Goal: Transaction & Acquisition: Purchase product/service

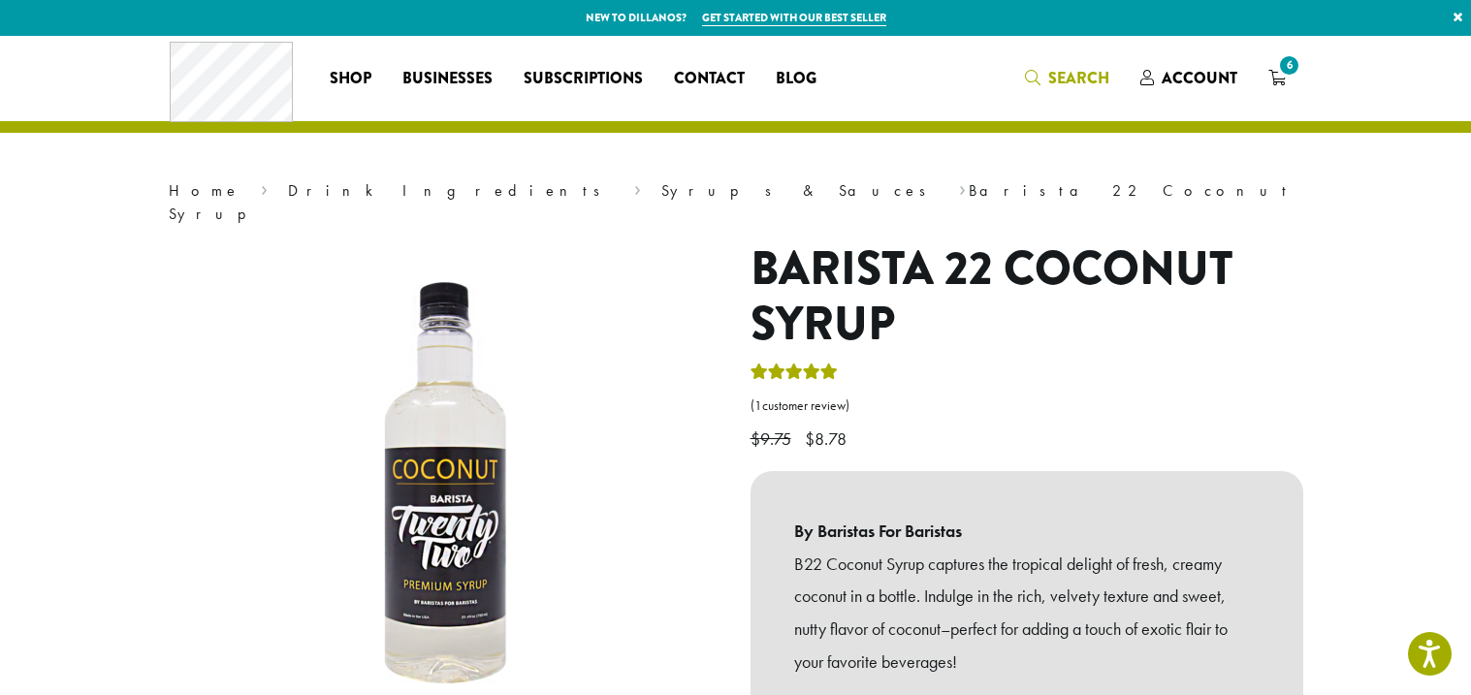
click at [1084, 76] on span "Search" at bounding box center [1078, 78] width 61 height 22
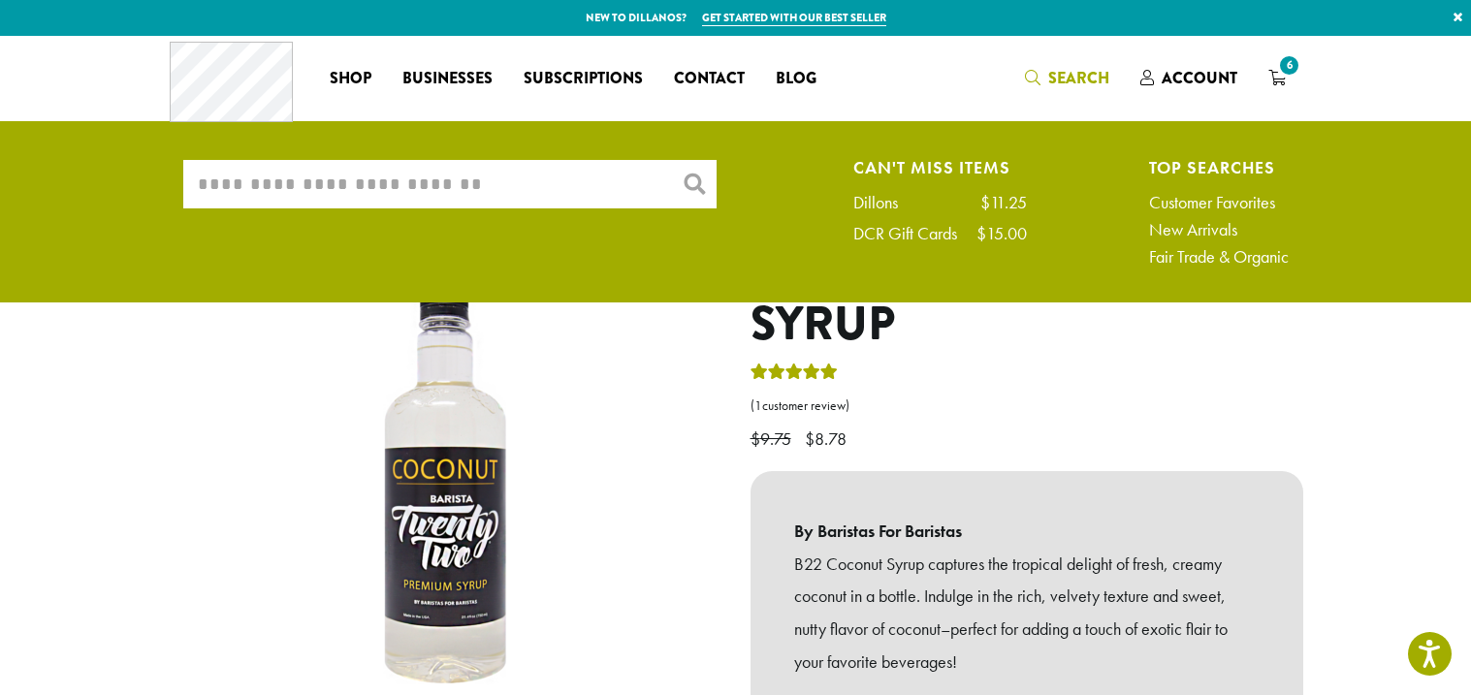
click at [635, 177] on input "What are you searching for?" at bounding box center [449, 184] width 533 height 48
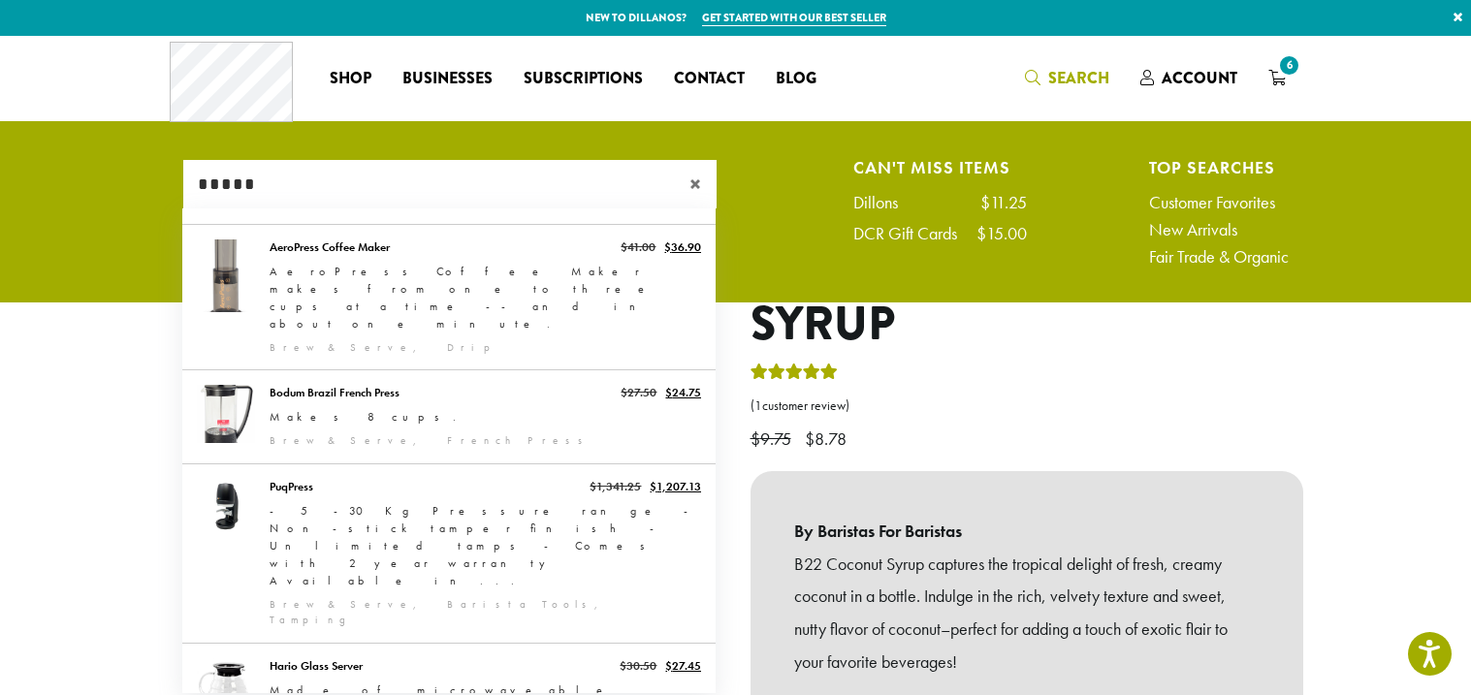
type input "*****"
click at [692, 185] on span "×" at bounding box center [703, 184] width 27 height 23
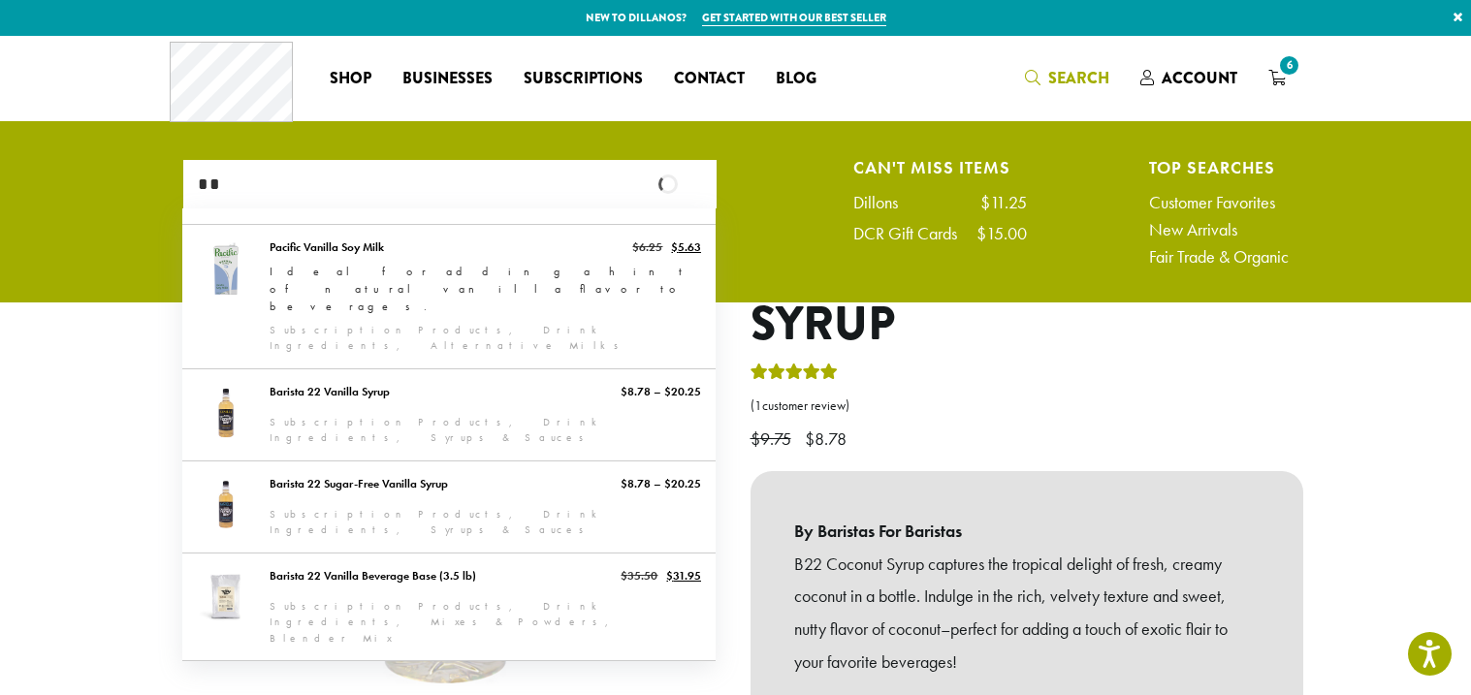
type input "*"
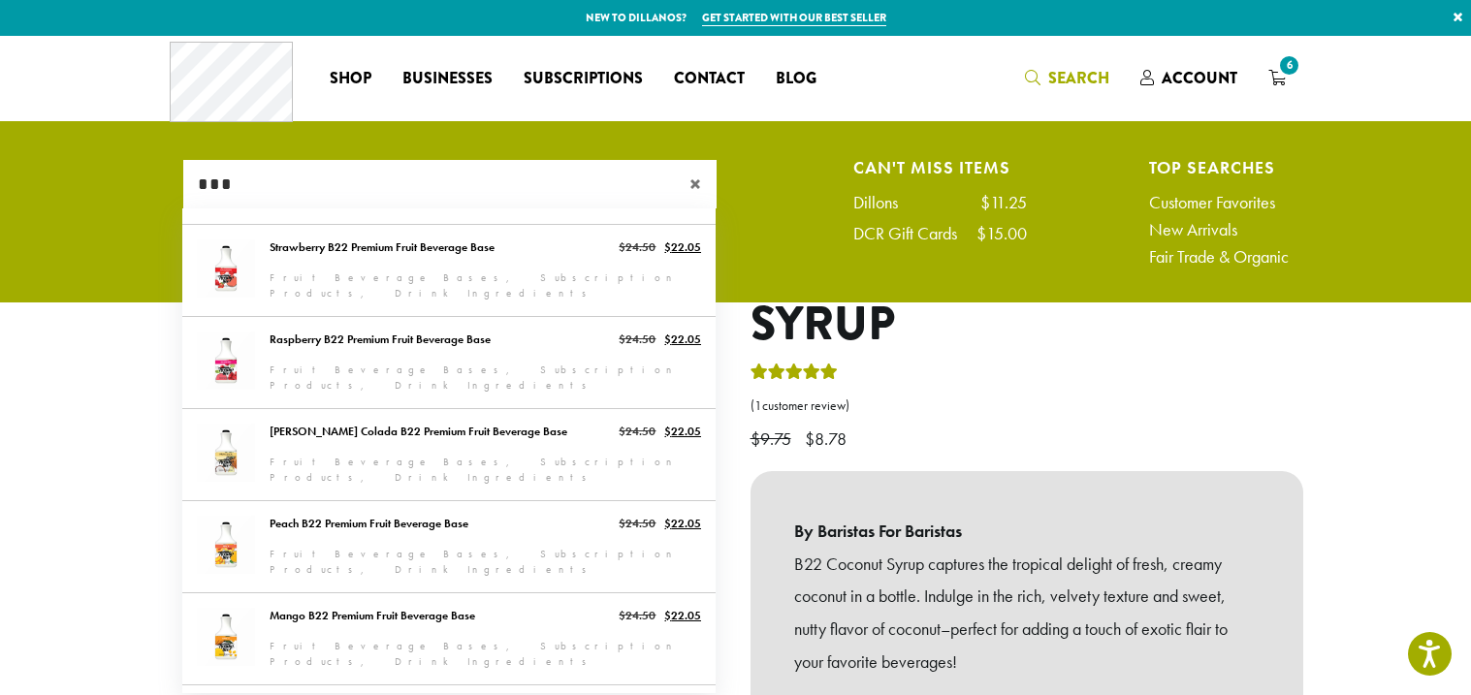
type input "***"
click at [700, 186] on span "×" at bounding box center [703, 184] width 27 height 23
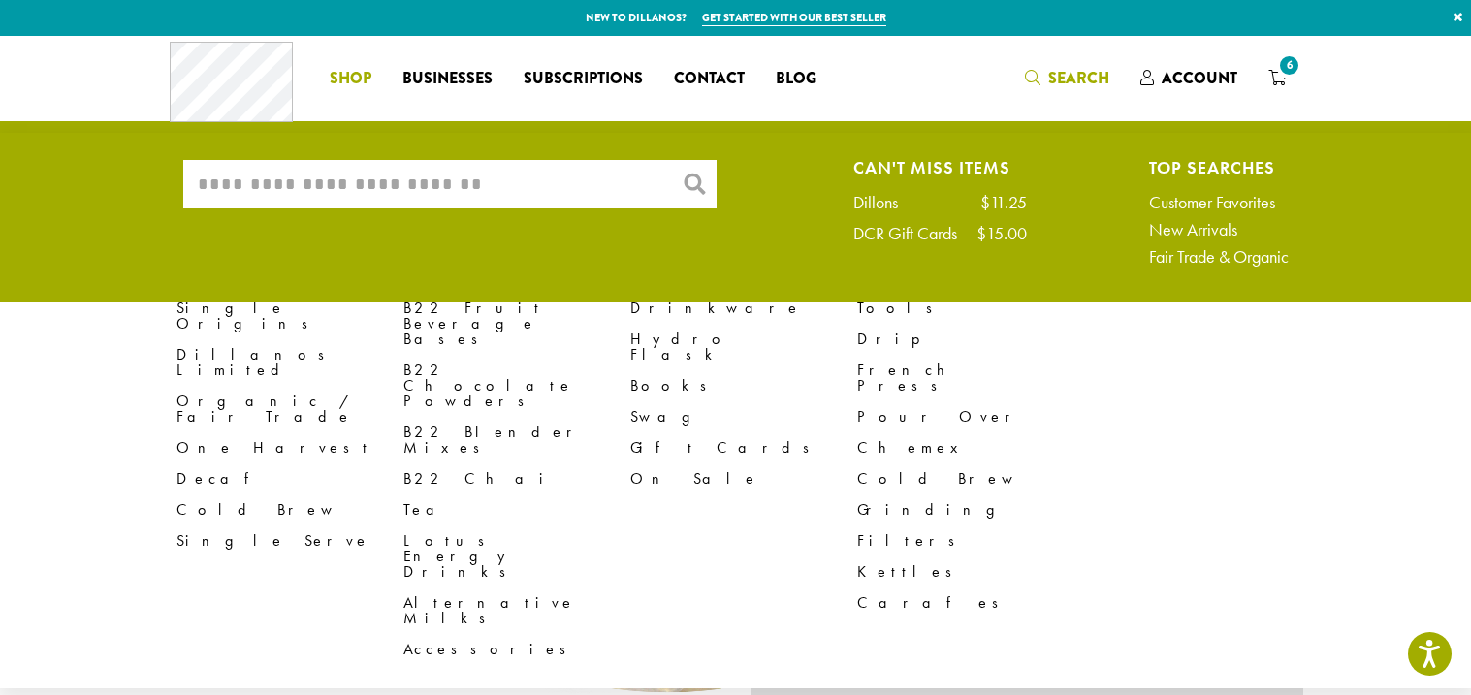
click at [258, 654] on img at bounding box center [667, 194] width 1212 height 1212
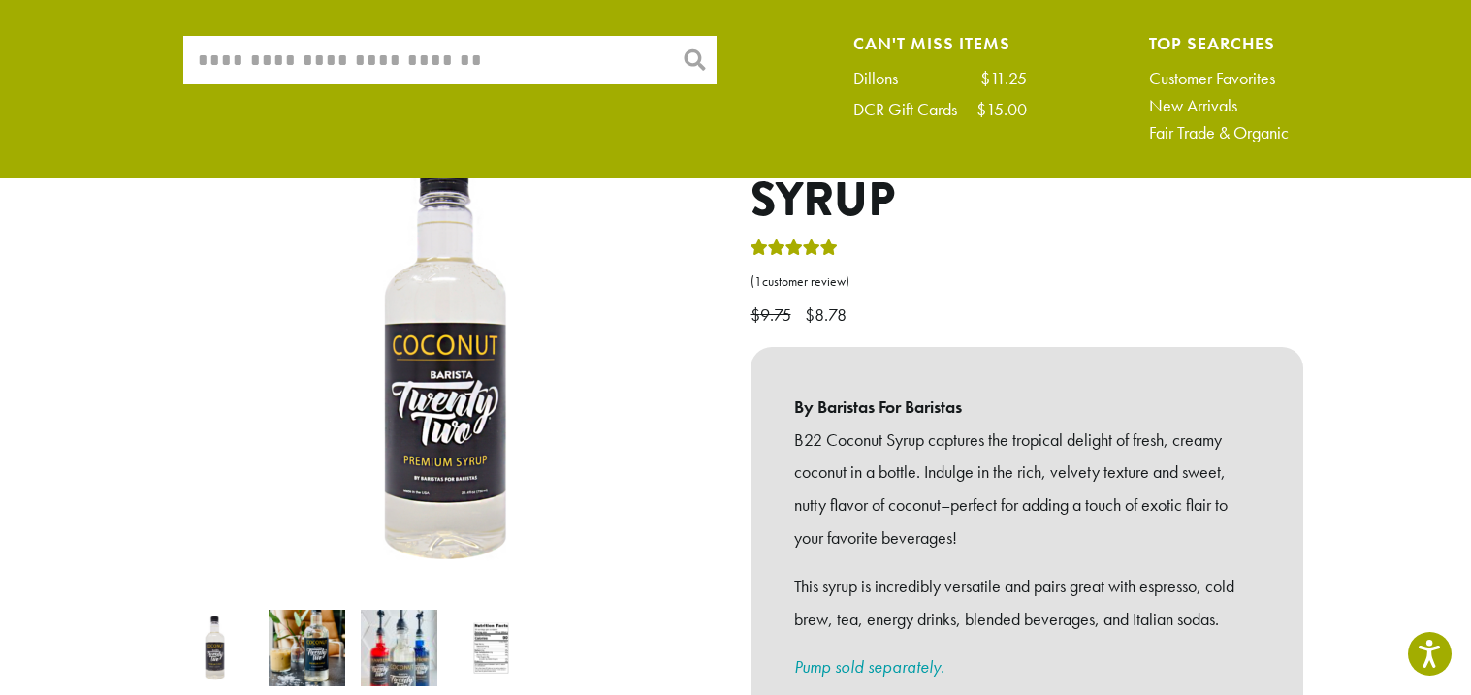
scroll to position [103, 0]
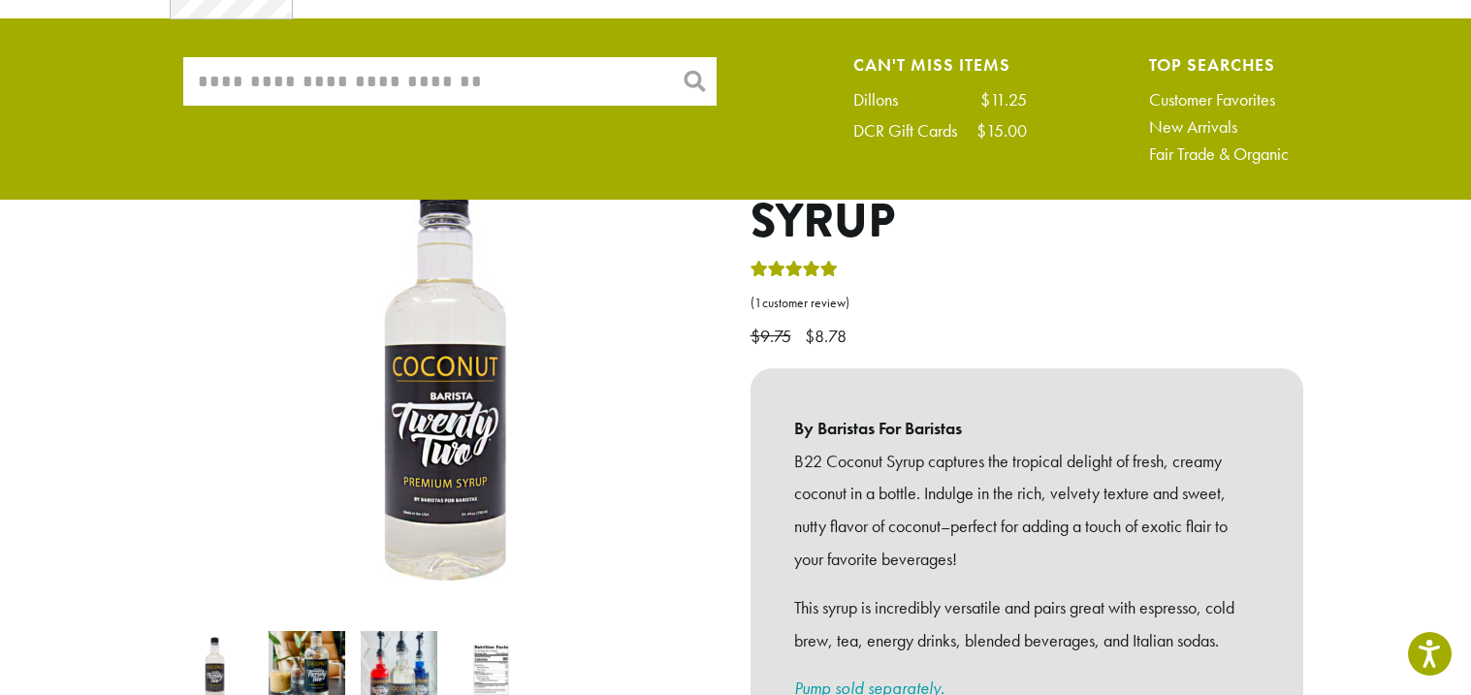
click at [418, 72] on input "What are you searching for?" at bounding box center [449, 81] width 533 height 48
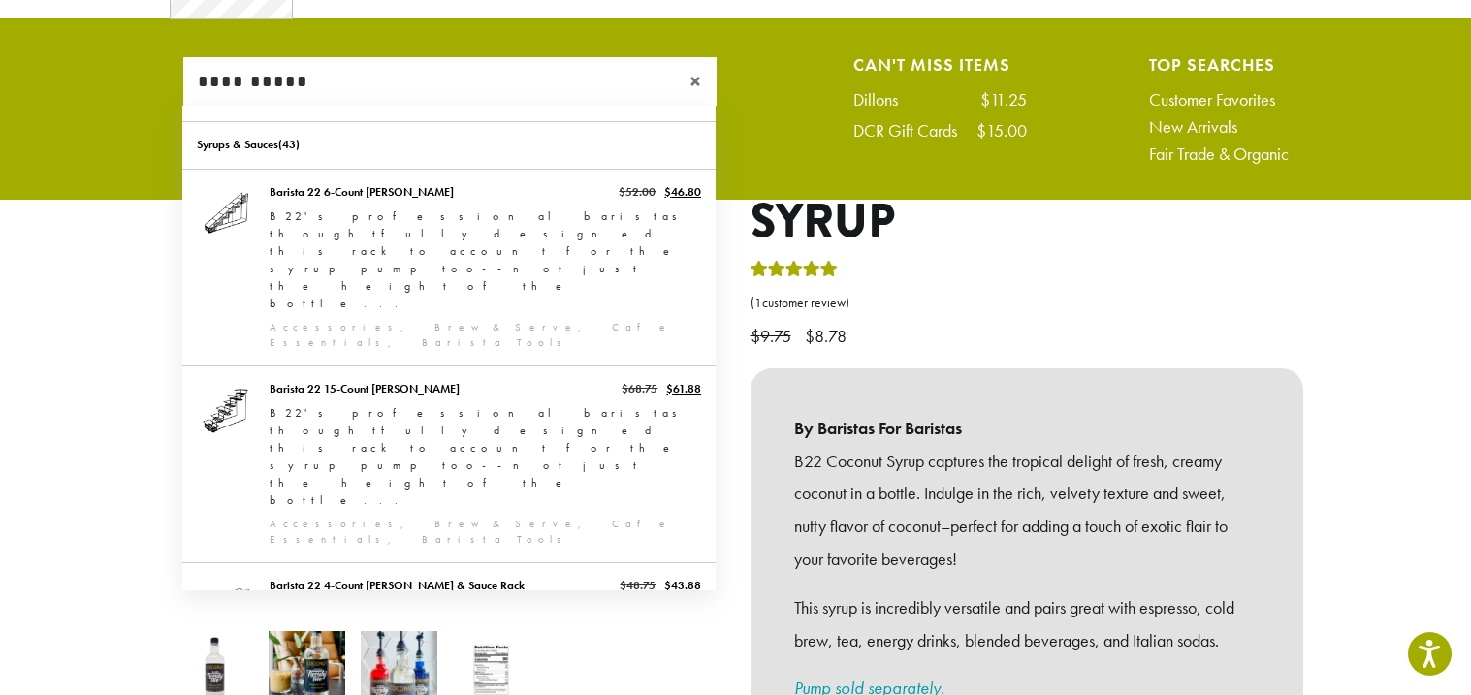
type input "**********"
click at [1111, 258] on p "$ 9.75 Original price was: $9.75. $ 8.78 Current price is: $8.78." at bounding box center [1027, 305] width 553 height 95
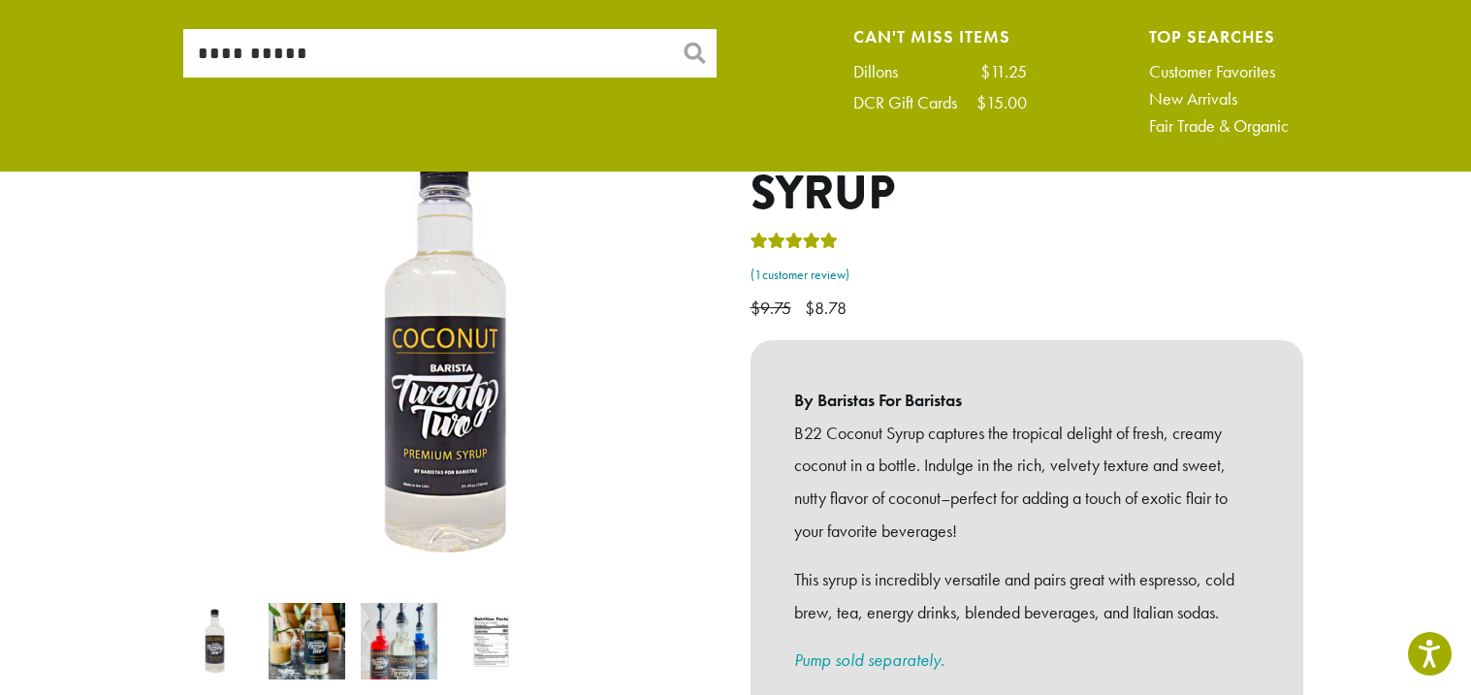
scroll to position [0, 0]
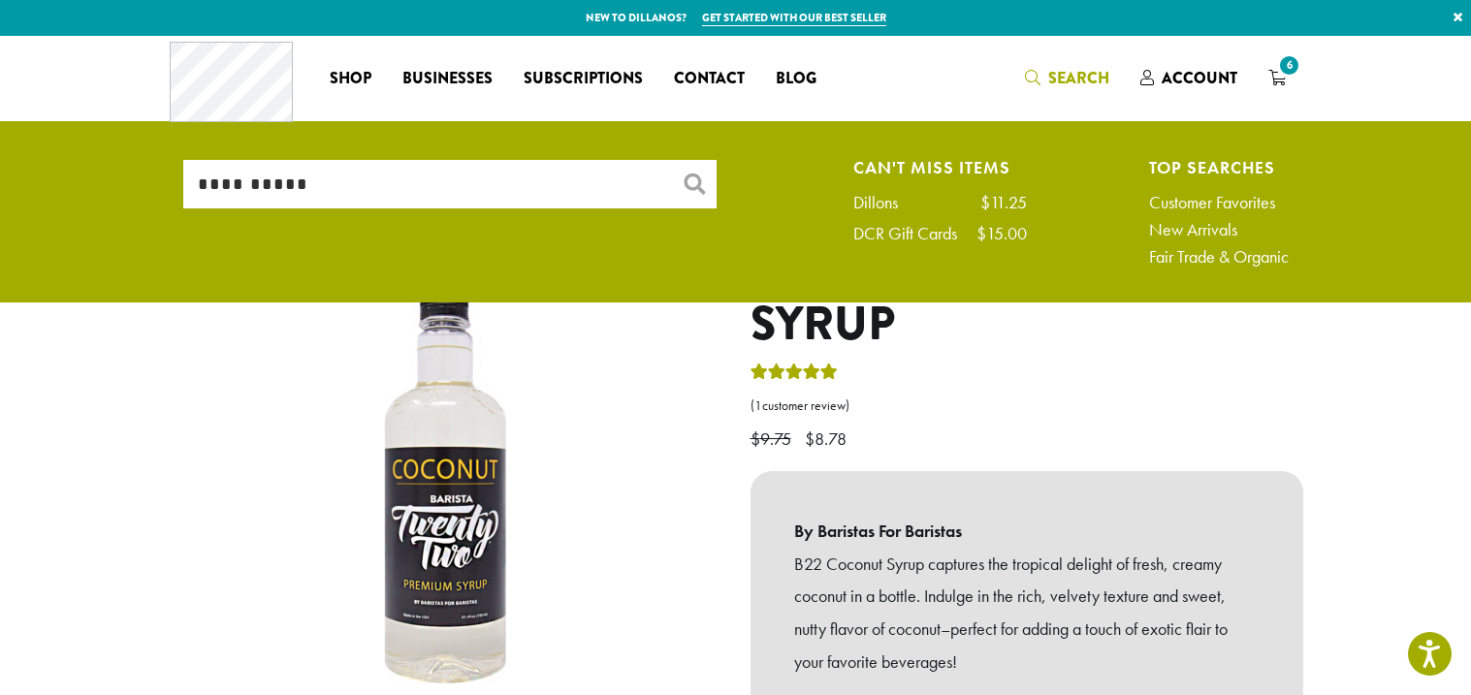
click at [1458, 22] on link "×" at bounding box center [1458, 17] width 26 height 35
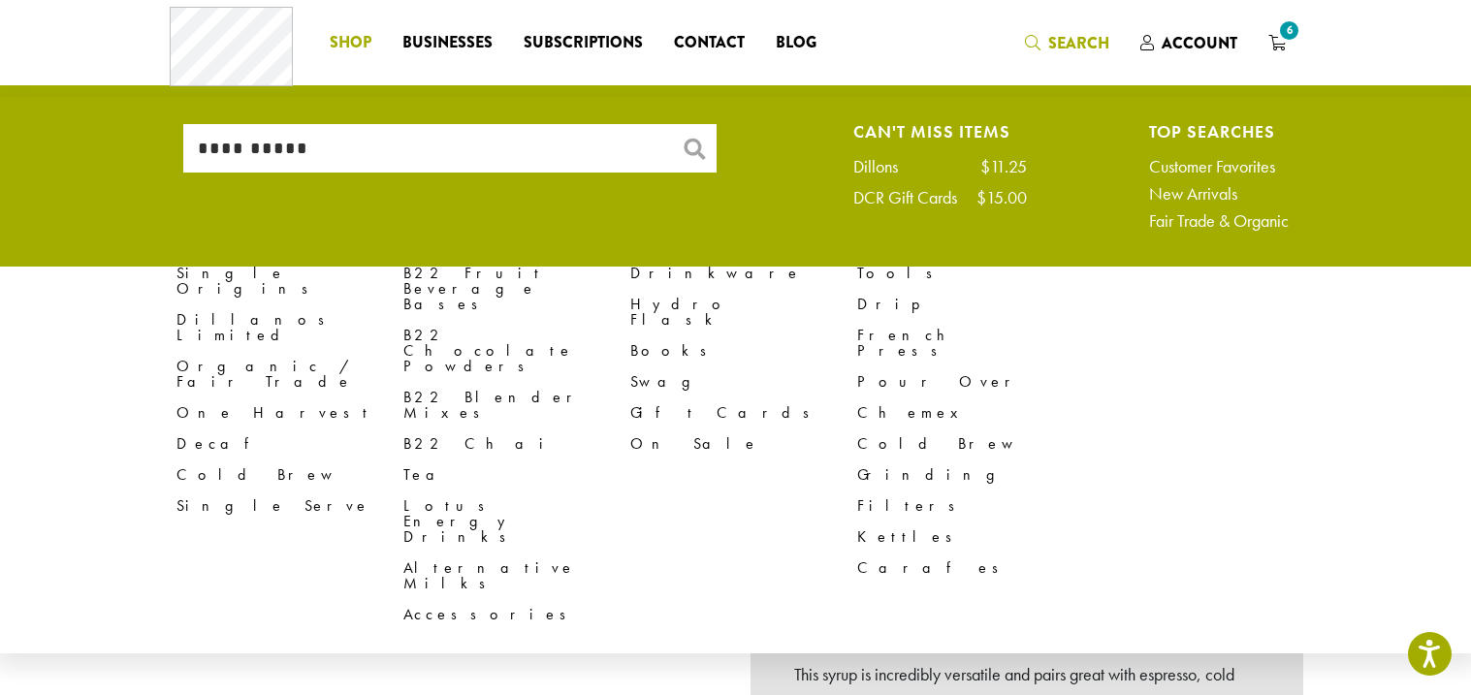
click at [347, 42] on span "Shop" at bounding box center [351, 43] width 42 height 24
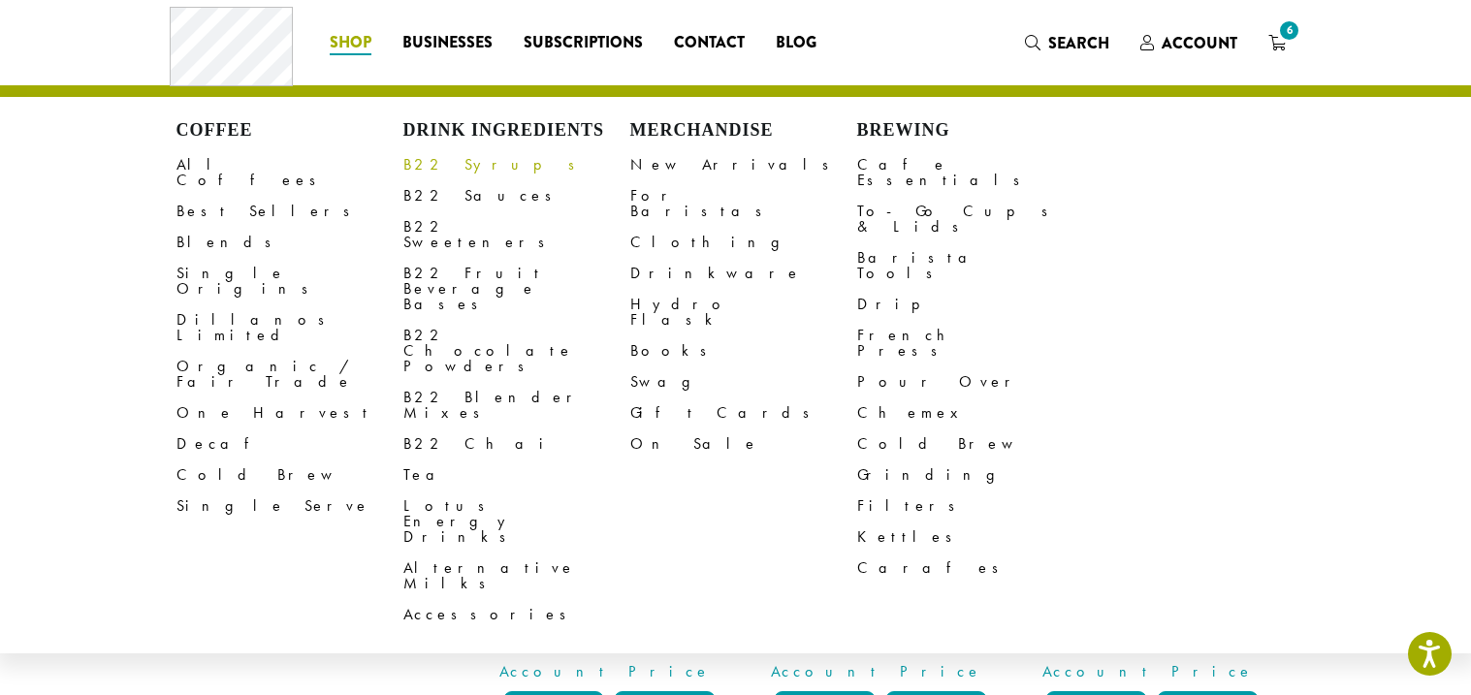
click at [422, 166] on link "B22 Syrups" at bounding box center [516, 164] width 227 height 31
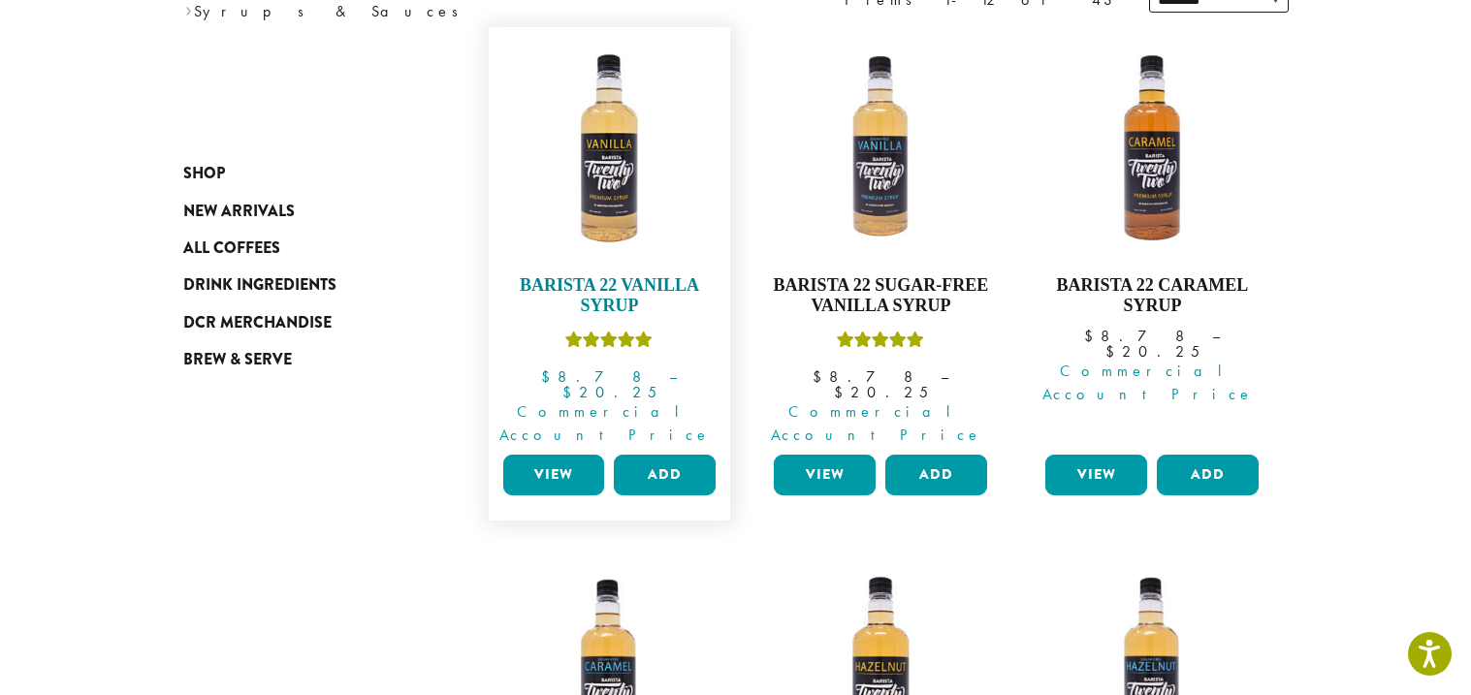
scroll to position [267, 0]
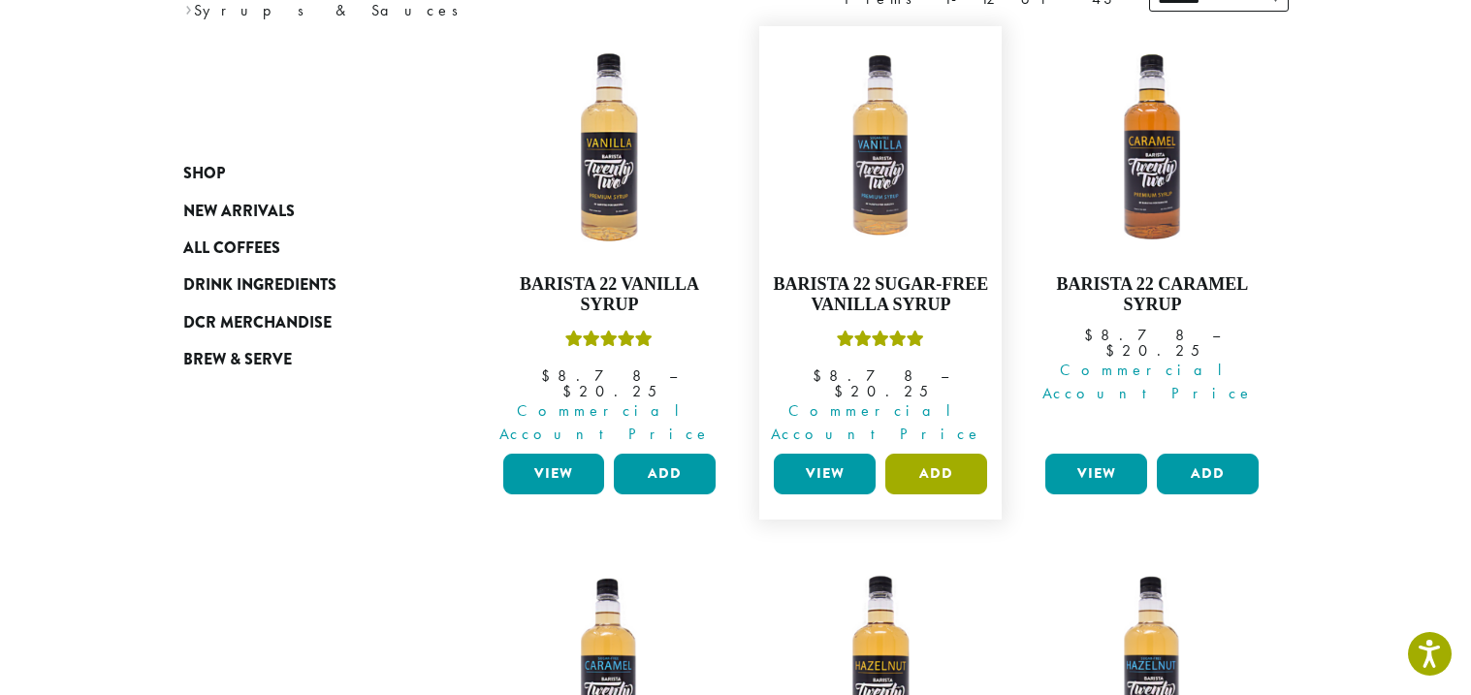
click at [914, 454] on button "Add" at bounding box center [937, 474] width 102 height 41
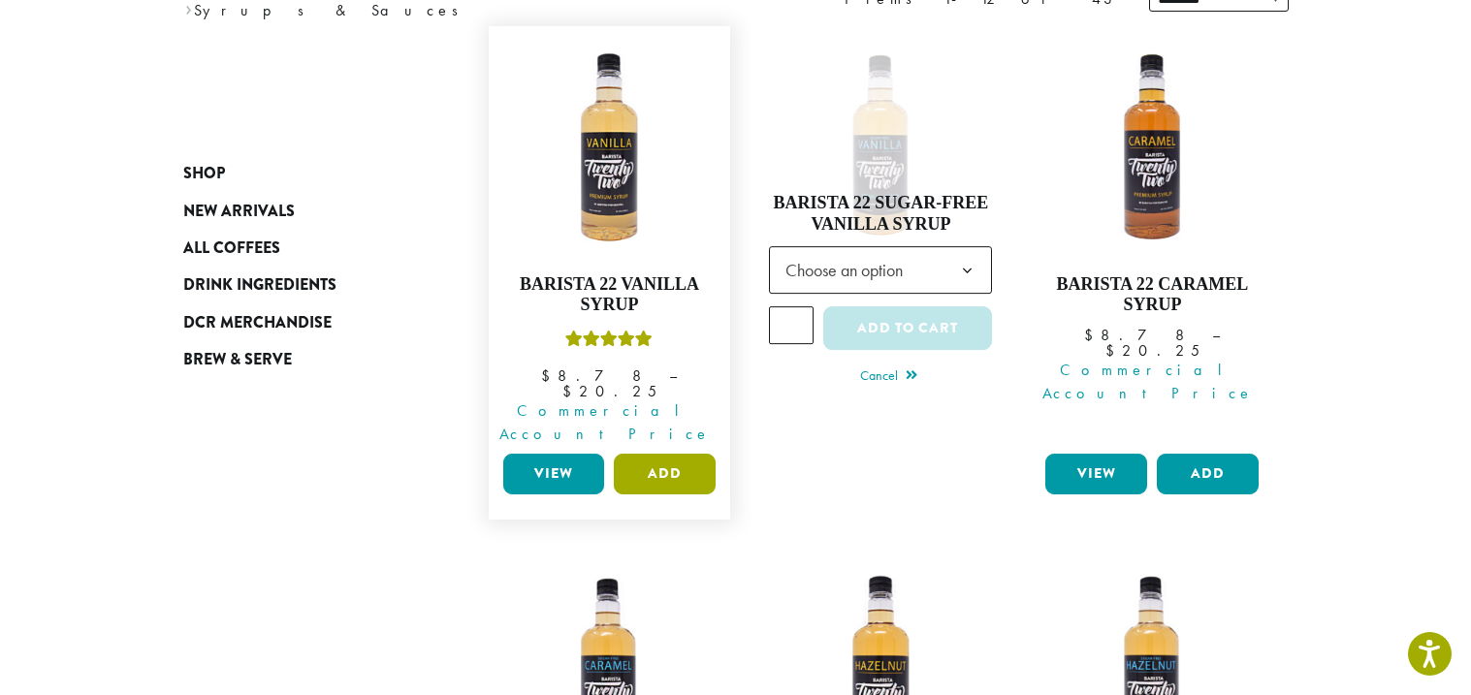
click at [657, 454] on button "Add" at bounding box center [665, 474] width 102 height 41
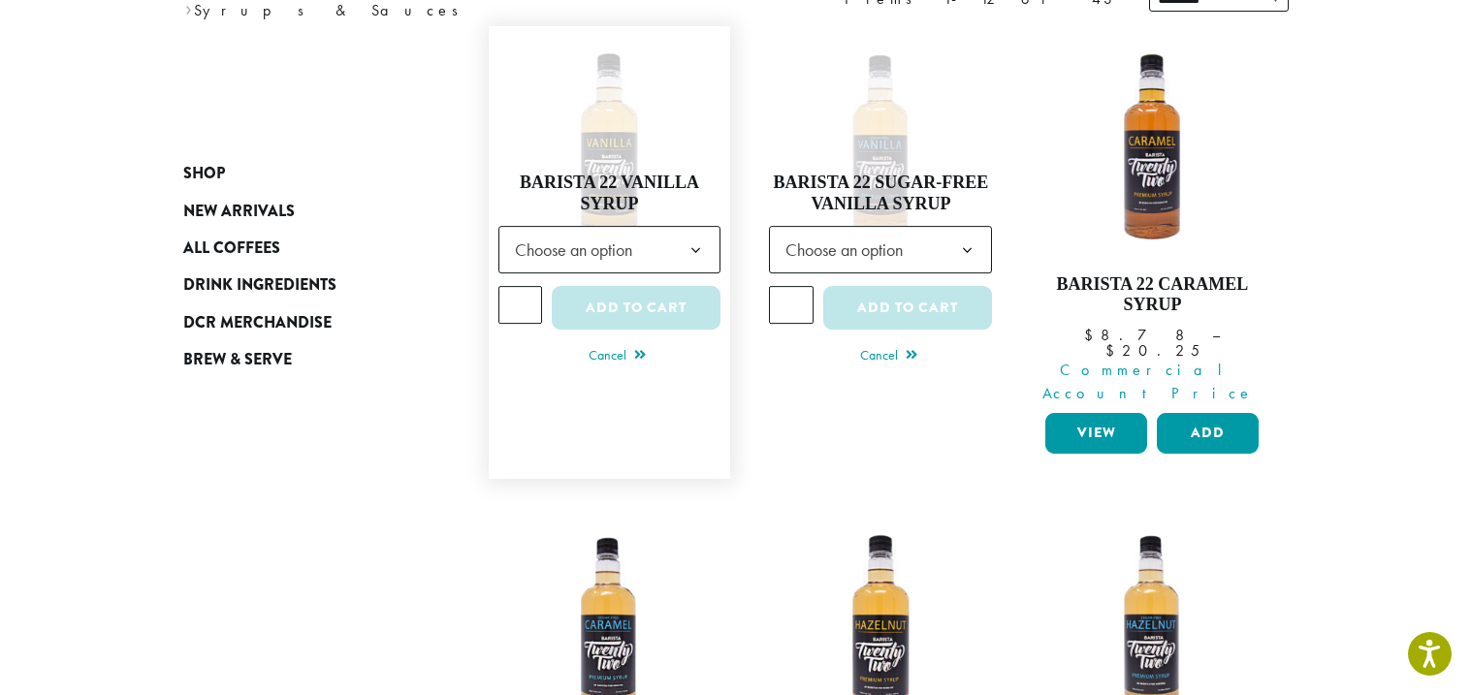
click at [519, 289] on input "*" at bounding box center [521, 304] width 45 height 37
type input "*"
click at [636, 243] on span "Choose an option" at bounding box center [579, 250] width 145 height 38
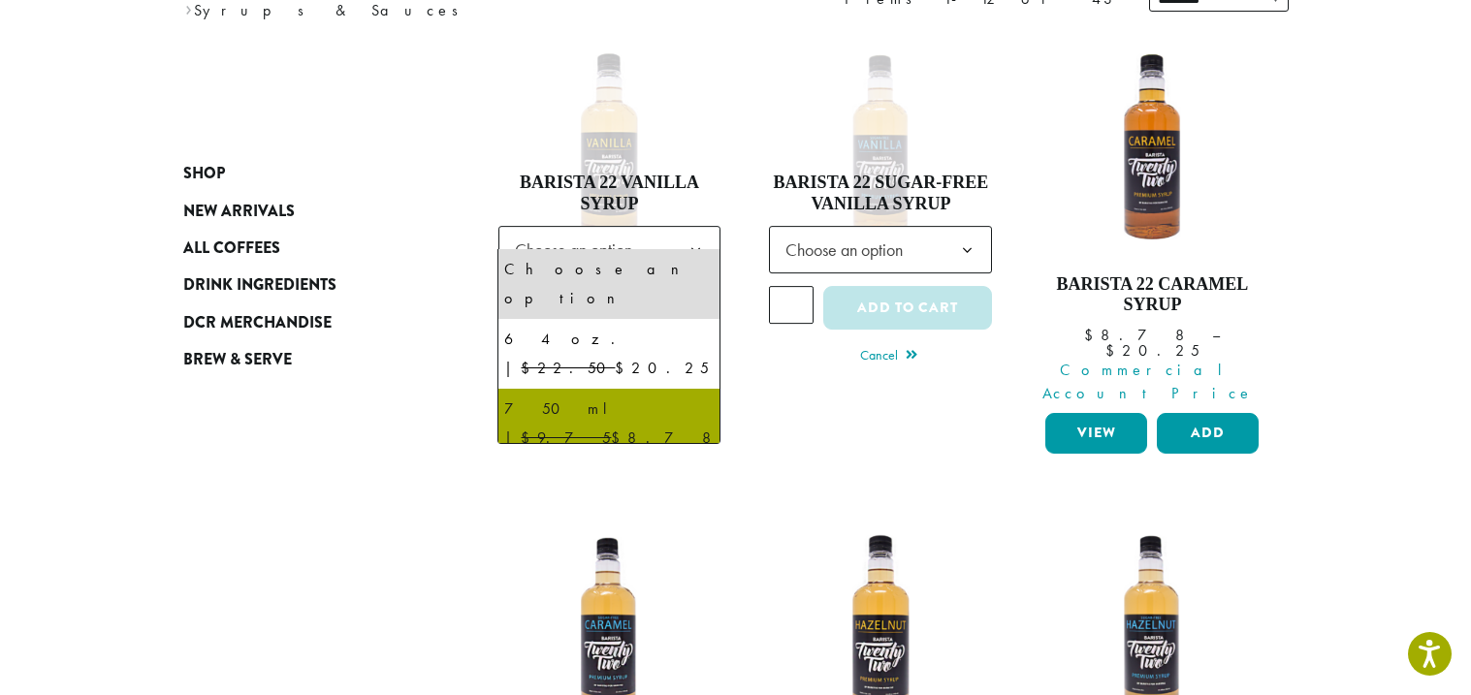
select select "******"
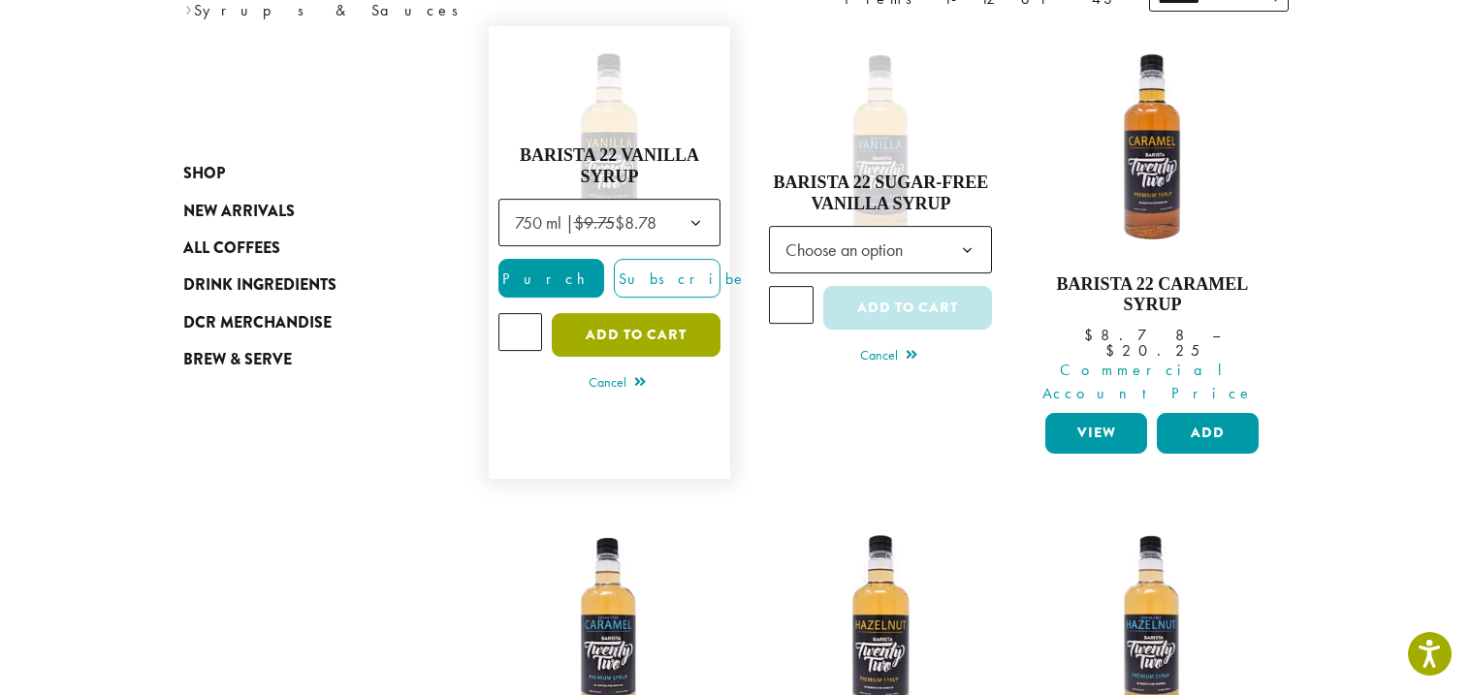
click at [602, 316] on button "Add to cart" at bounding box center [636, 335] width 169 height 44
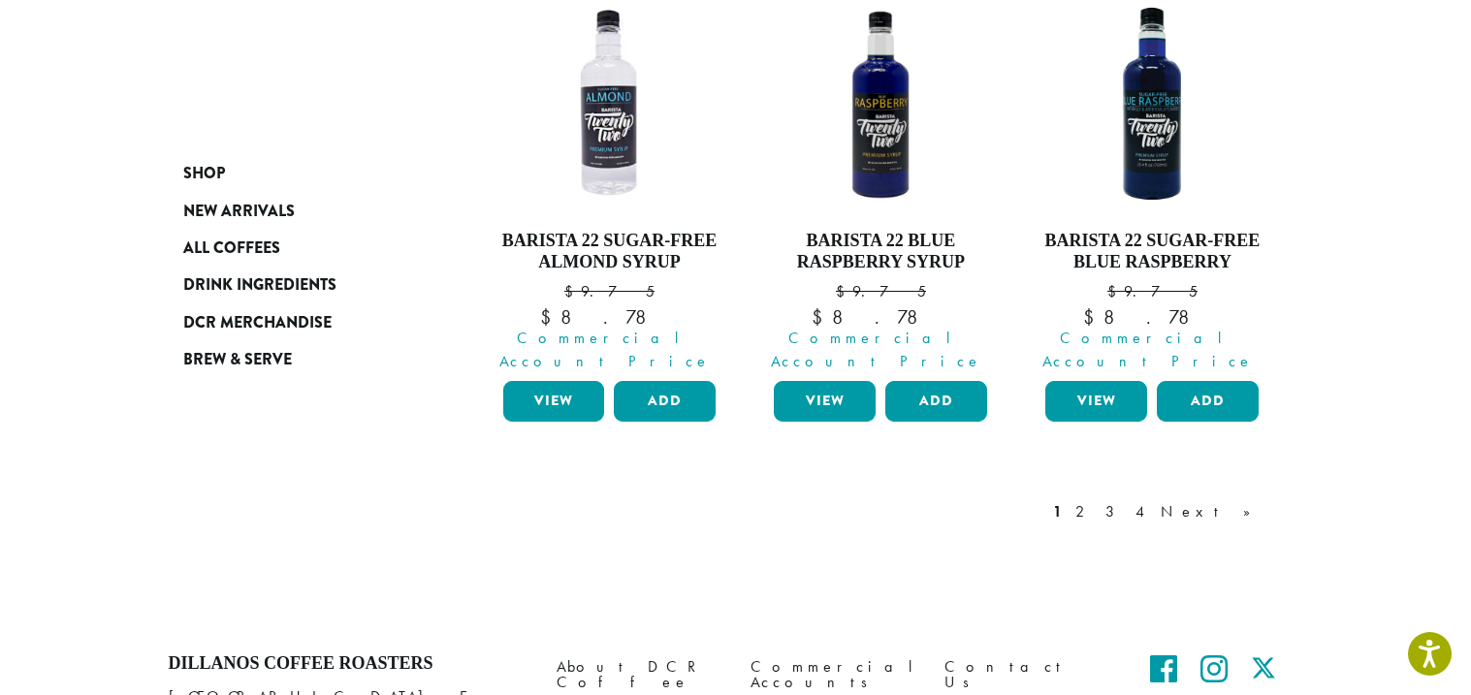
scroll to position [1909, 0]
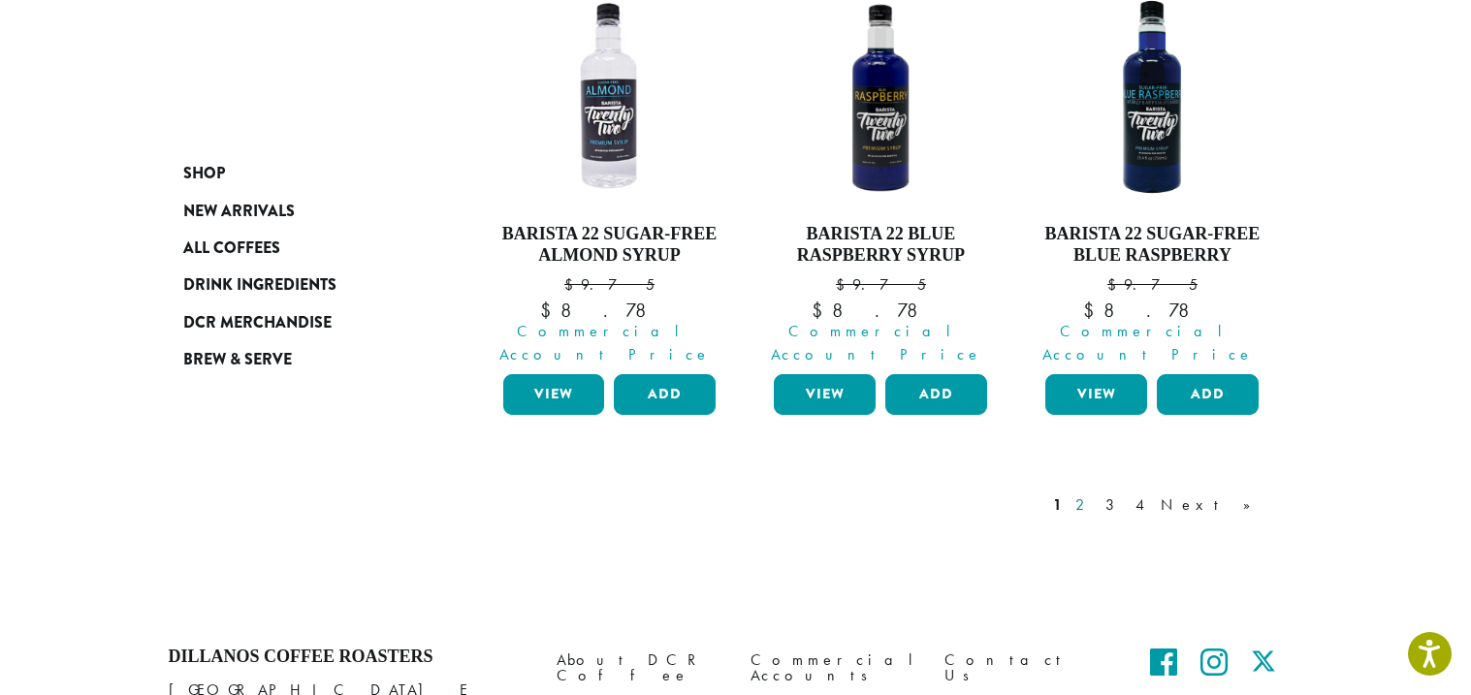
click at [1096, 494] on link "2" at bounding box center [1084, 505] width 24 height 23
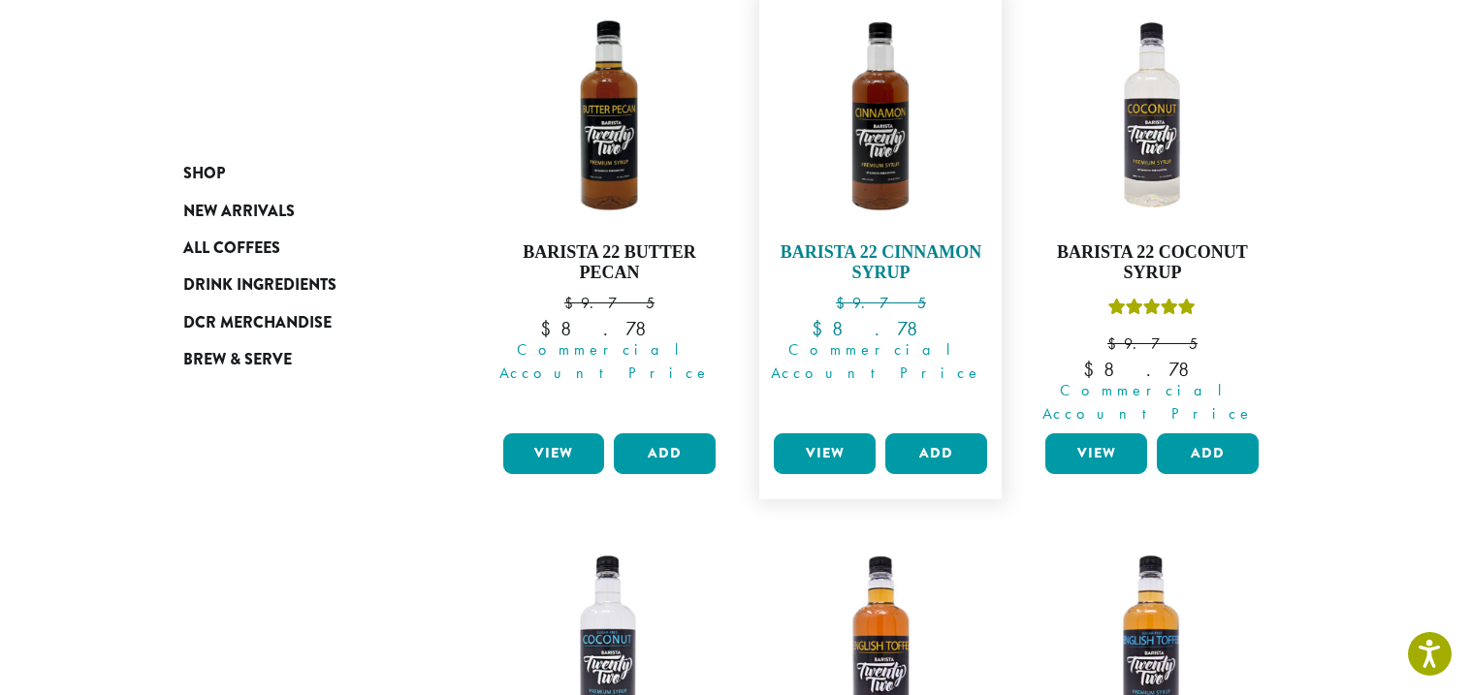
scroll to position [300, 0]
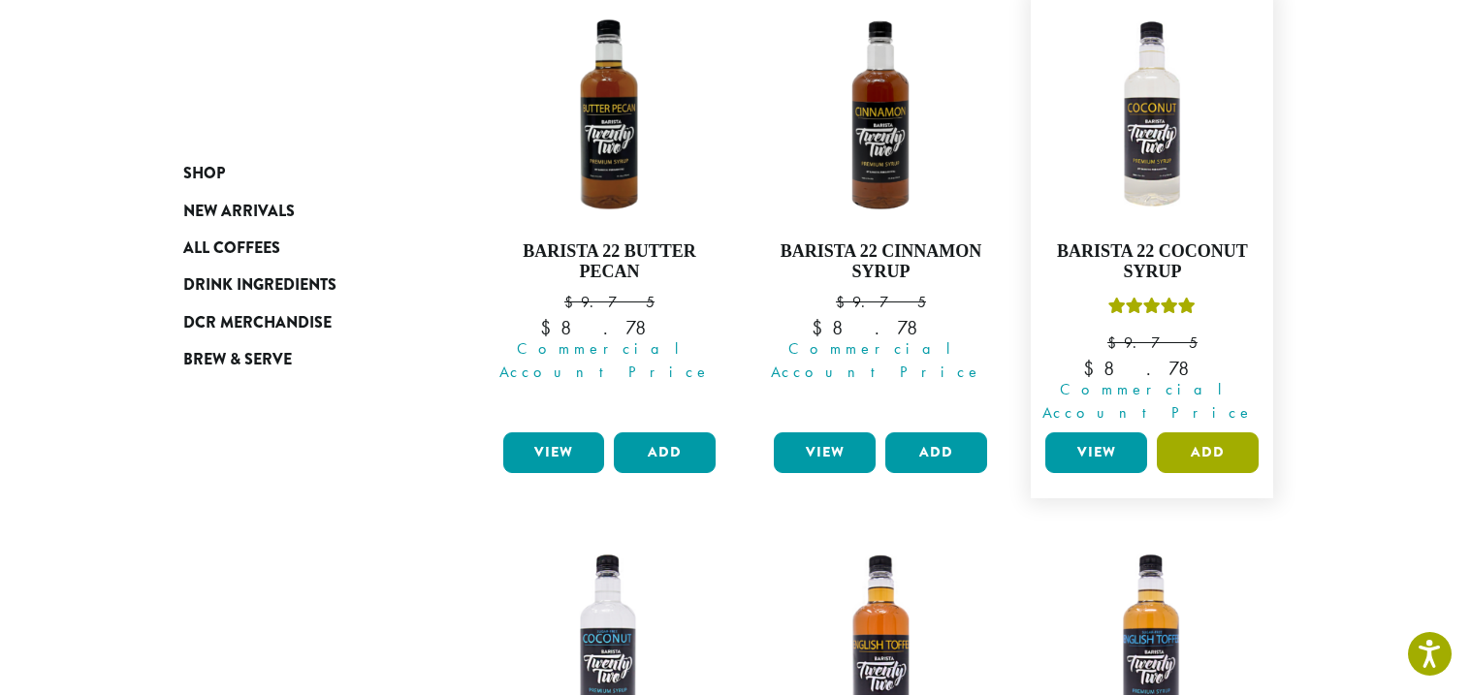
click at [1193, 433] on button "Add" at bounding box center [1208, 453] width 102 height 41
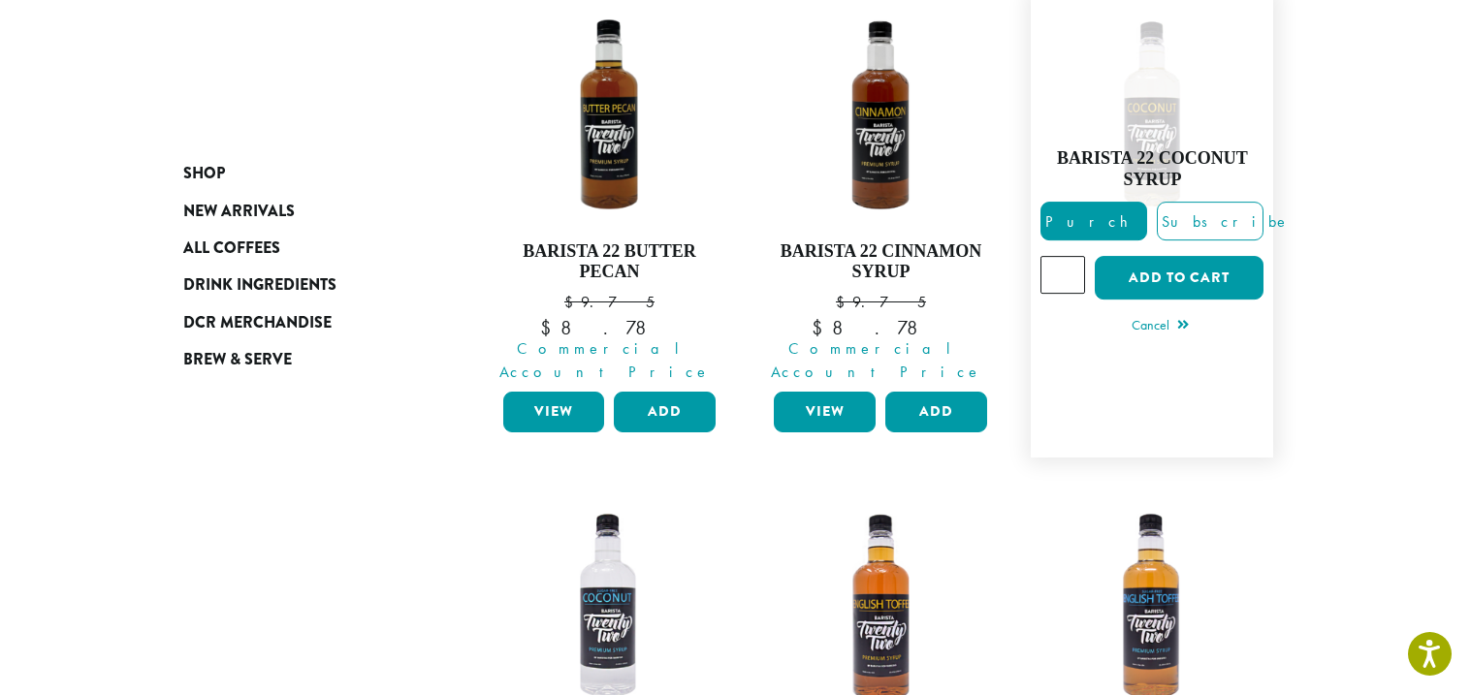
click at [1072, 256] on input "*" at bounding box center [1063, 274] width 45 height 37
type input "*"
click at [1072, 256] on input "*" at bounding box center [1063, 274] width 45 height 37
click at [1102, 263] on button "Add to cart" at bounding box center [1179, 278] width 169 height 44
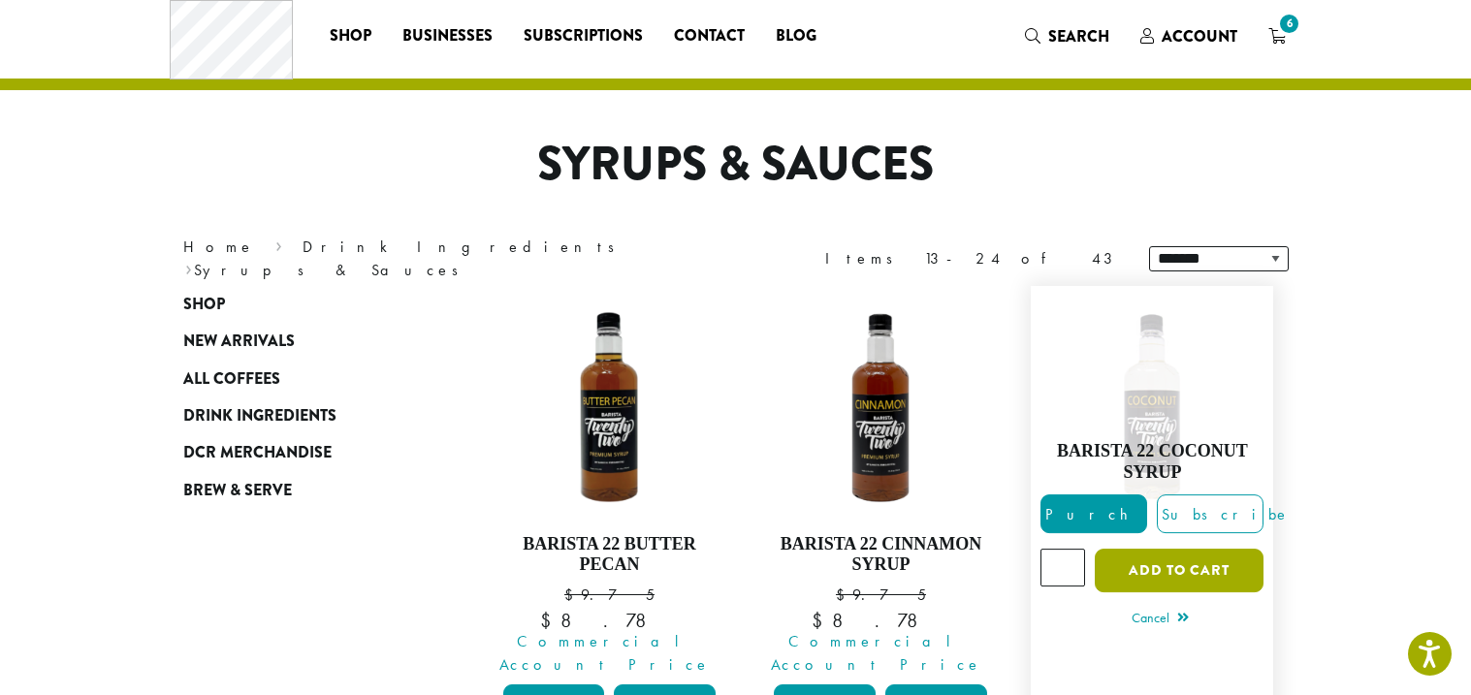
scroll to position [0, 0]
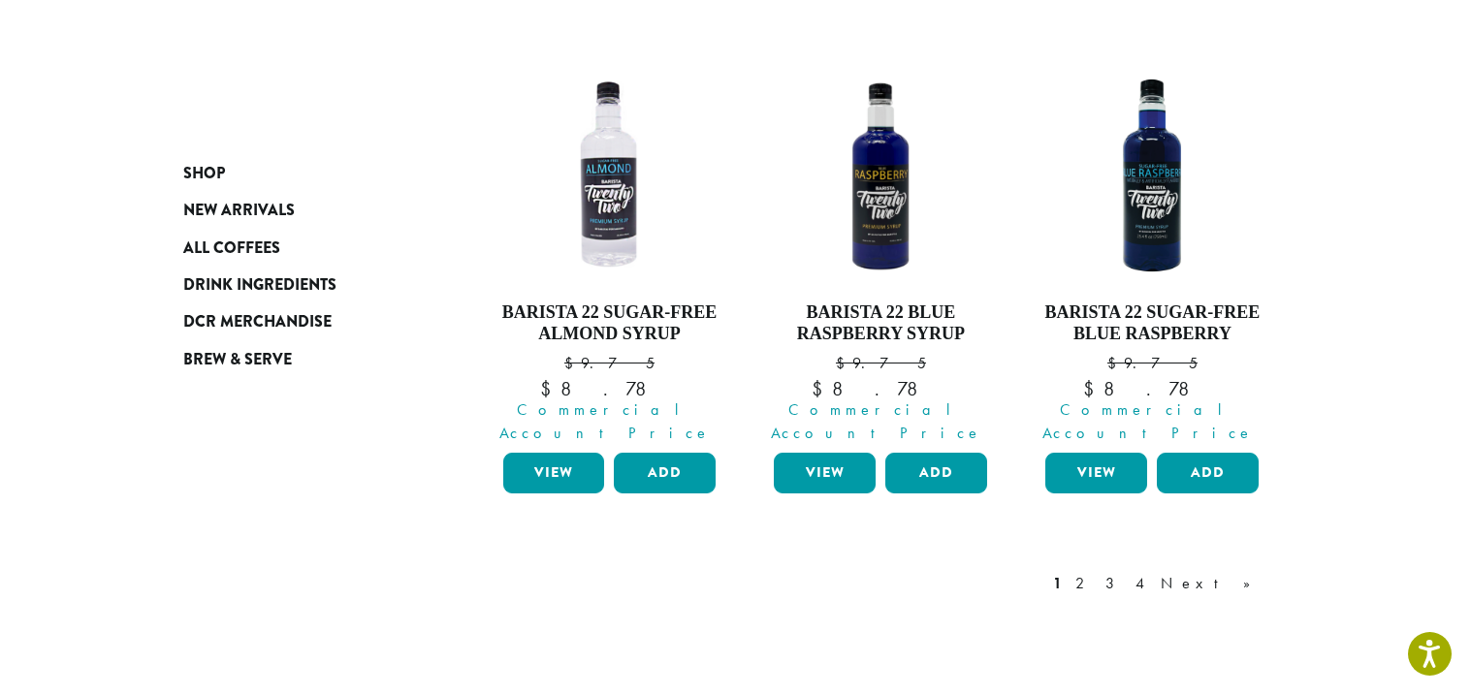
scroll to position [2072, 0]
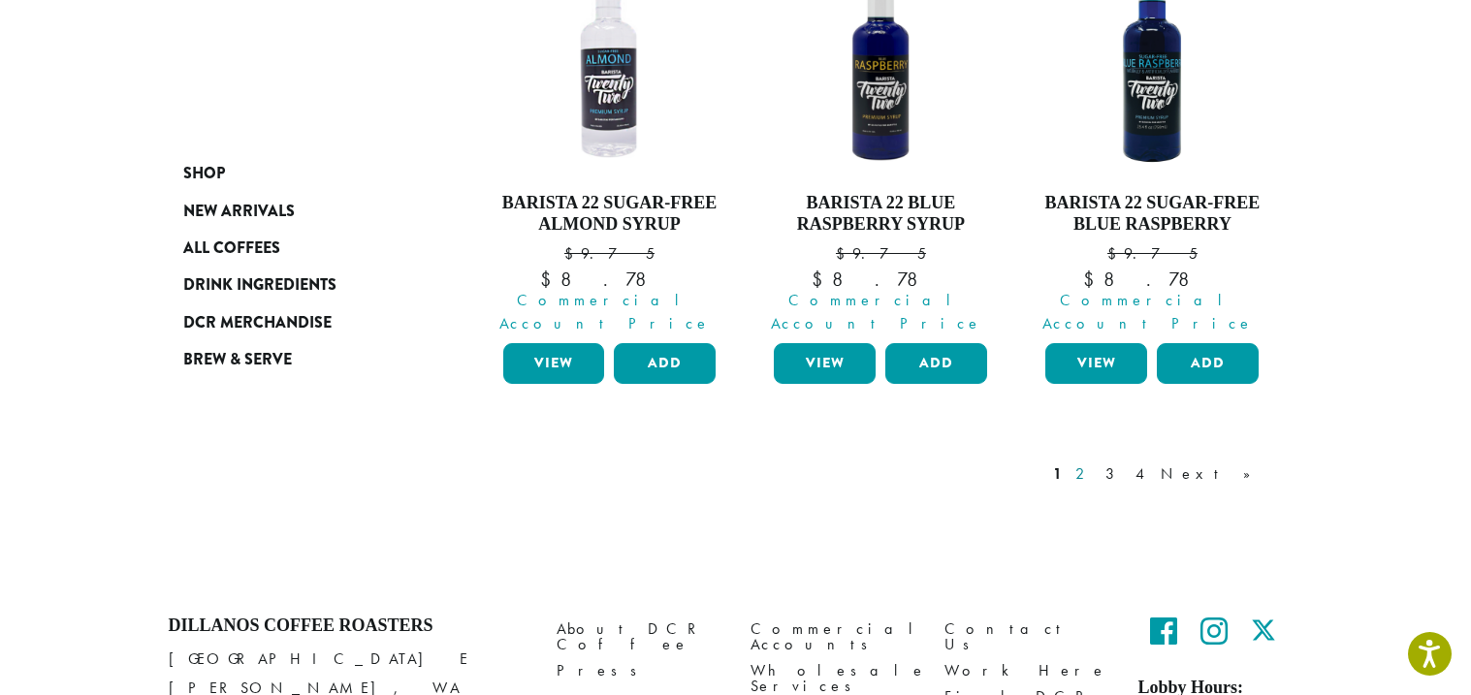
click at [1096, 463] on link "2" at bounding box center [1084, 474] width 24 height 23
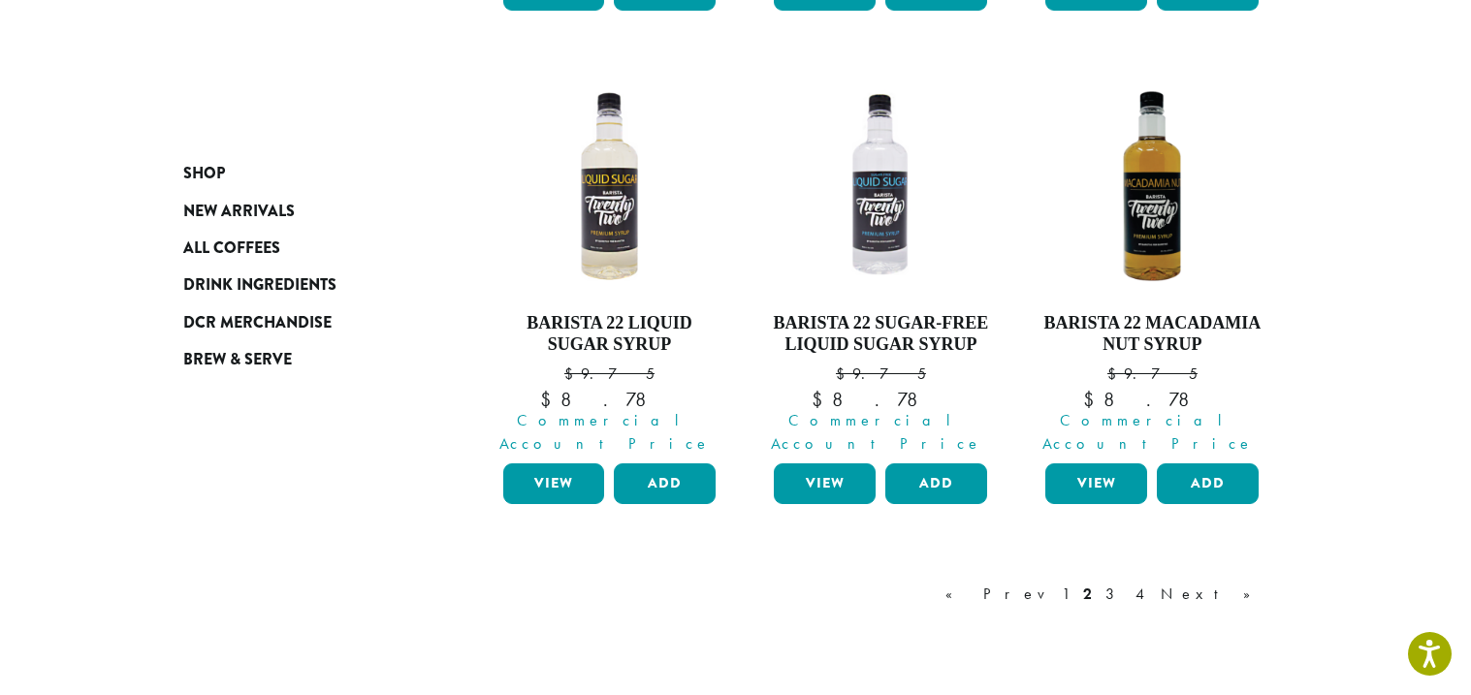
scroll to position [1793, 0]
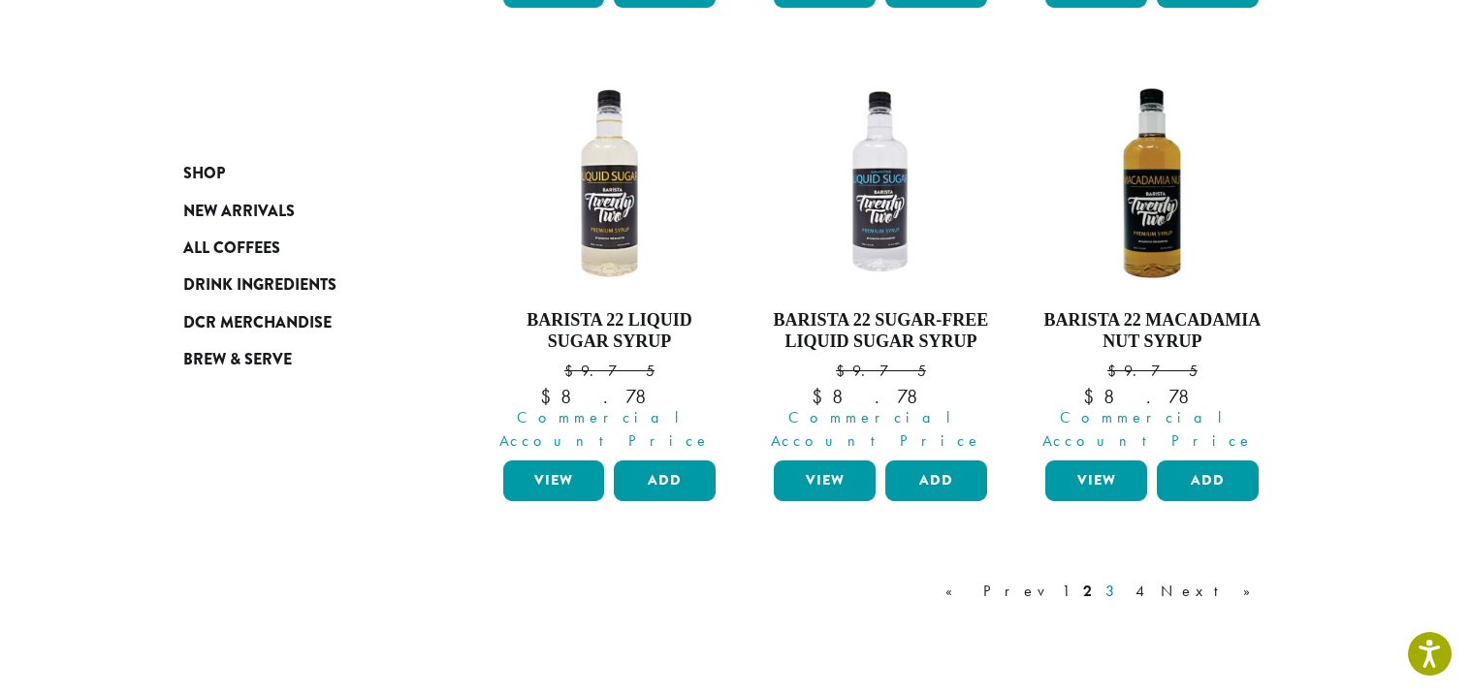
click at [1126, 580] on link "3" at bounding box center [1114, 591] width 24 height 23
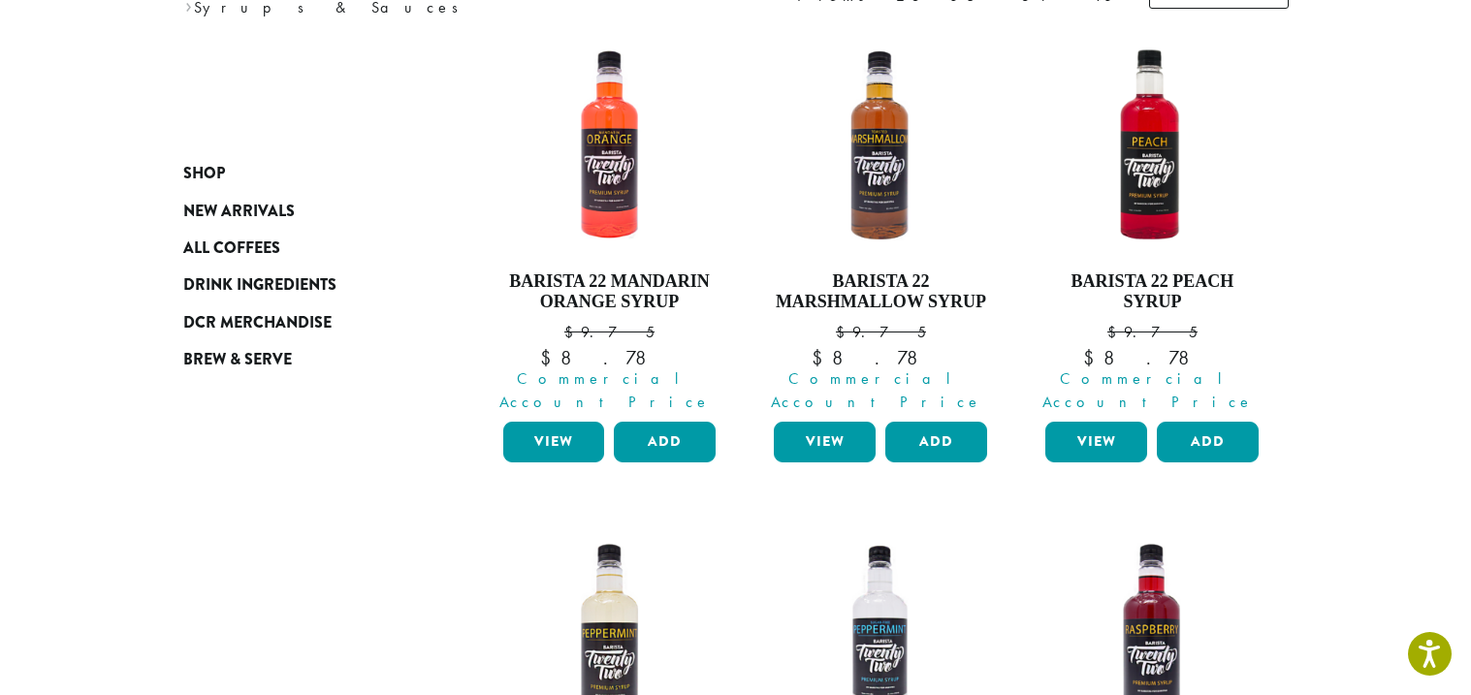
scroll to position [83, 0]
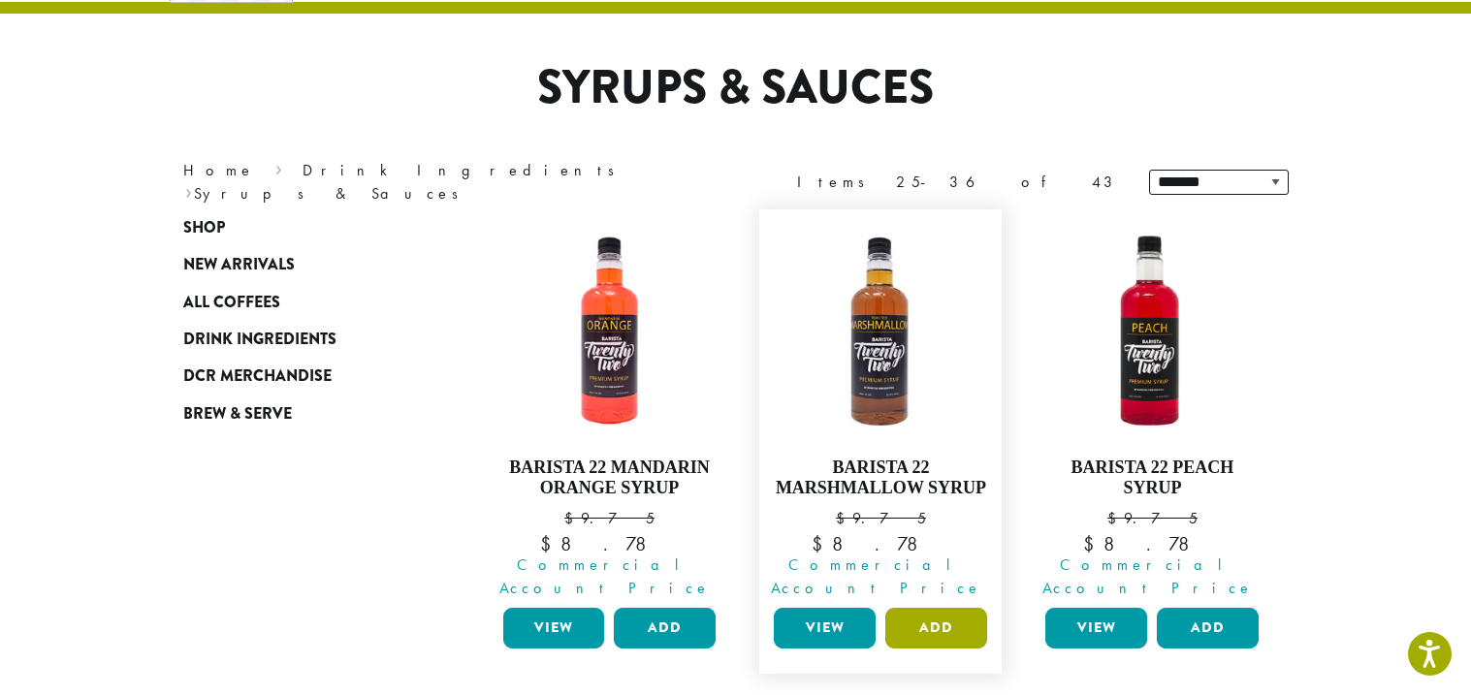
click at [950, 615] on button "Add" at bounding box center [937, 628] width 102 height 41
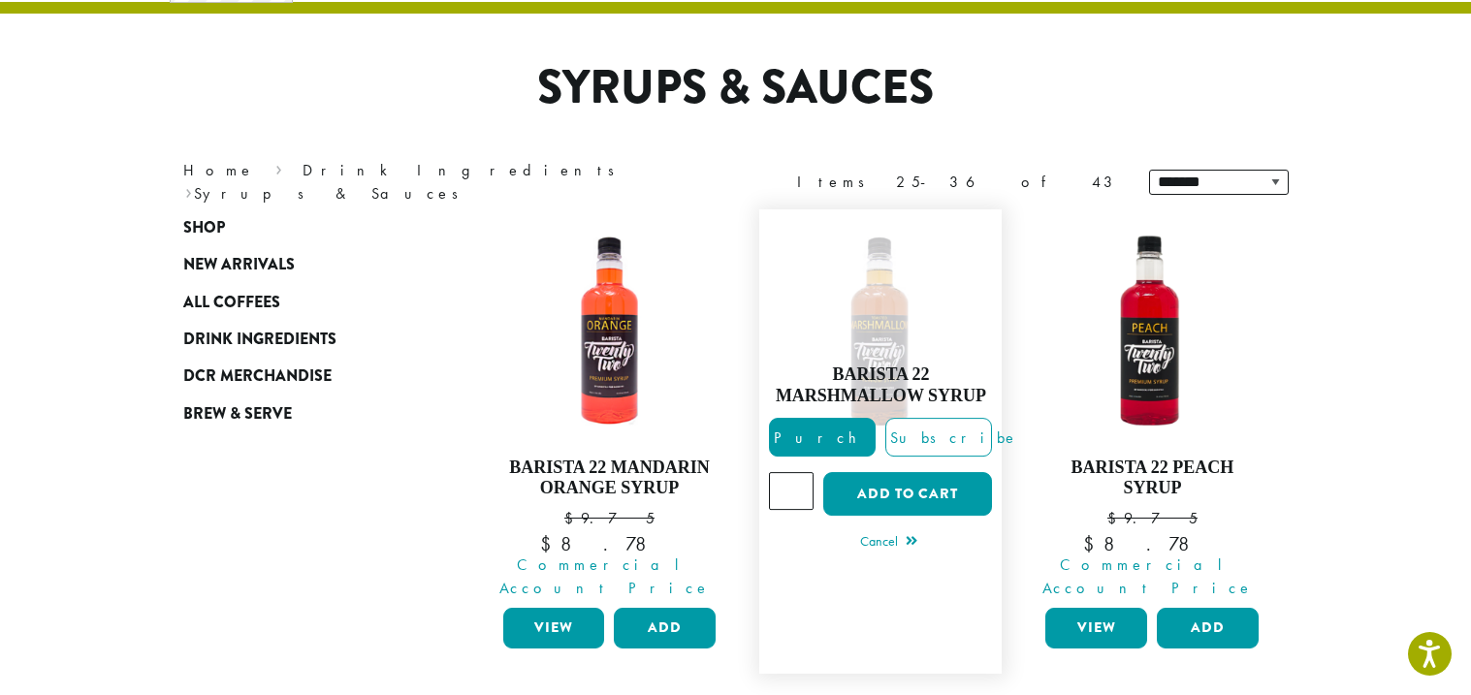
click at [801, 472] on input "*" at bounding box center [791, 490] width 45 height 37
type input "*"
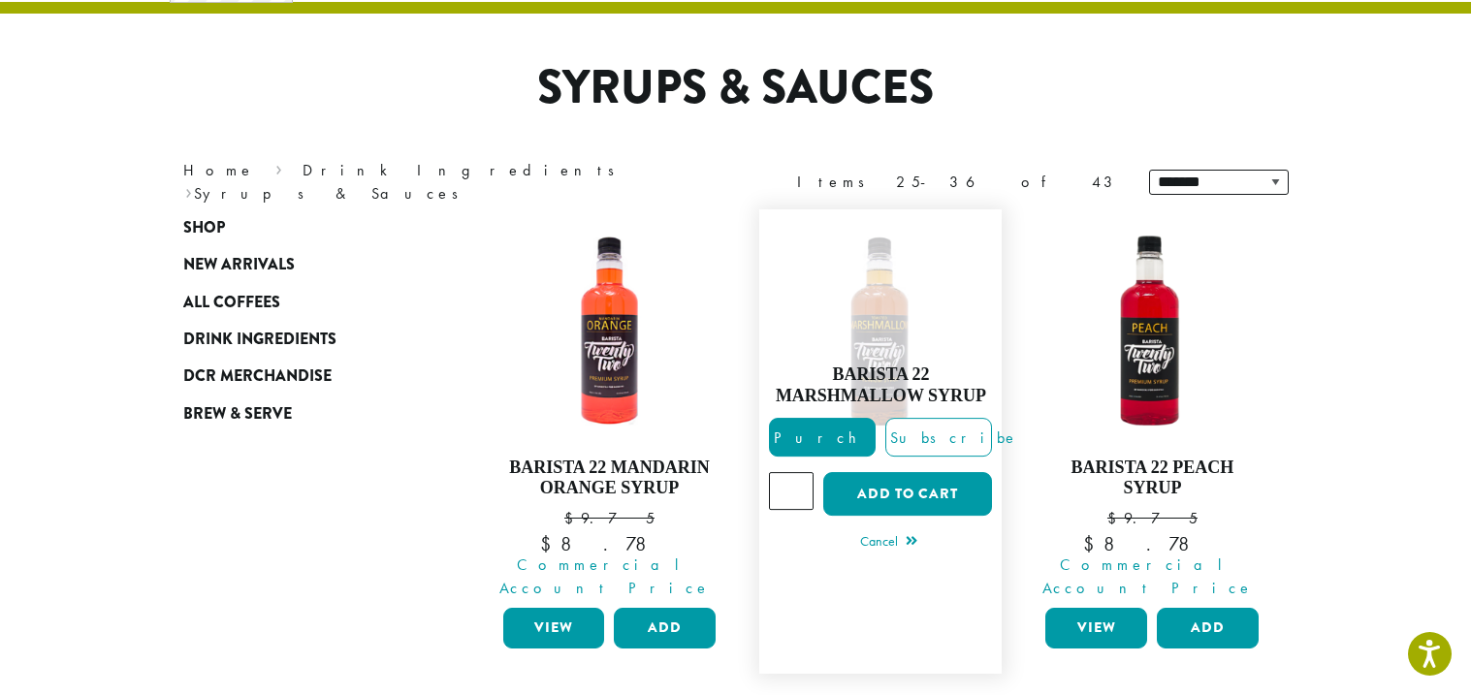
click at [801, 472] on input "*" at bounding box center [791, 490] width 45 height 37
click at [896, 492] on button "Add to cart" at bounding box center [907, 494] width 169 height 44
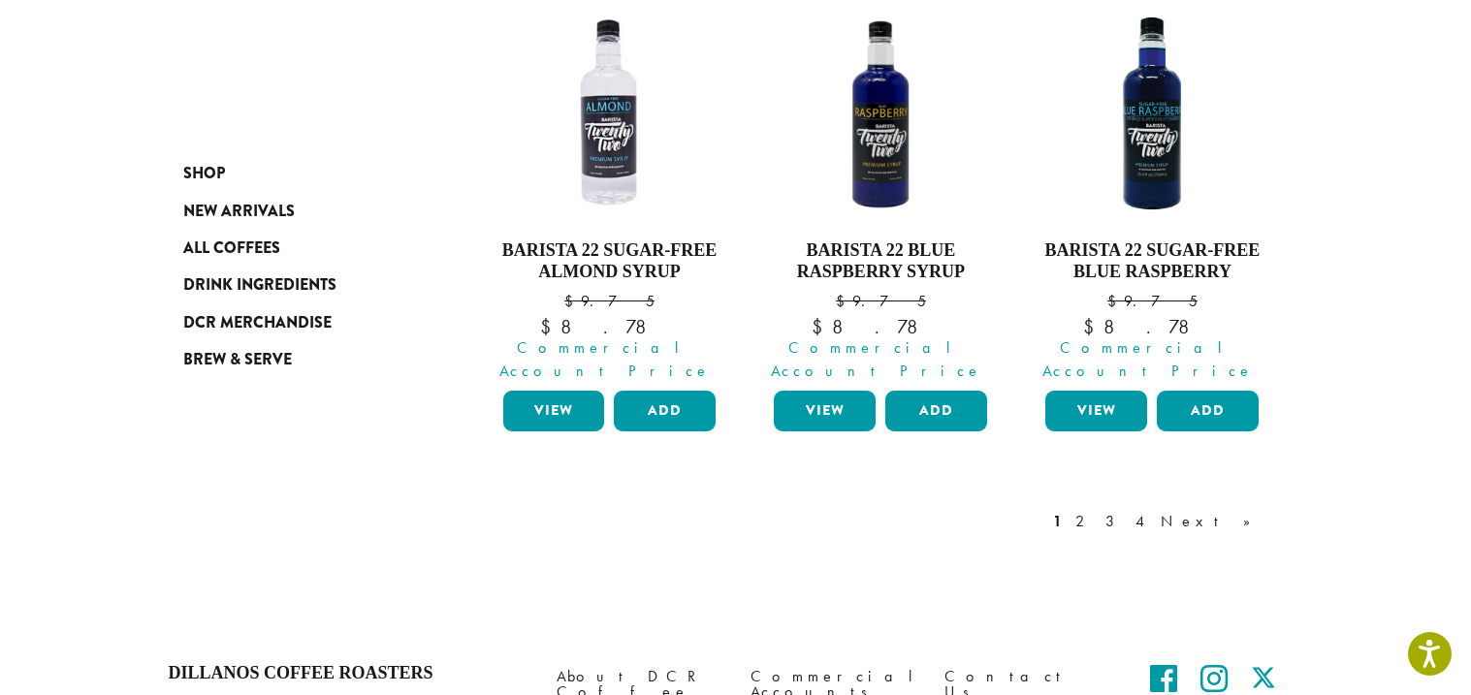
scroll to position [1970, 0]
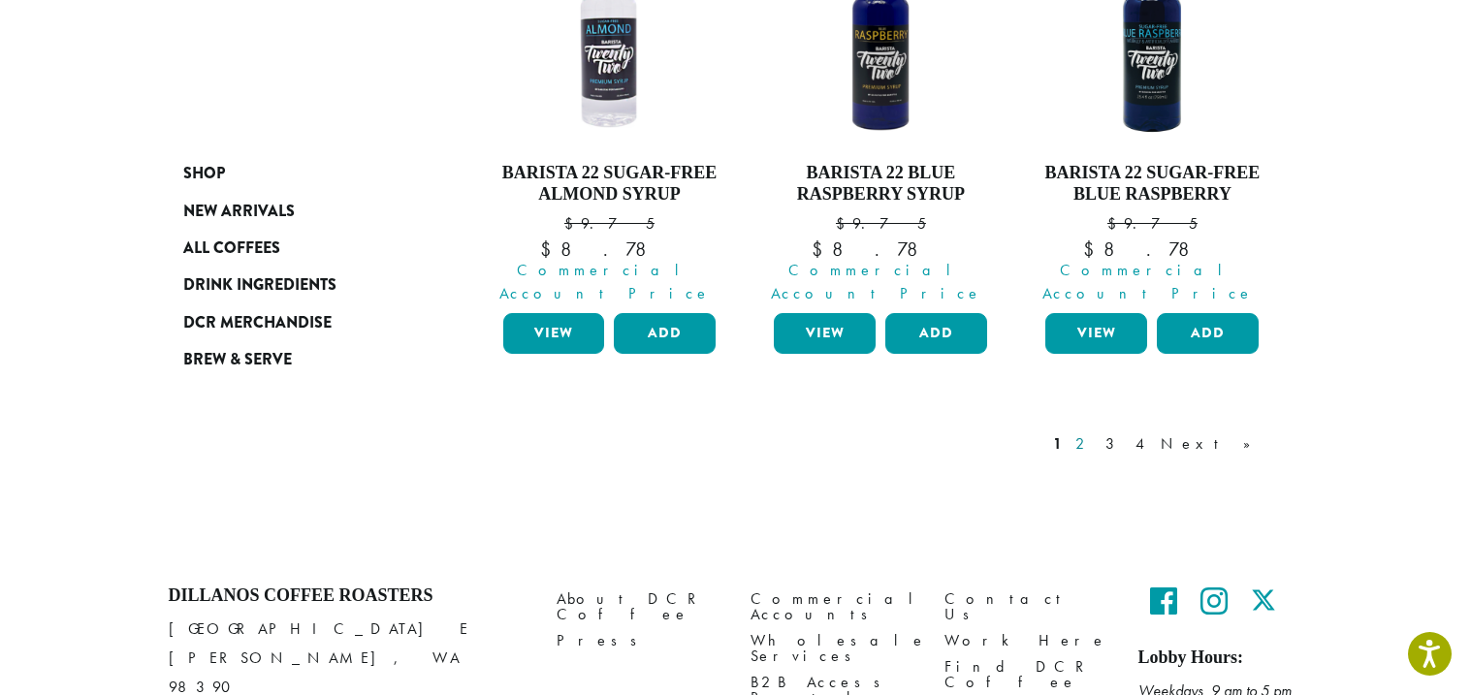
click at [1096, 433] on link "2" at bounding box center [1084, 444] width 24 height 23
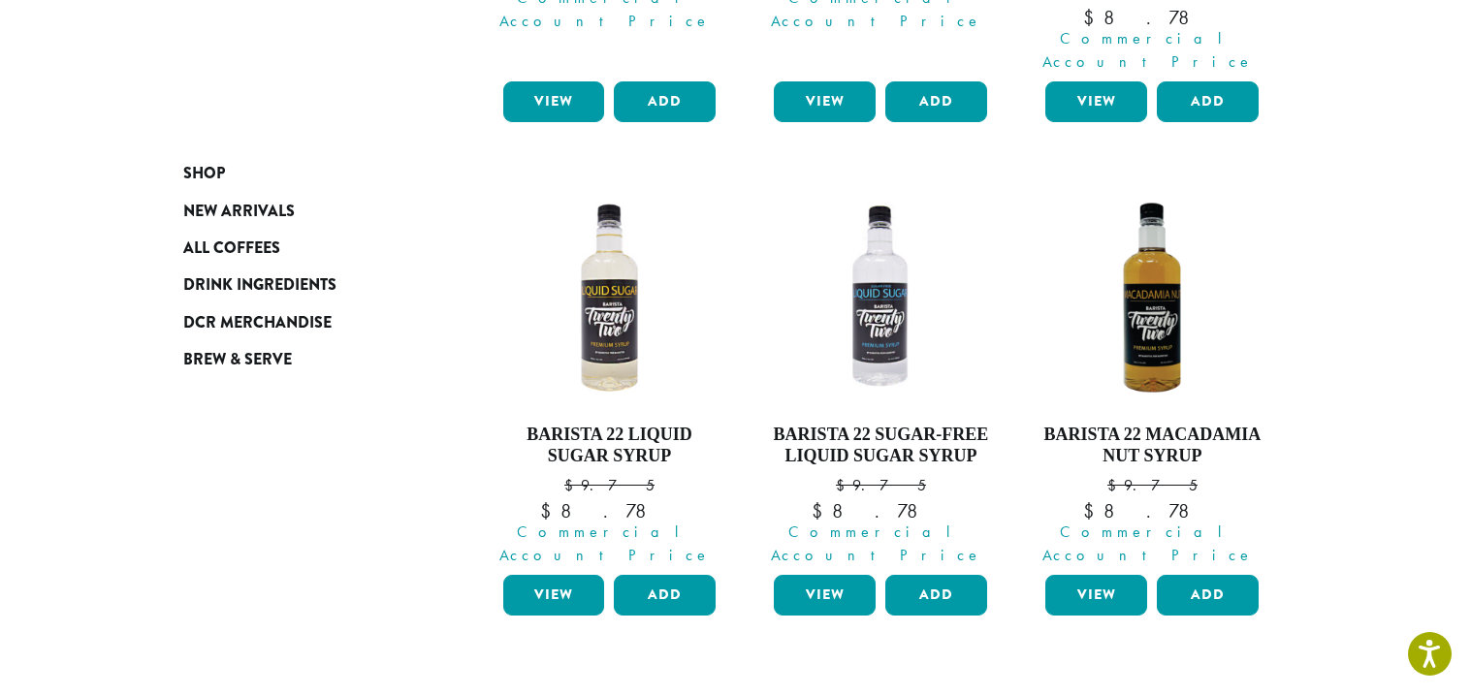
scroll to position [1955, 0]
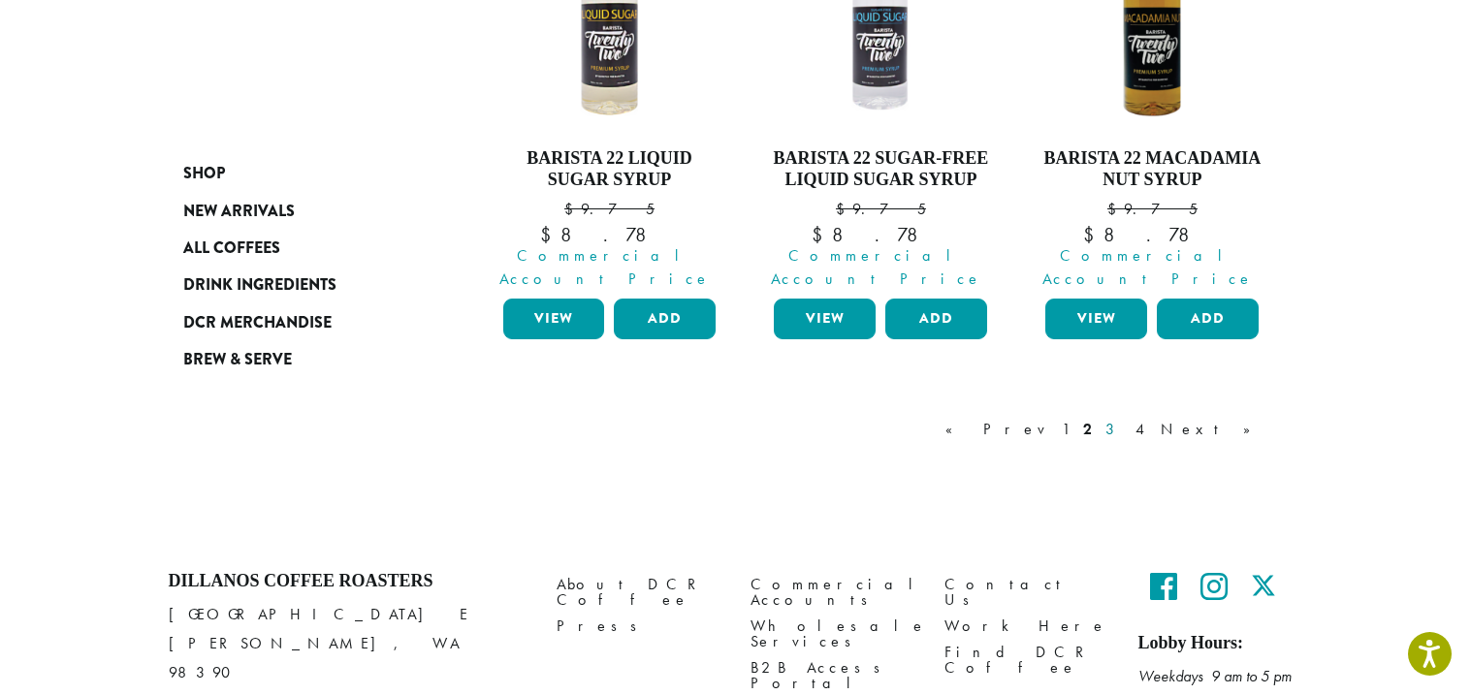
click at [1126, 418] on link "3" at bounding box center [1114, 429] width 24 height 23
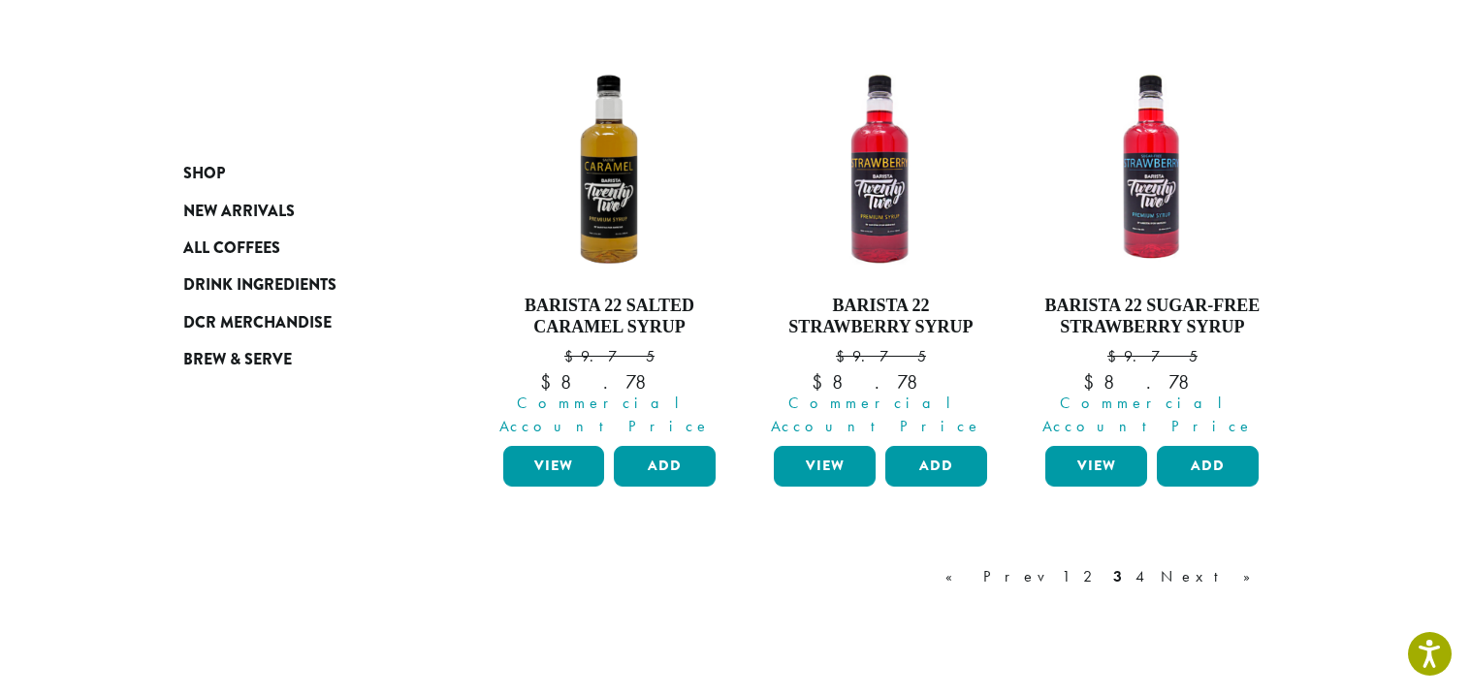
scroll to position [1801, 0]
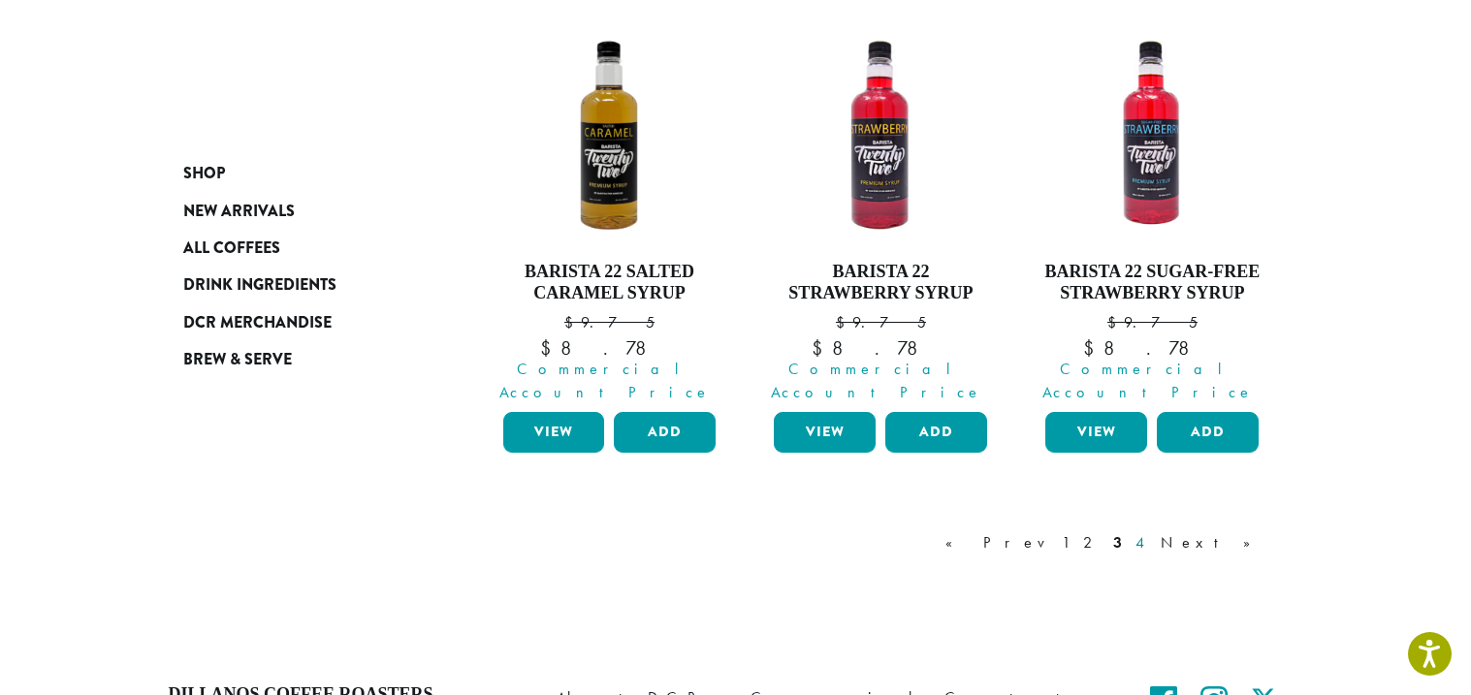
click at [1151, 532] on link "4" at bounding box center [1141, 543] width 19 height 23
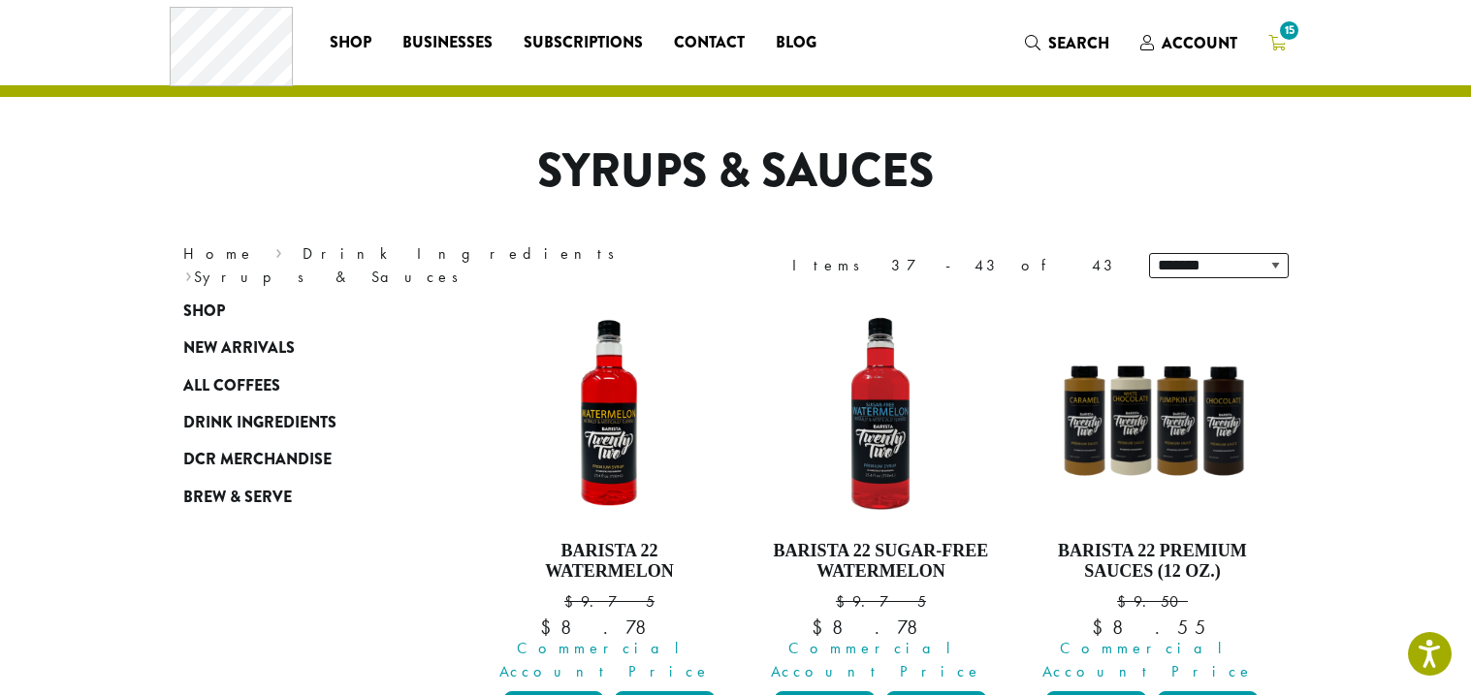
click at [1277, 47] on icon "15" at bounding box center [1277, 43] width 17 height 16
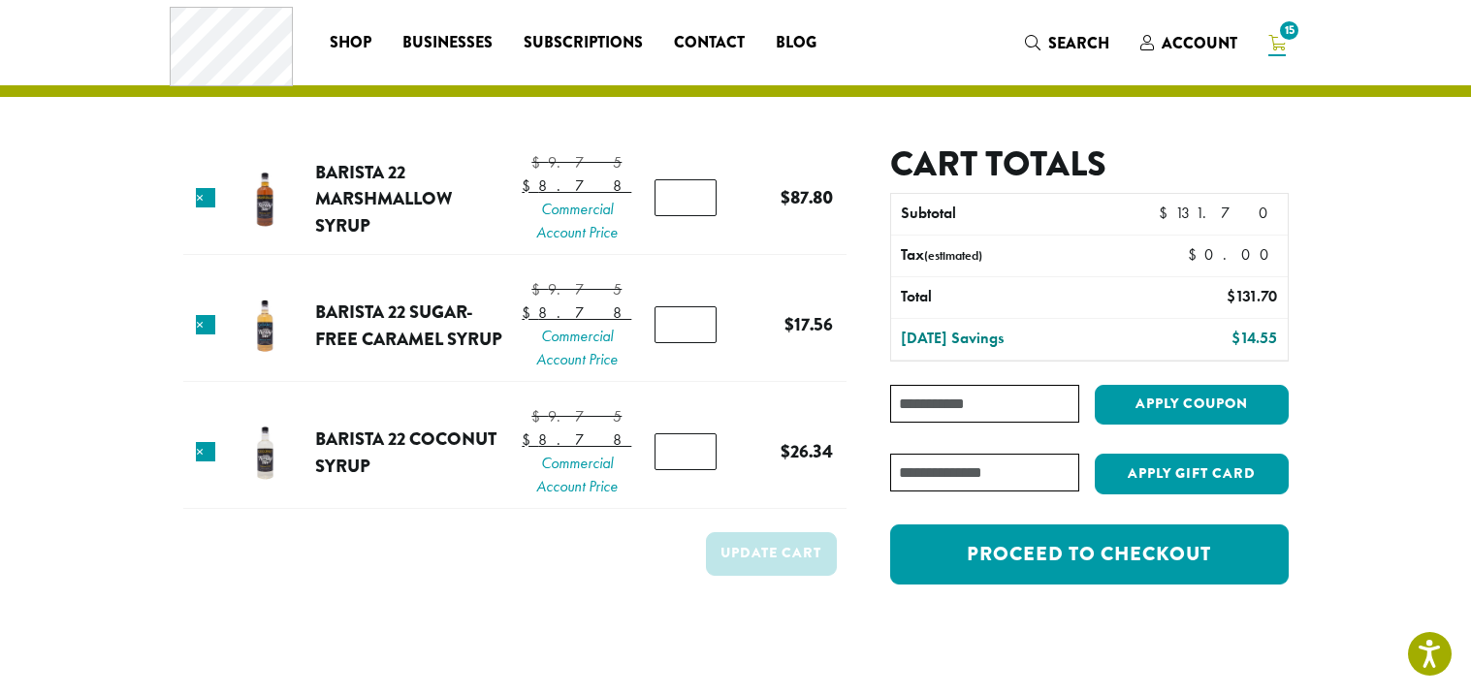
type input "*"
click at [696, 213] on input "*" at bounding box center [686, 197] width 62 height 37
click at [208, 335] on link "×" at bounding box center [205, 324] width 19 height 19
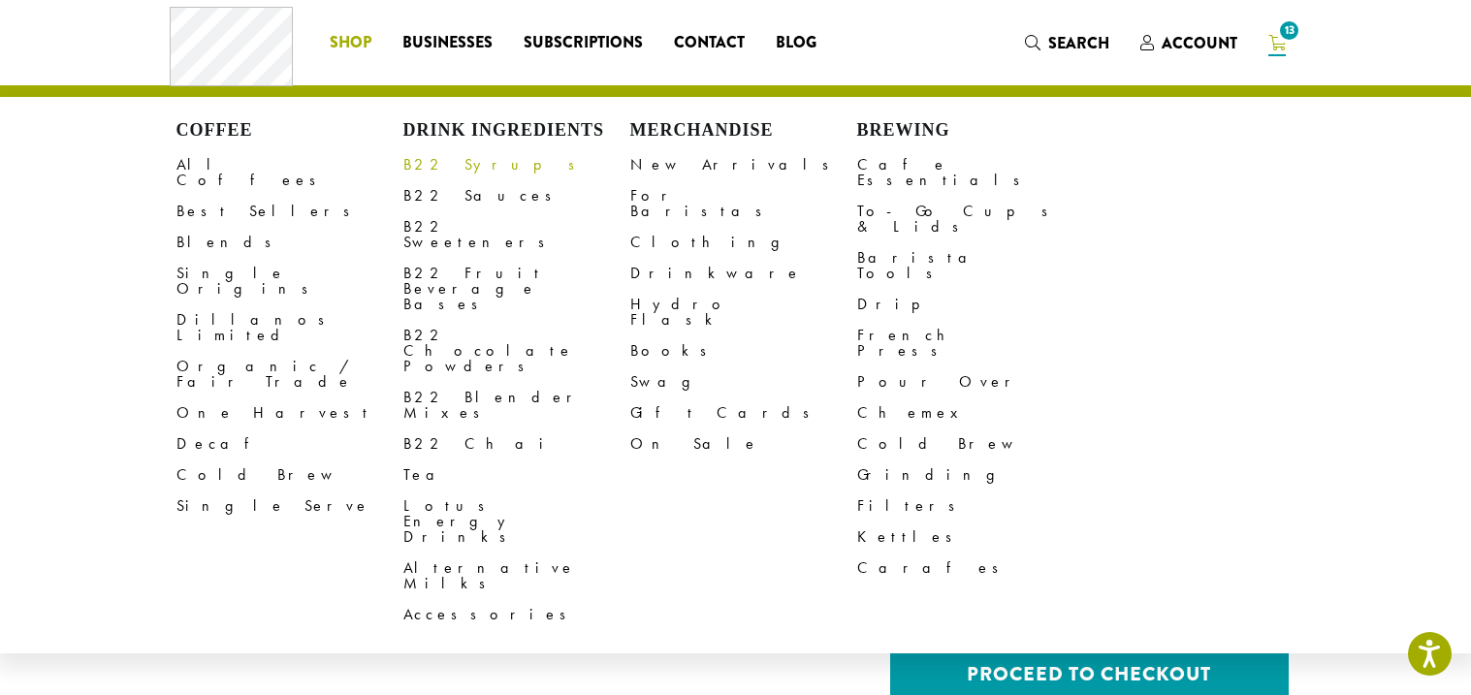
click at [457, 174] on link "B22 Syrups" at bounding box center [516, 164] width 227 height 31
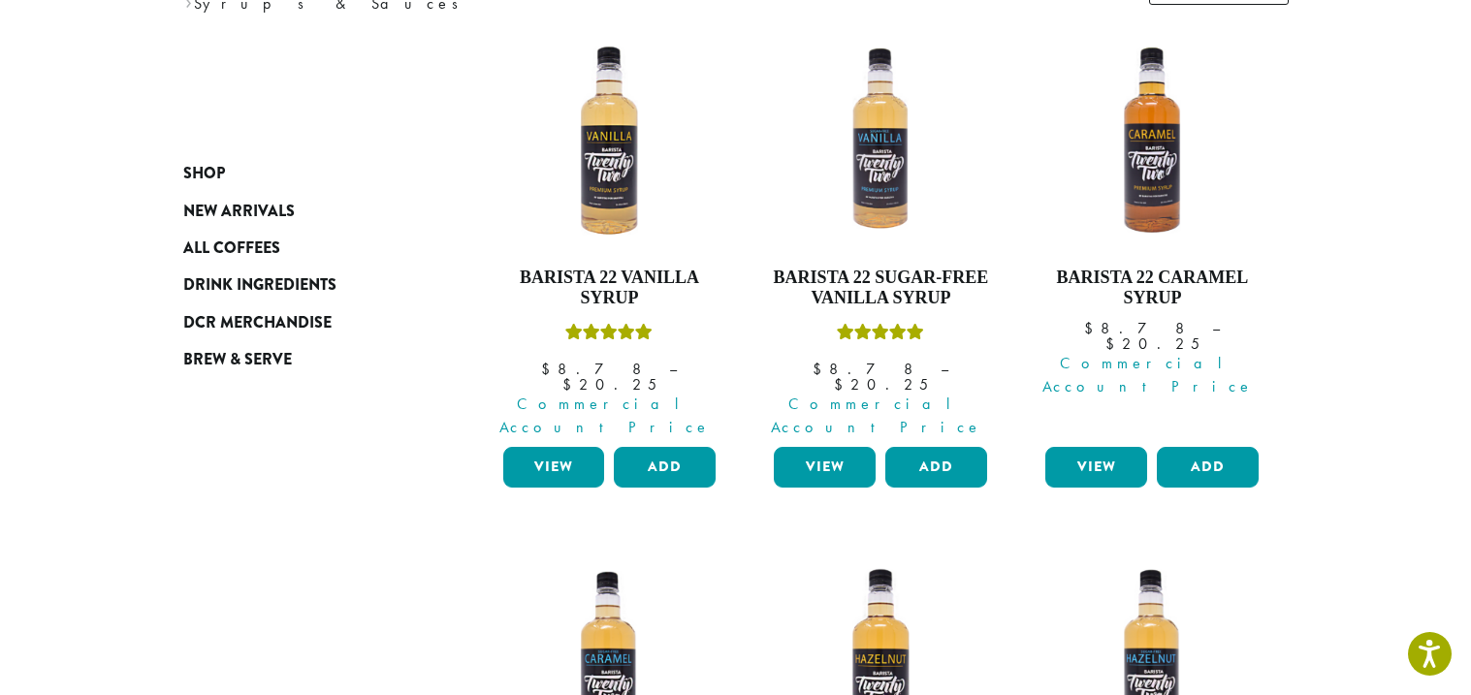
scroll to position [275, 0]
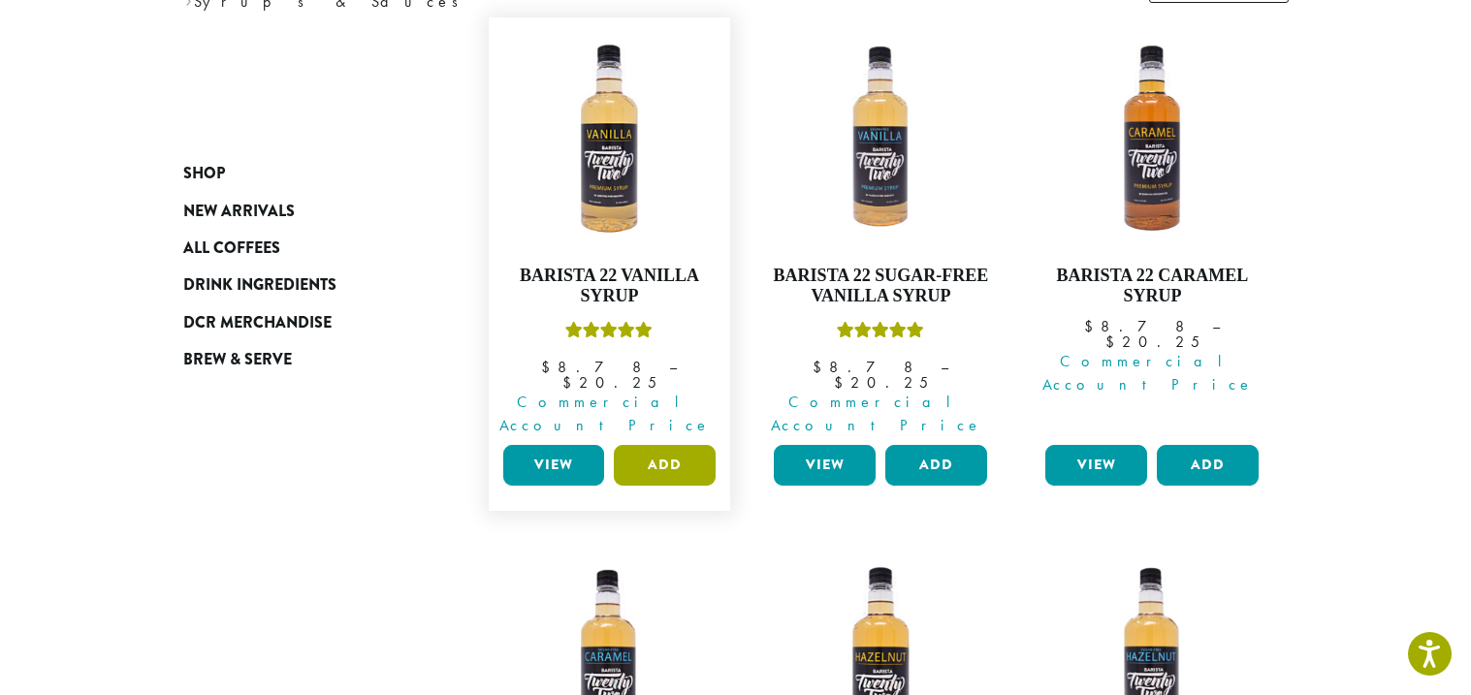
click at [638, 445] on button "Add" at bounding box center [665, 465] width 102 height 41
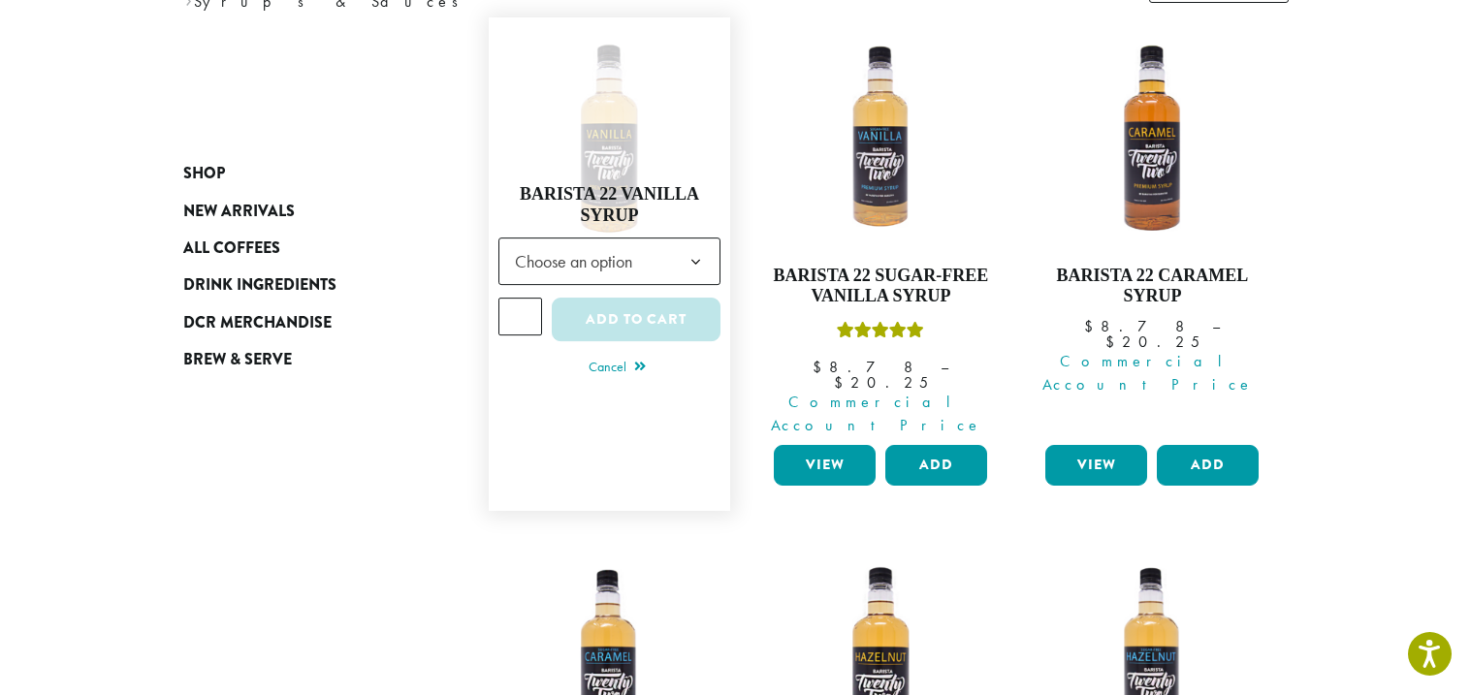
click at [610, 242] on span "Choose an option" at bounding box center [579, 261] width 145 height 38
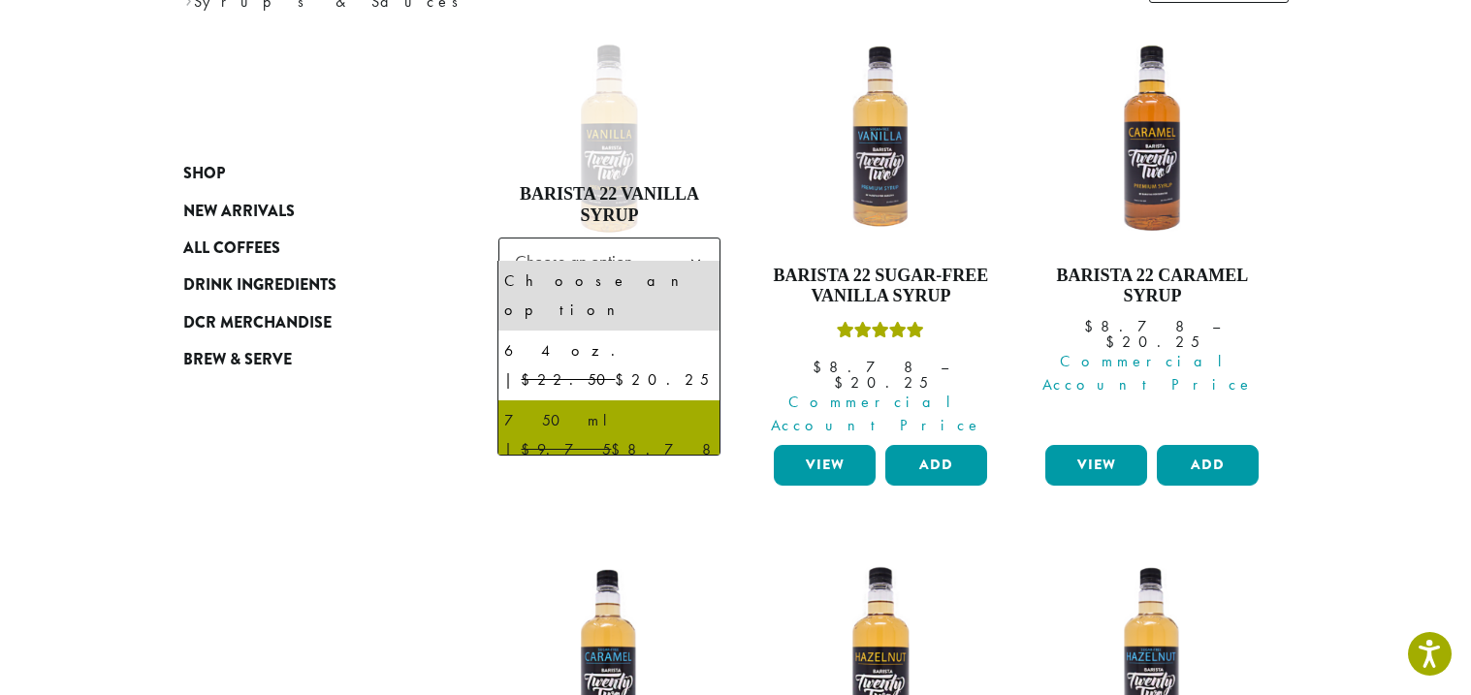
select select "******"
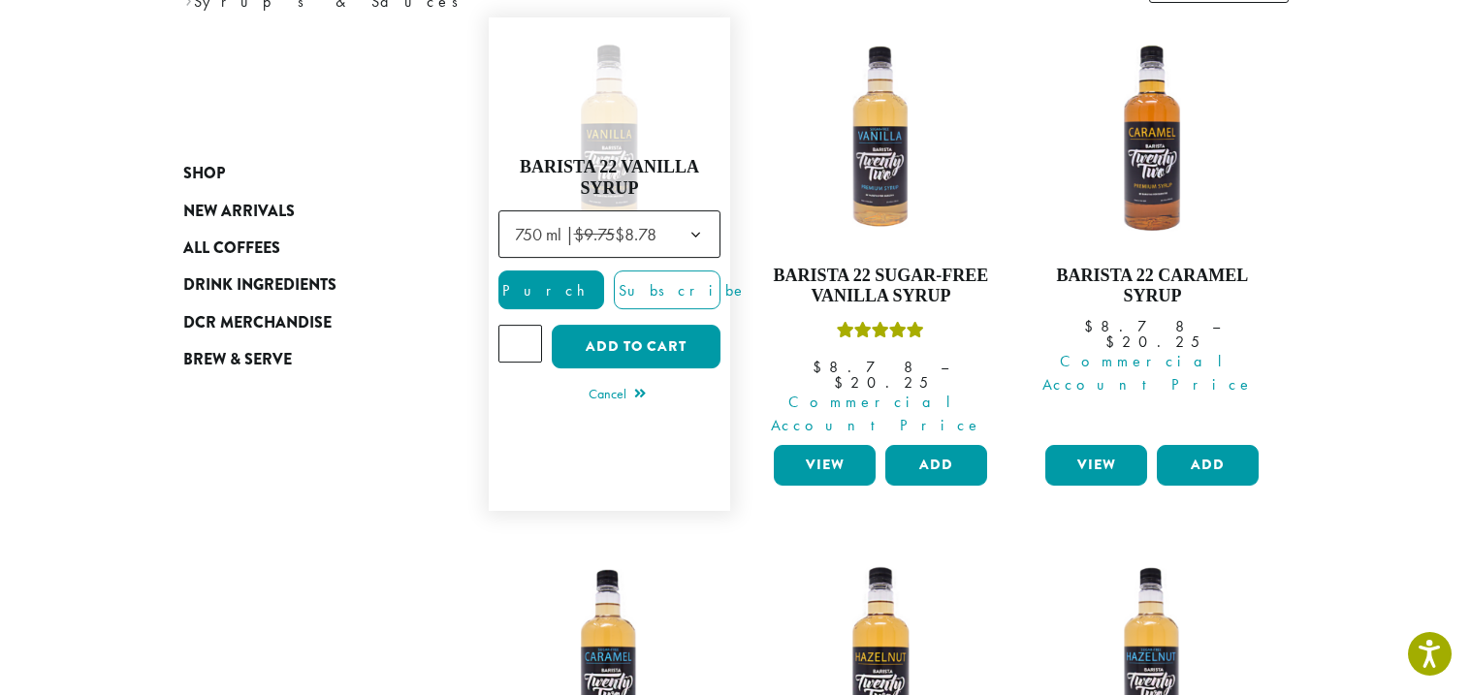
click at [531, 325] on input "*" at bounding box center [521, 343] width 45 height 37
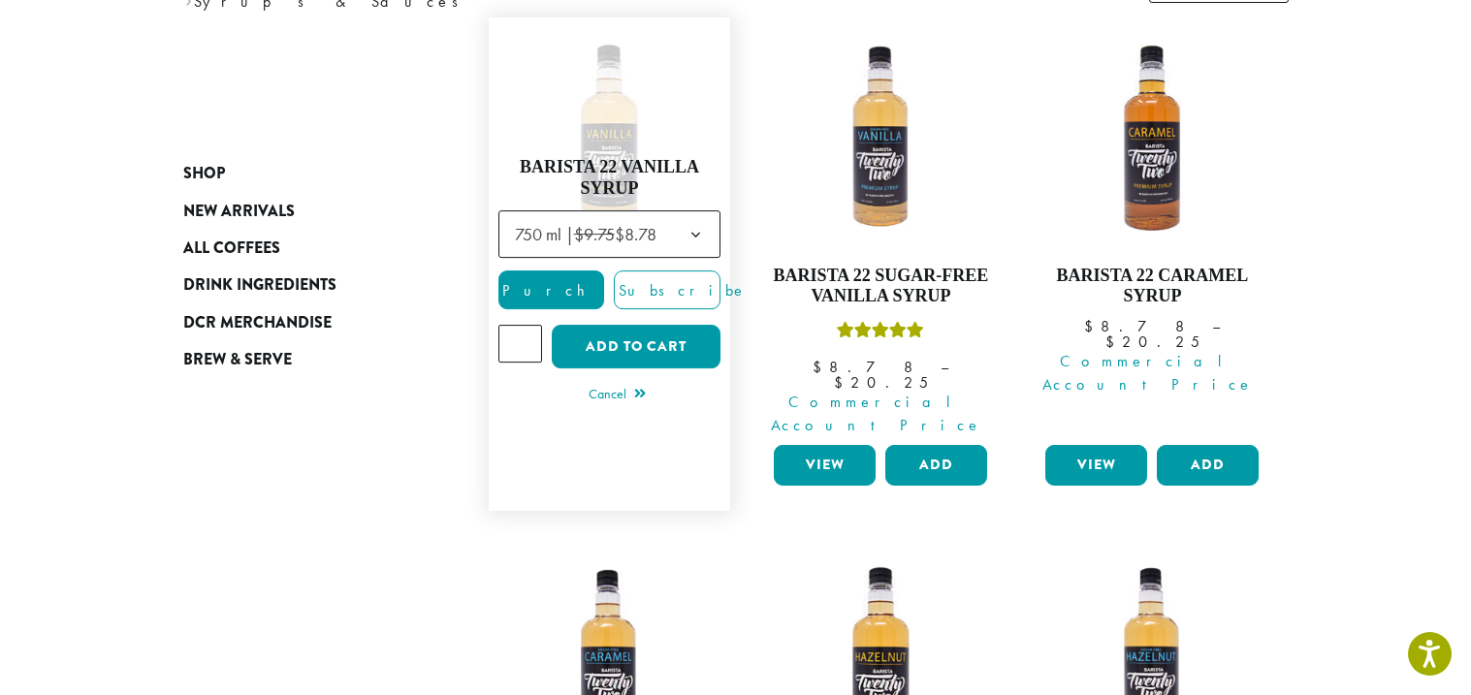
click at [531, 325] on input "*" at bounding box center [521, 343] width 45 height 37
type input "**"
click at [531, 325] on input "**" at bounding box center [521, 343] width 45 height 37
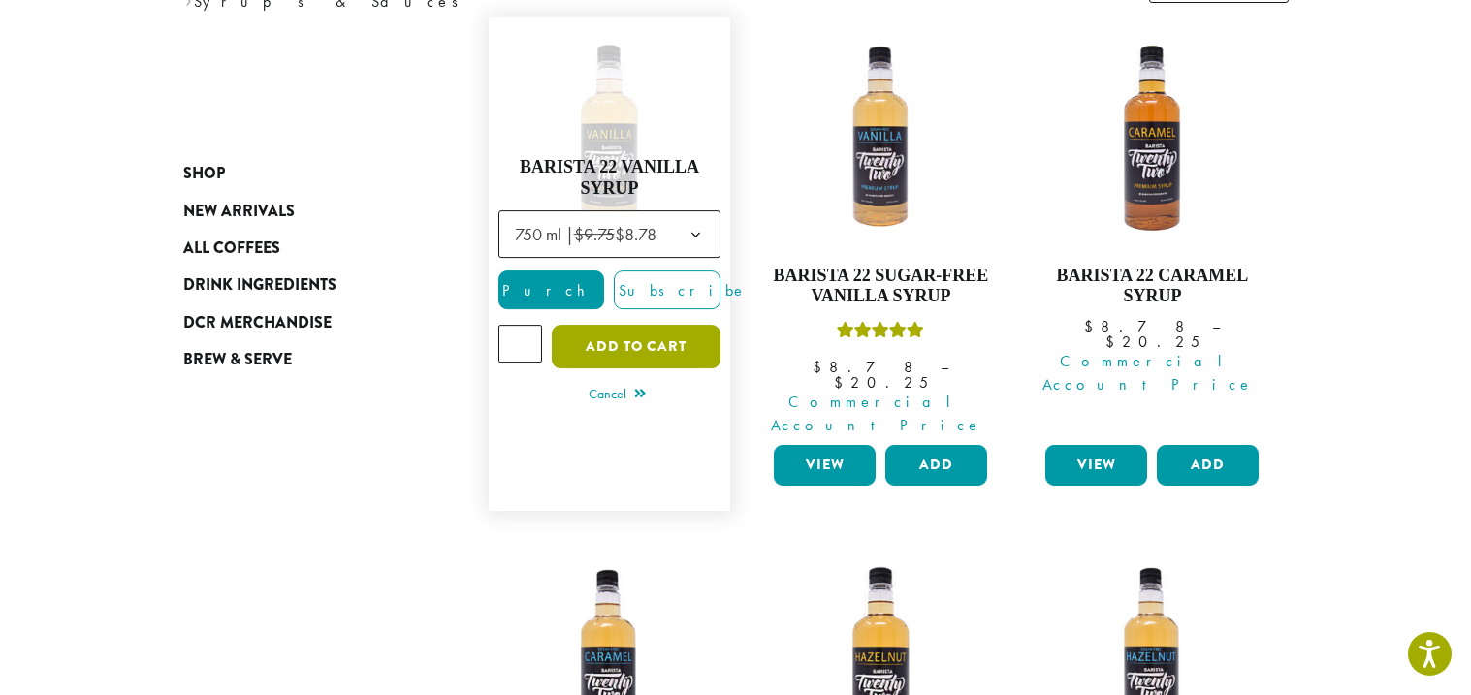
click at [601, 335] on button "Add to cart" at bounding box center [636, 347] width 169 height 44
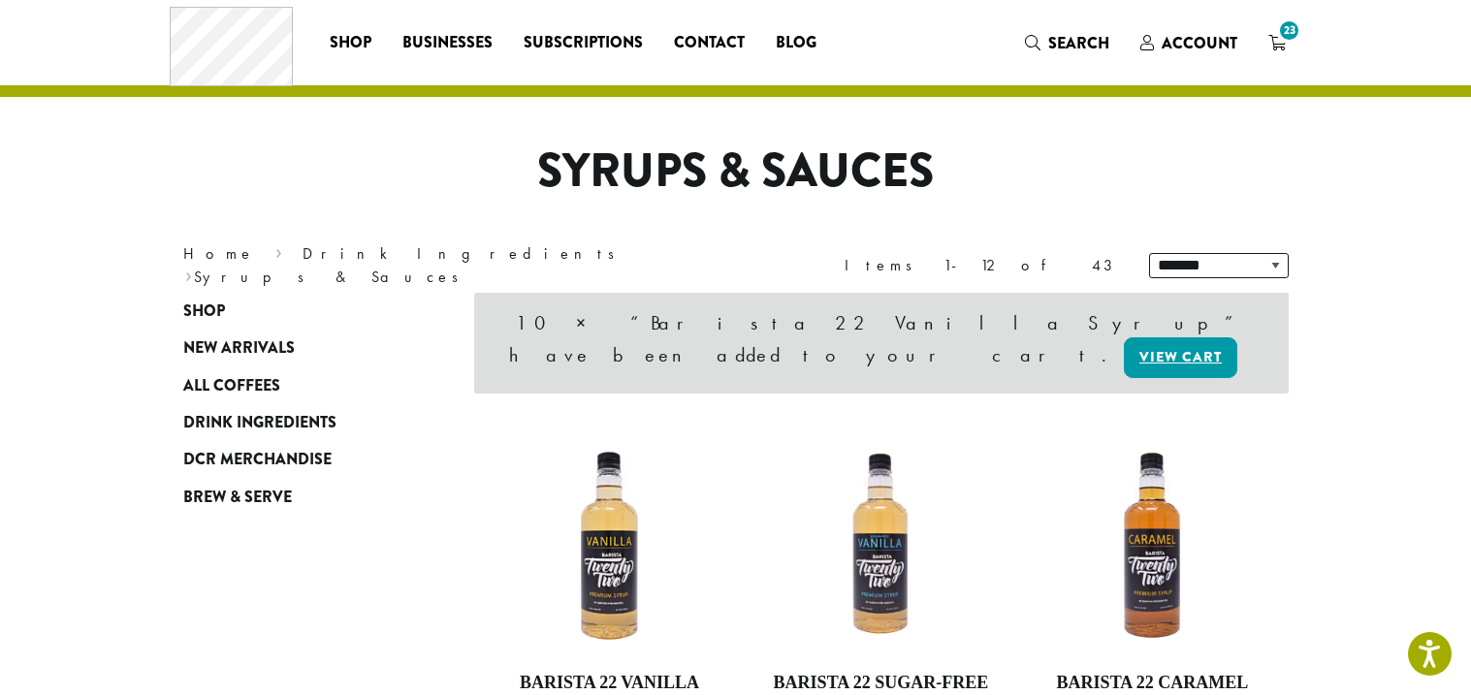
click at [601, 335] on div "10 × “Barista 22 Vanilla Syrup” have been added to your cart. View cart" at bounding box center [881, 343] width 815 height 101
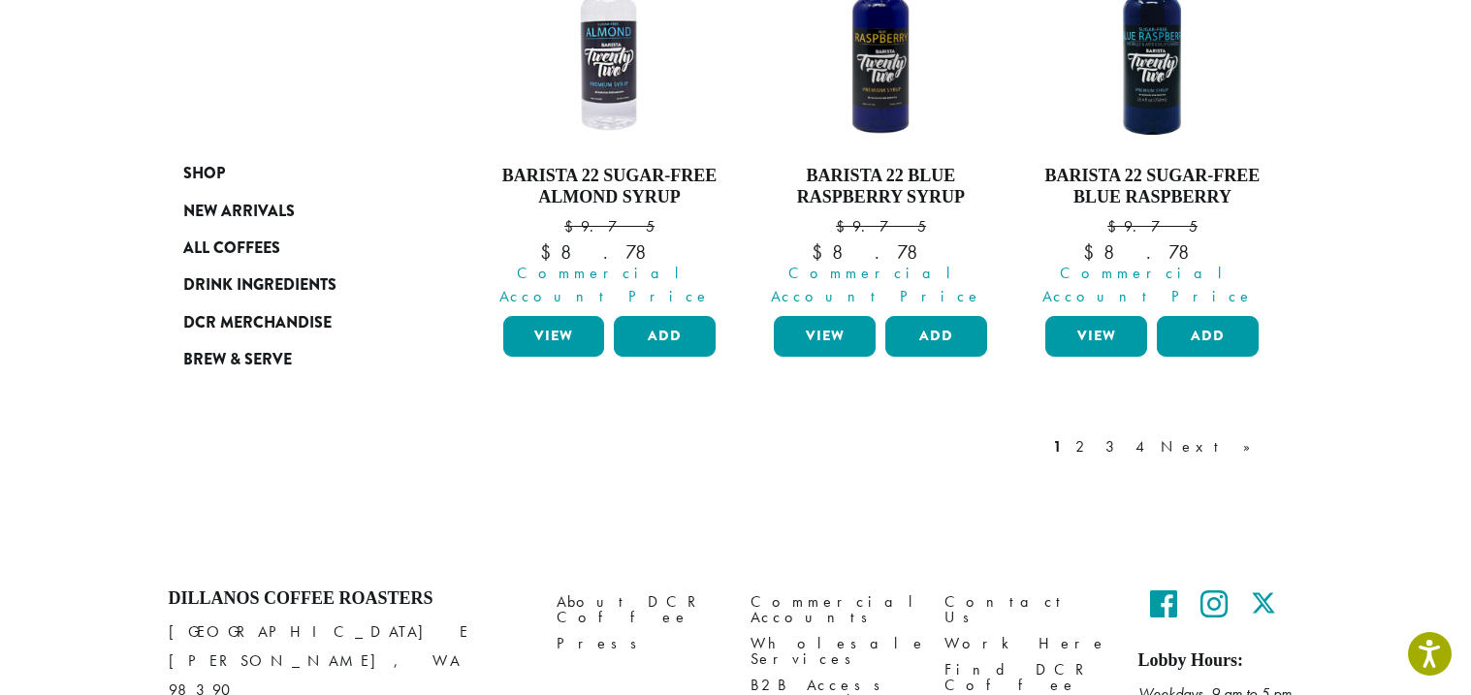
scroll to position [1970, 0]
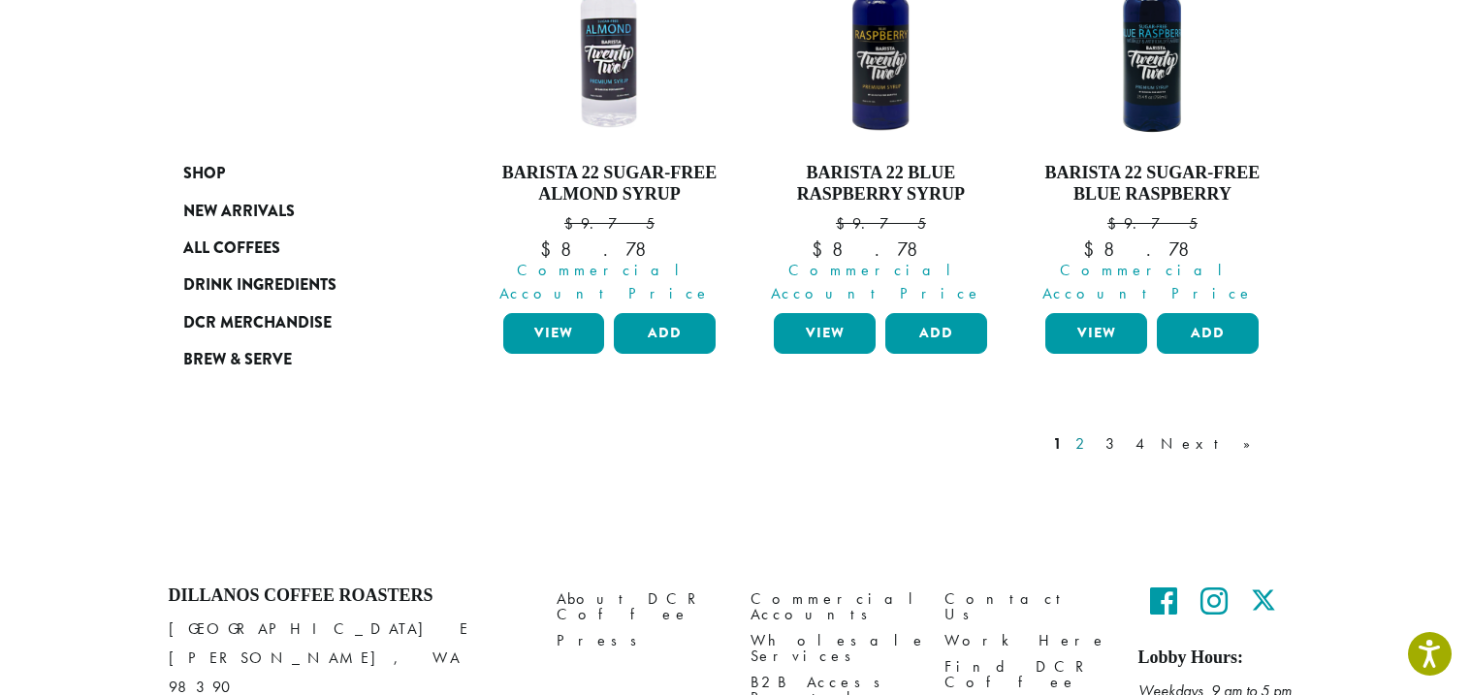
click at [1096, 433] on link "2" at bounding box center [1084, 444] width 24 height 23
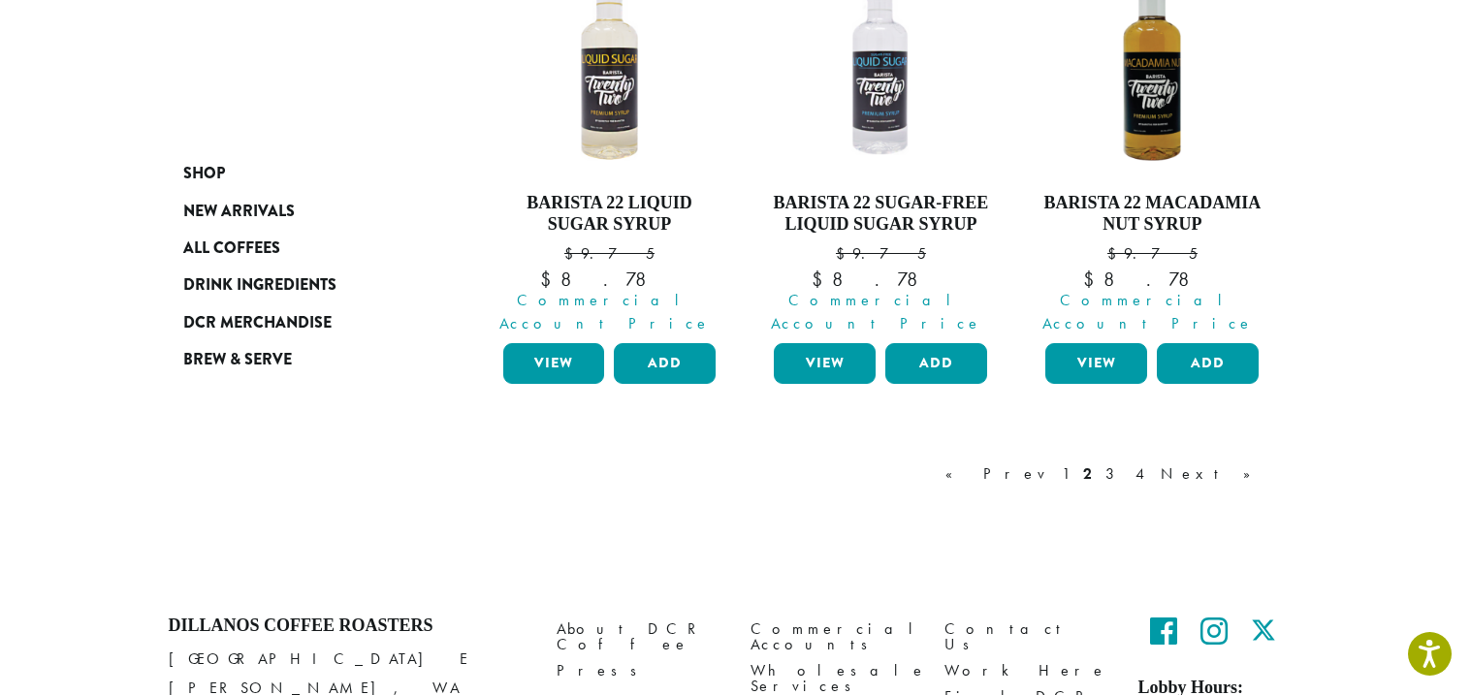
scroll to position [1912, 0]
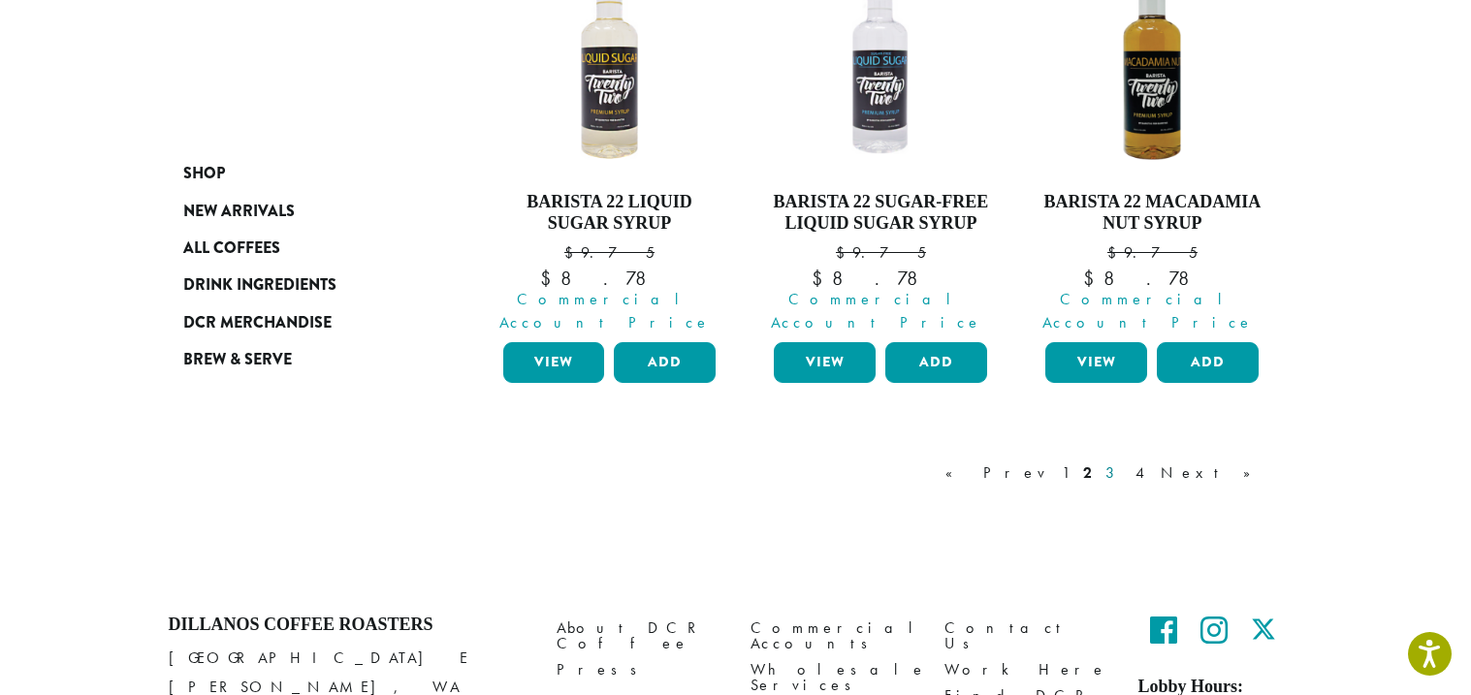
click at [1126, 462] on link "3" at bounding box center [1114, 473] width 24 height 23
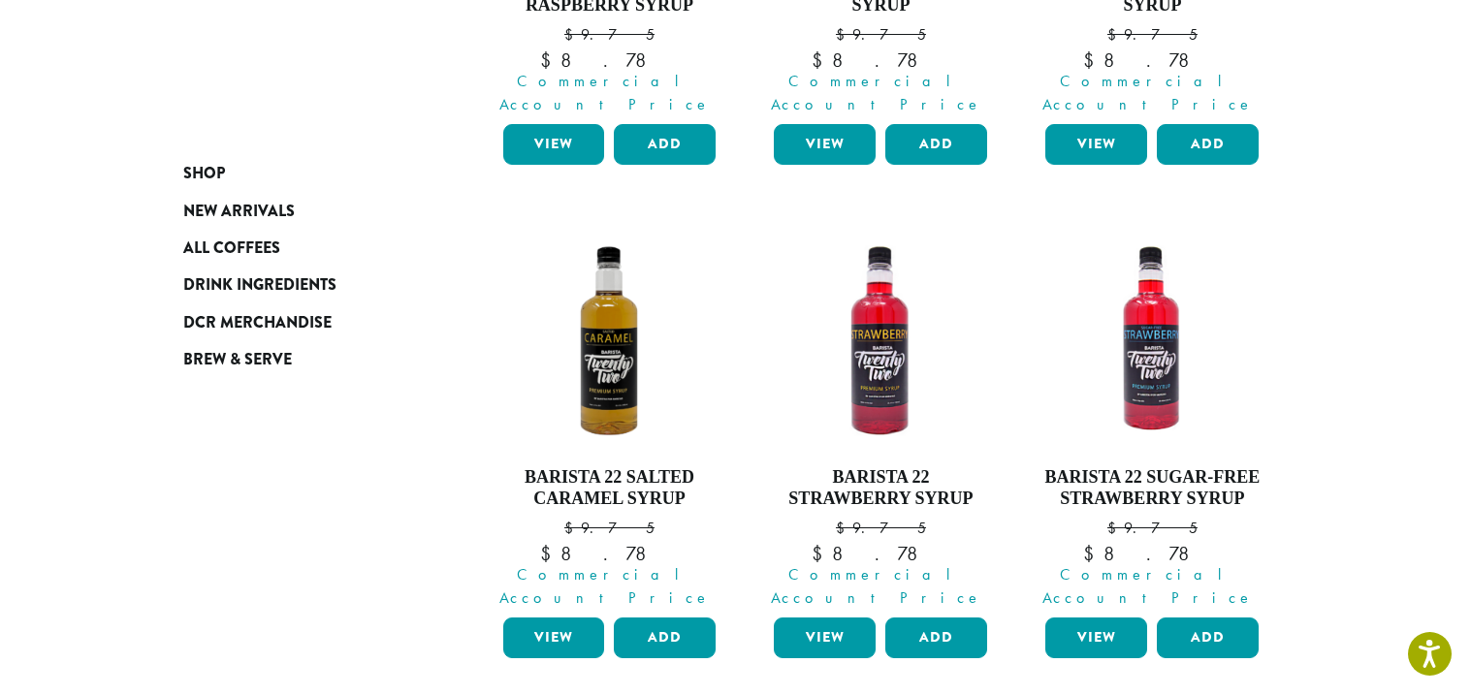
scroll to position [1612, 0]
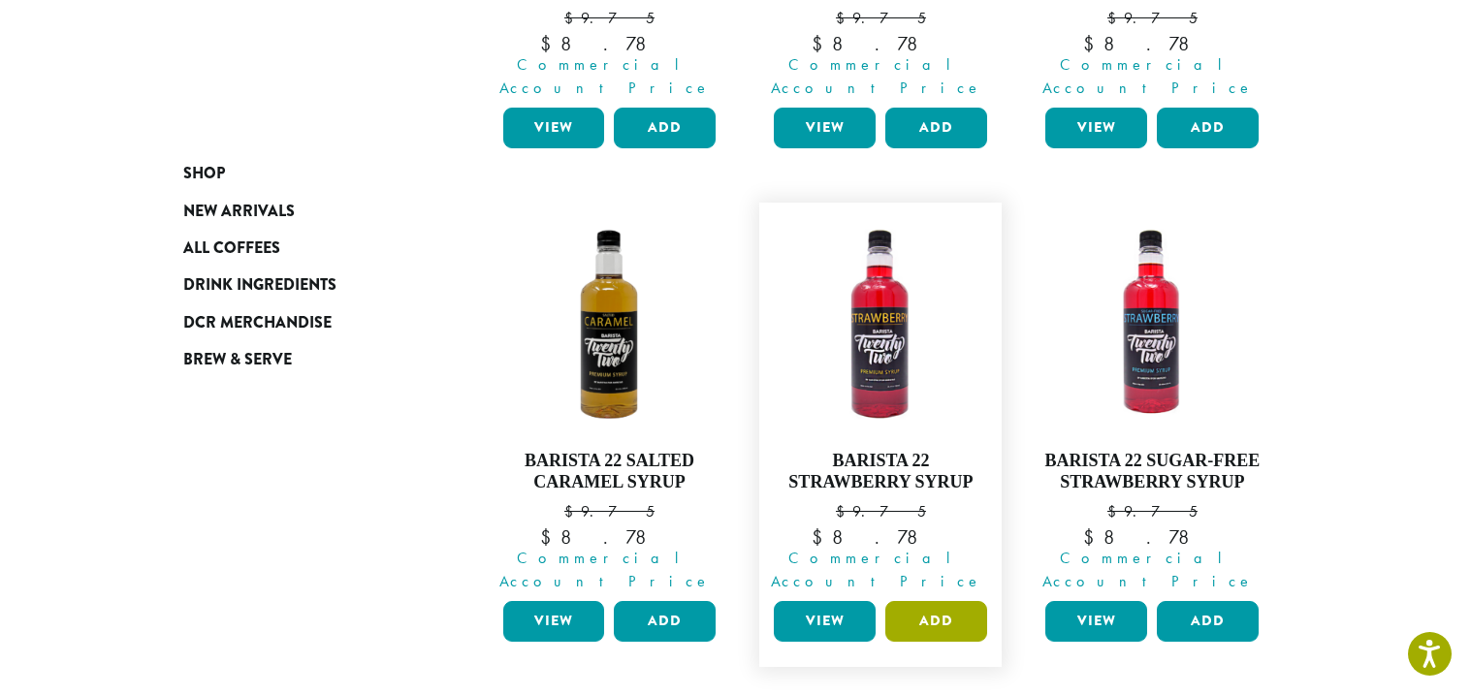
click at [936, 601] on button "Add" at bounding box center [937, 621] width 102 height 41
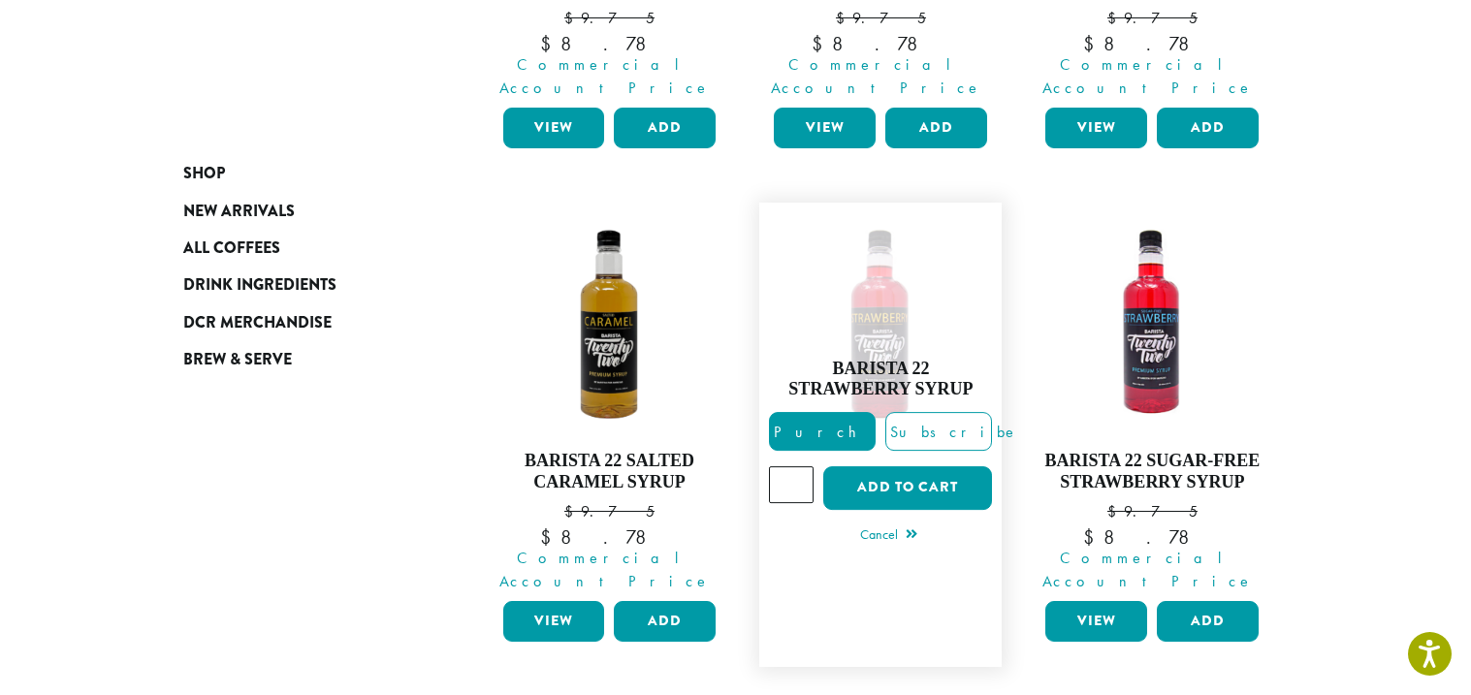
type input "*"
click at [800, 467] on input "*" at bounding box center [791, 485] width 45 height 37
click at [934, 467] on button "Add to cart" at bounding box center [907, 489] width 169 height 44
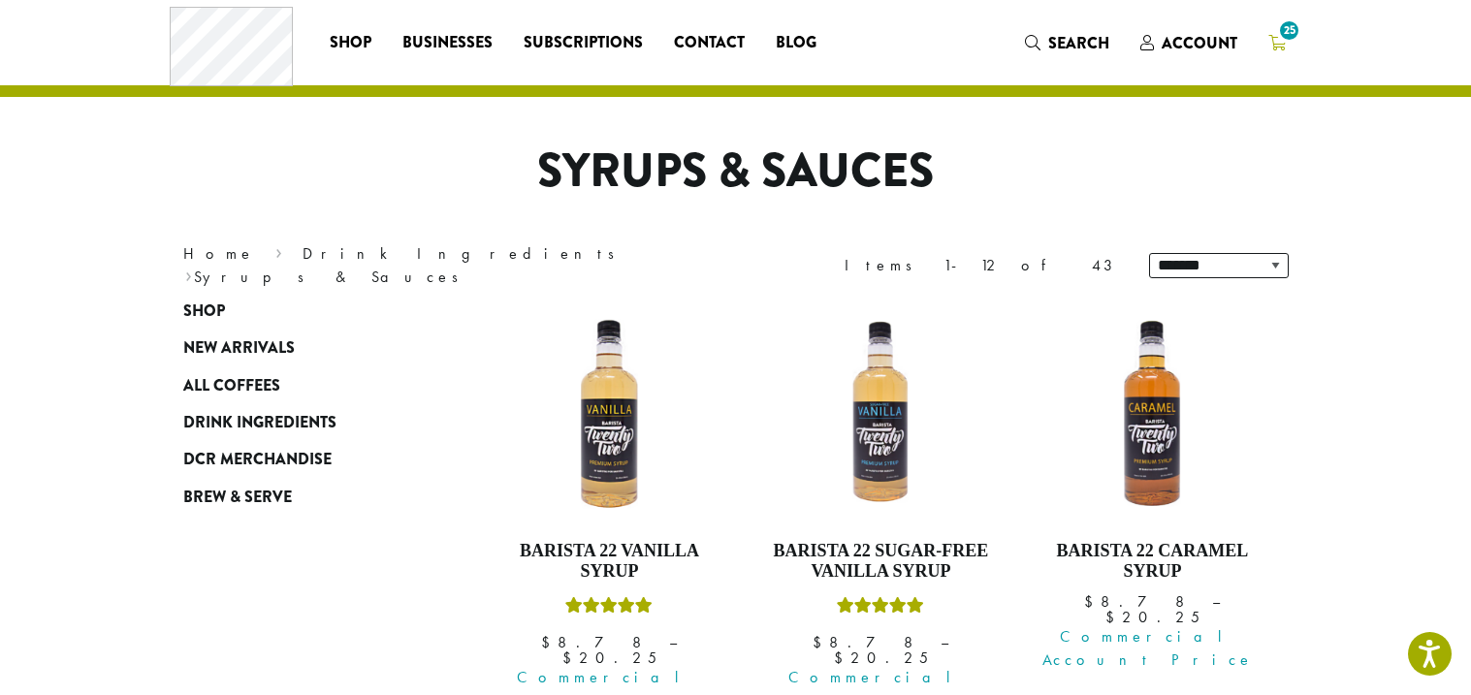
click at [1285, 48] on icon "25" at bounding box center [1277, 43] width 17 height 16
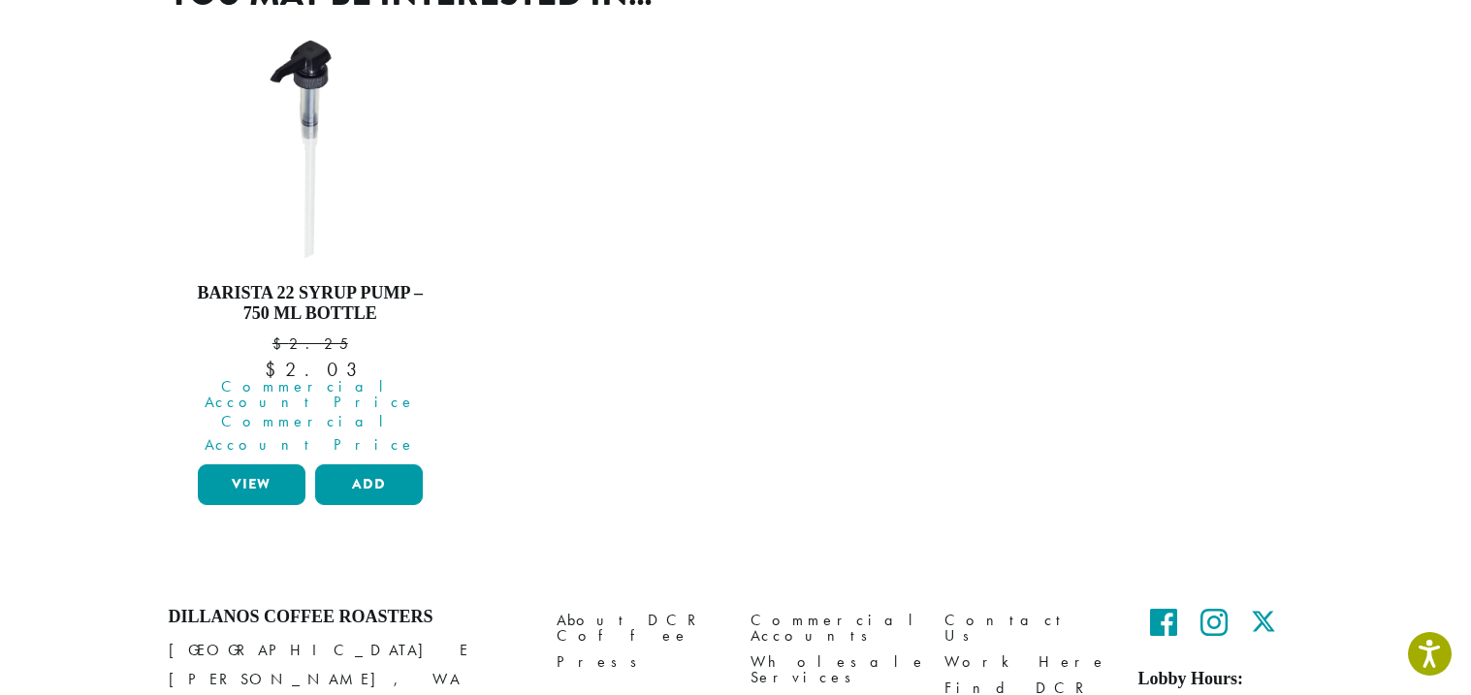
scroll to position [868, 0]
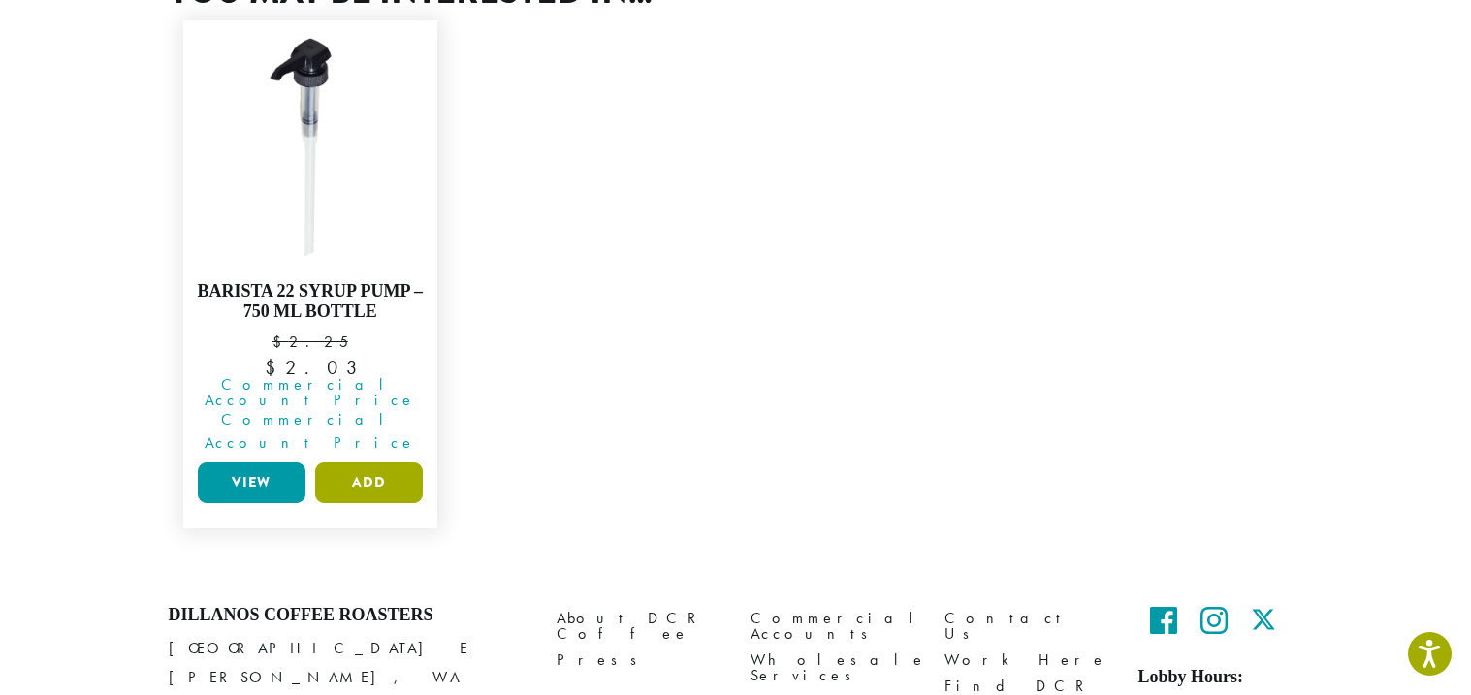
click at [376, 503] on button "Add" at bounding box center [369, 483] width 108 height 41
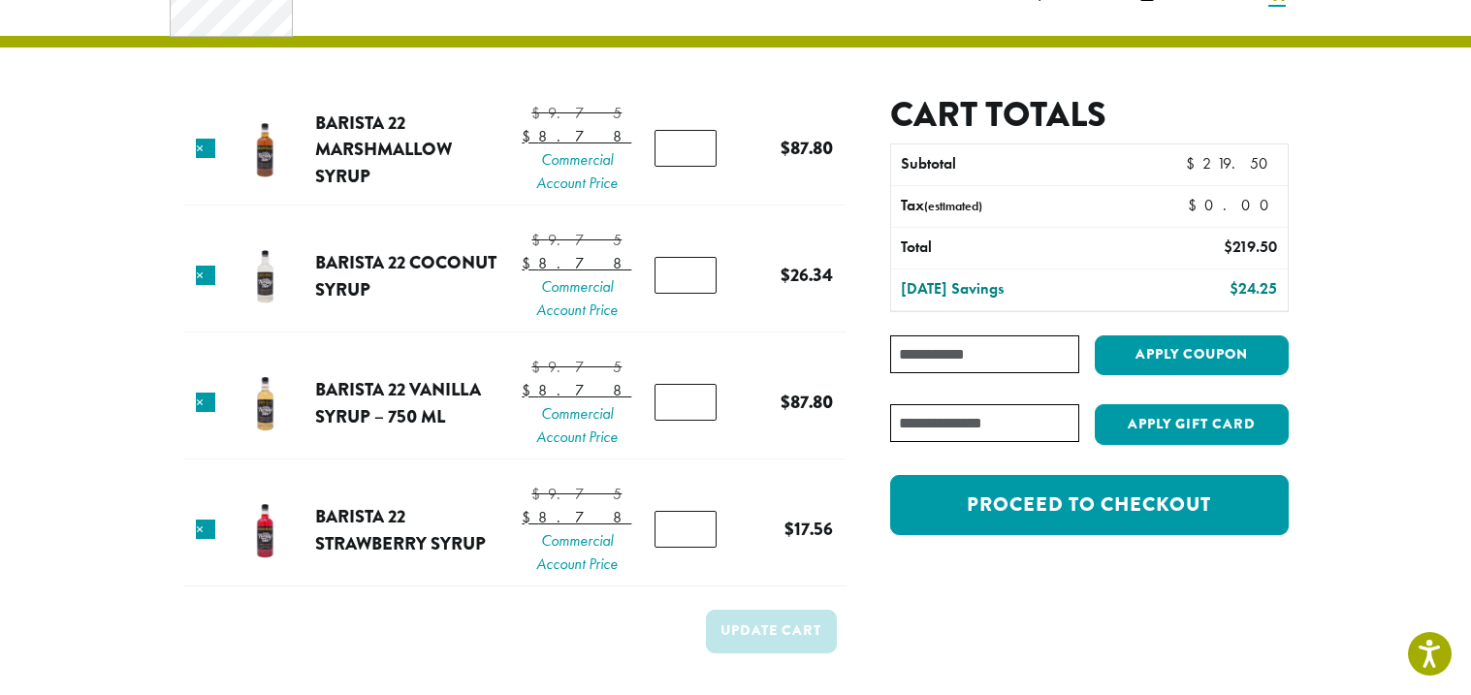
scroll to position [0, 0]
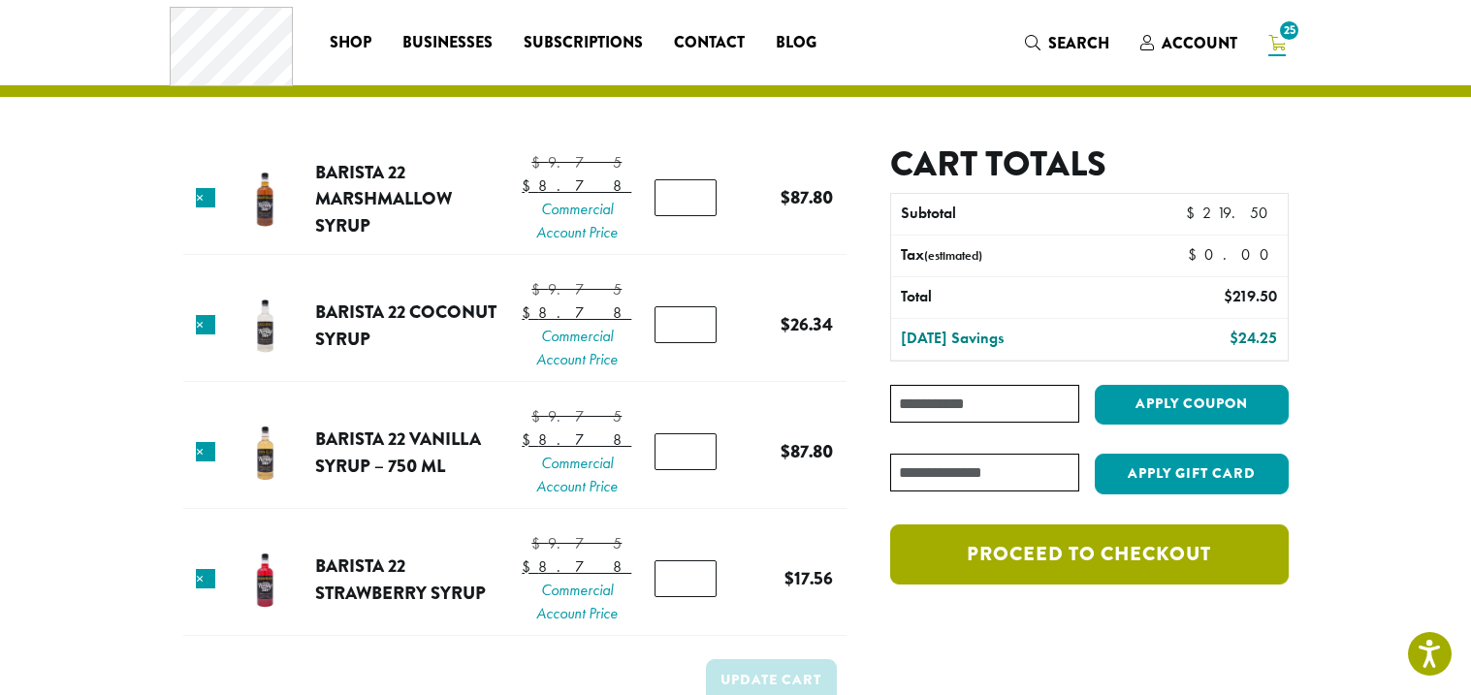
click at [1165, 544] on link "Proceed to checkout" at bounding box center [1089, 555] width 398 height 60
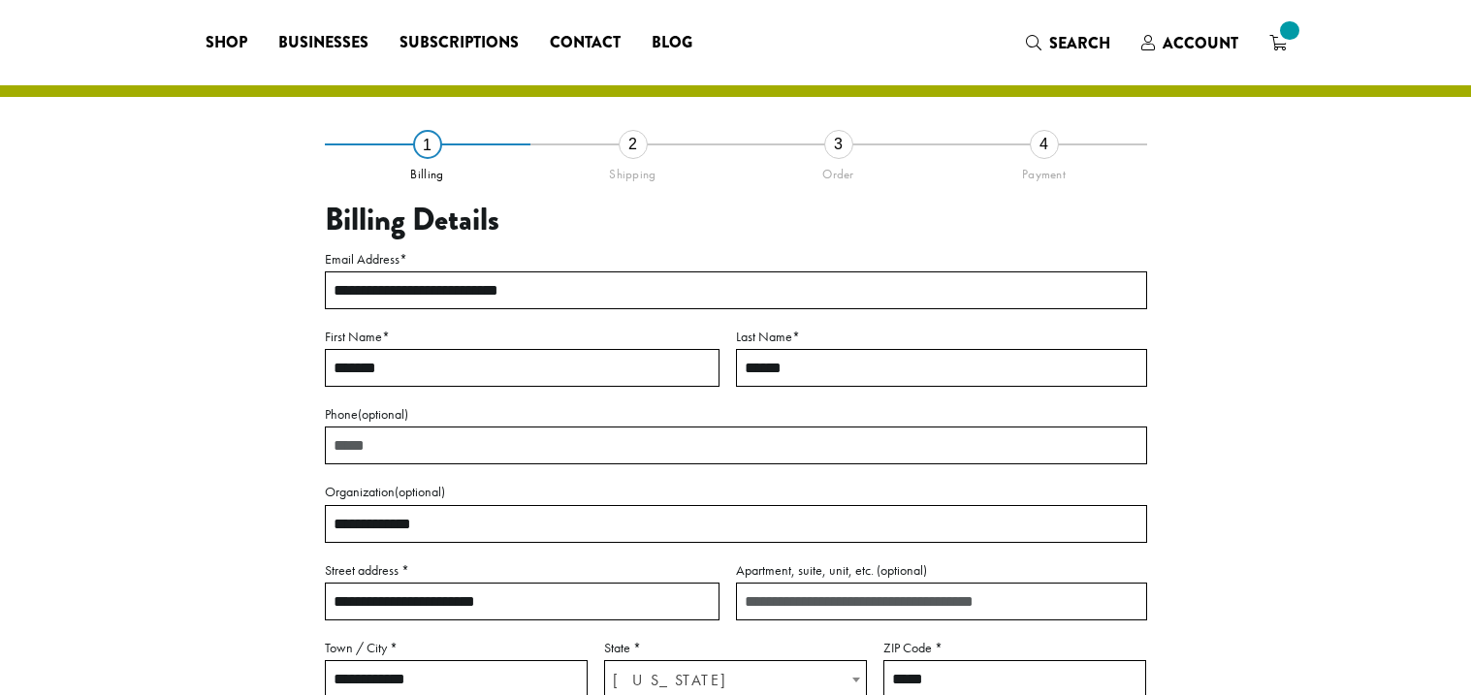
select select "**"
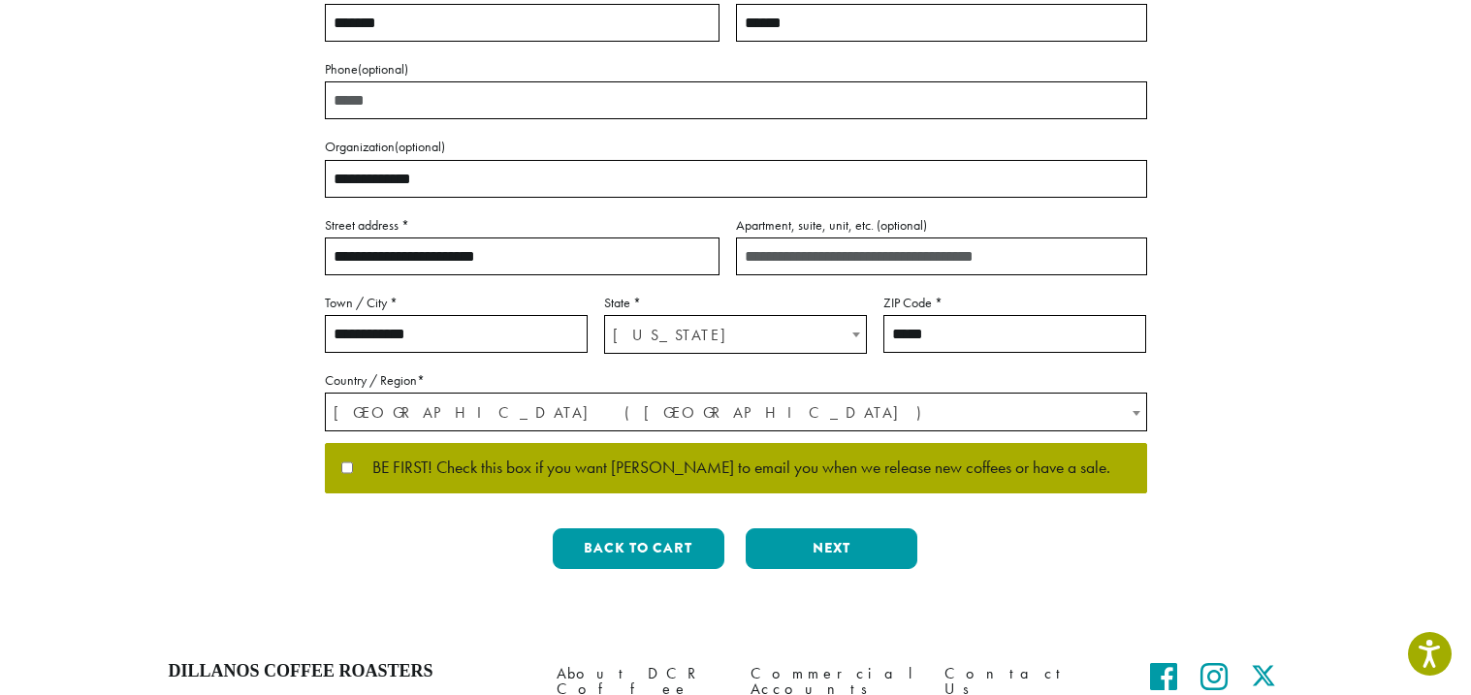
scroll to position [348, 0]
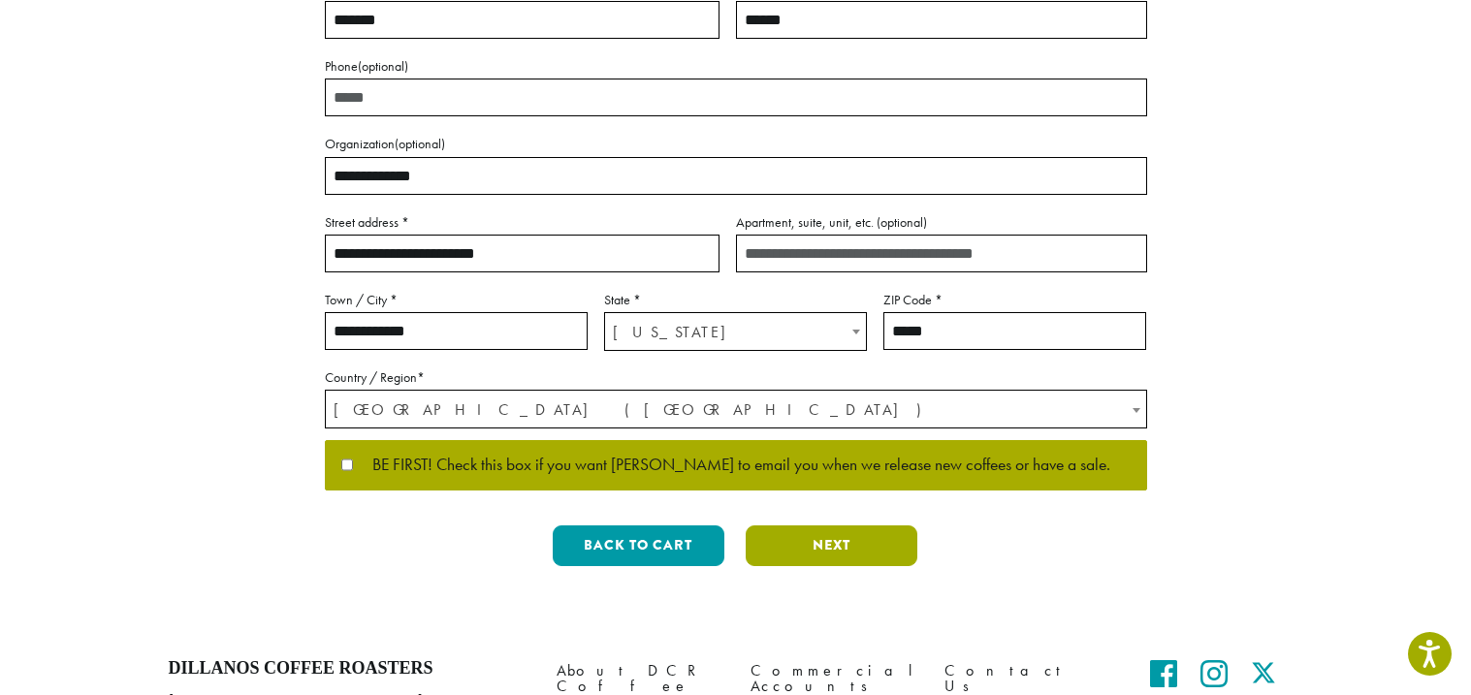
click at [758, 550] on button "Next" at bounding box center [832, 546] width 172 height 41
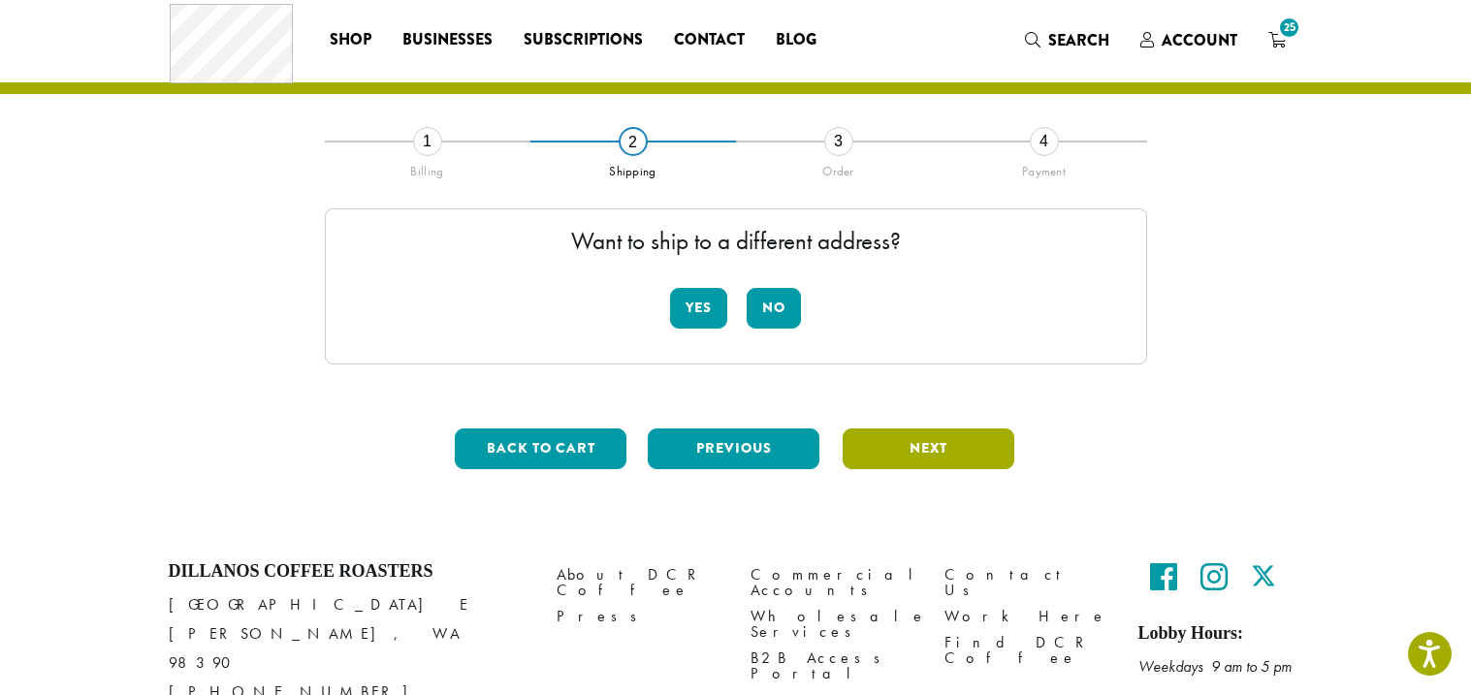
scroll to position [0, 0]
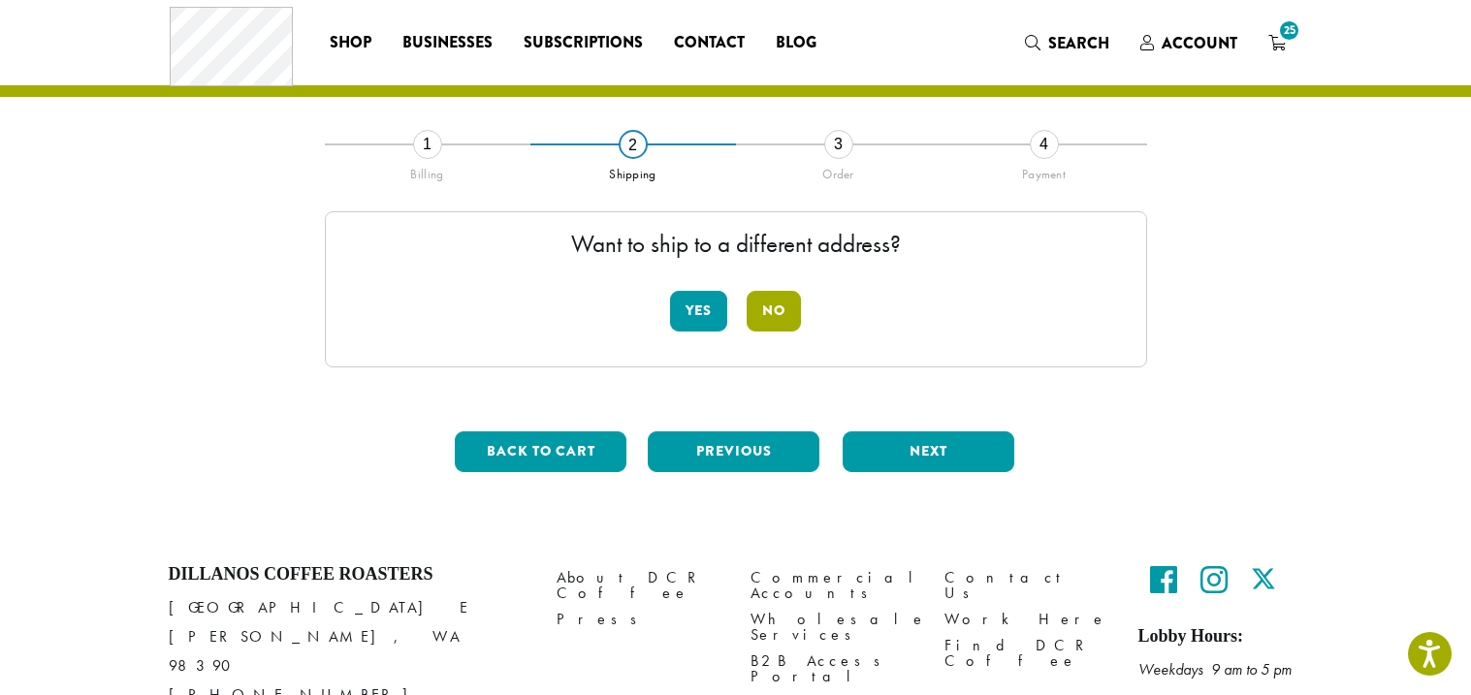
click at [765, 314] on button "No" at bounding box center [774, 311] width 54 height 41
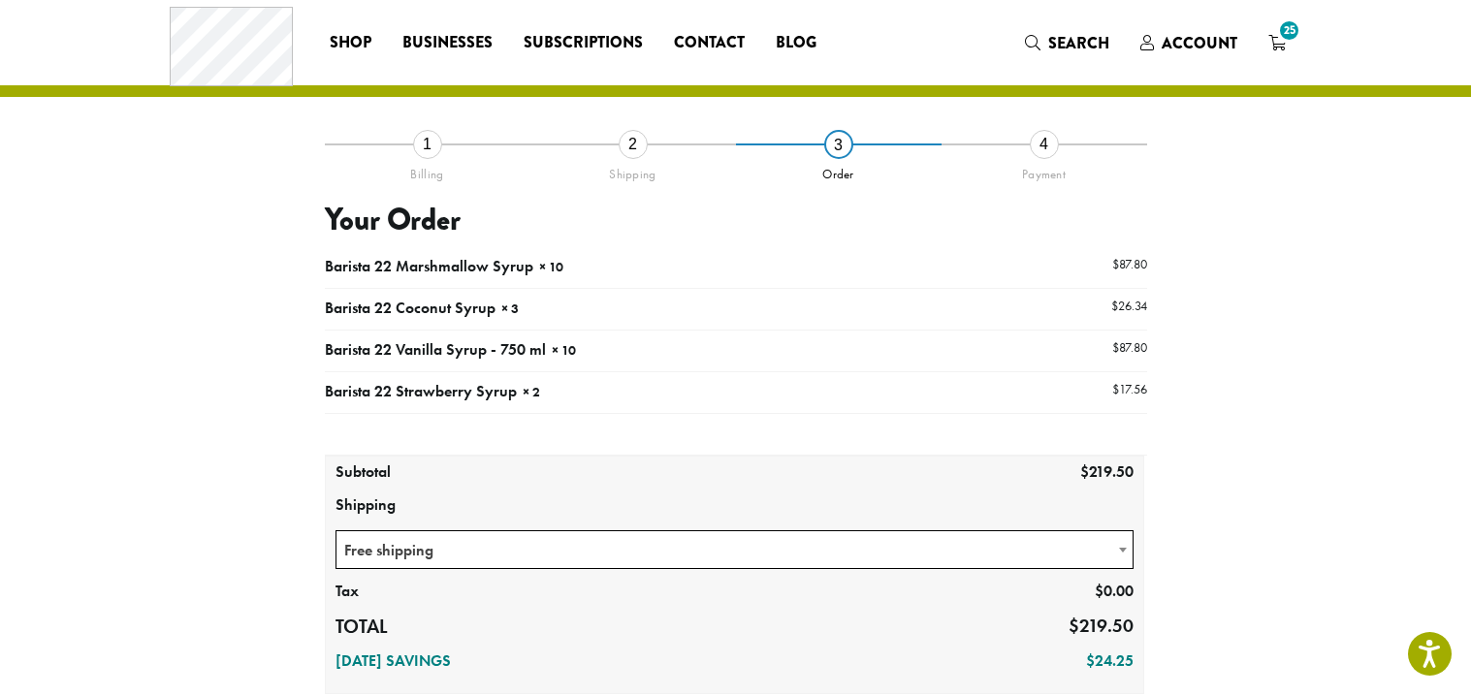
click at [634, 379] on td "Barista 22 Strawberry Syrup × 2" at bounding box center [633, 392] width 617 height 42
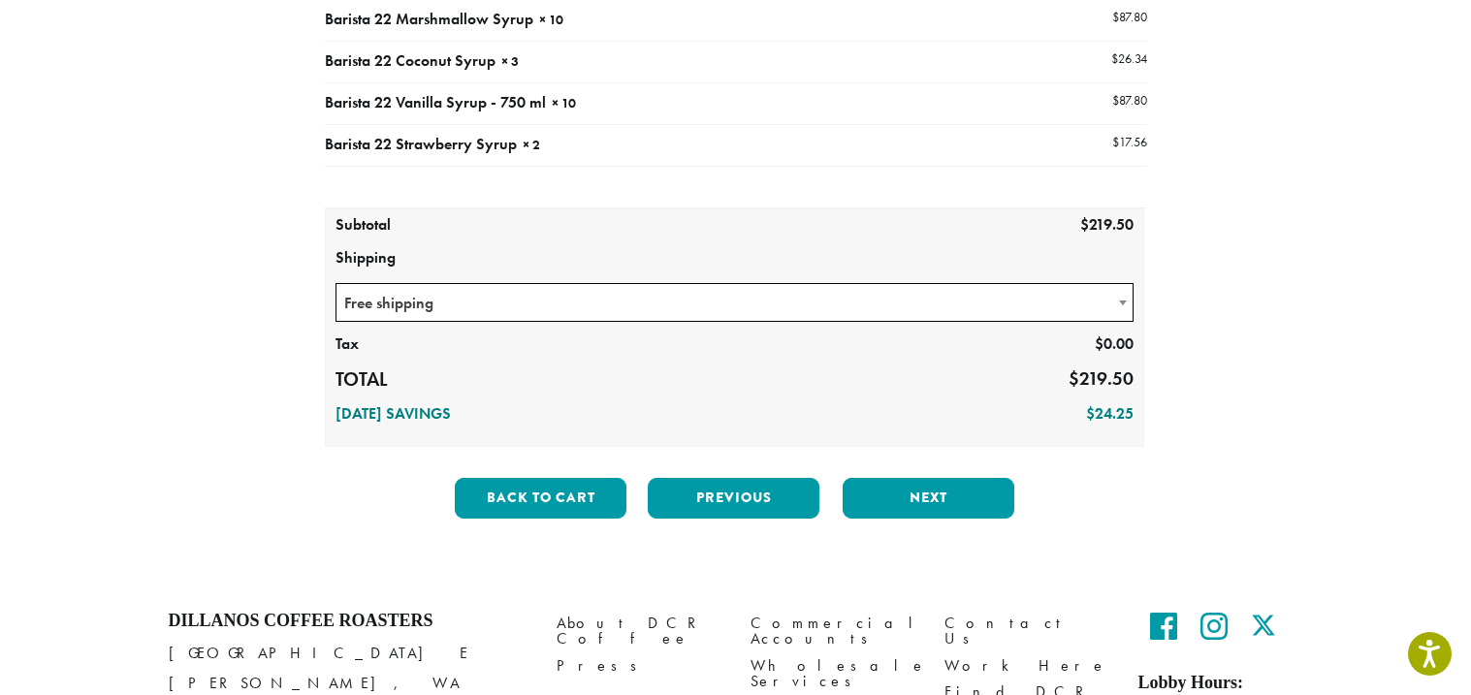
scroll to position [251, 0]
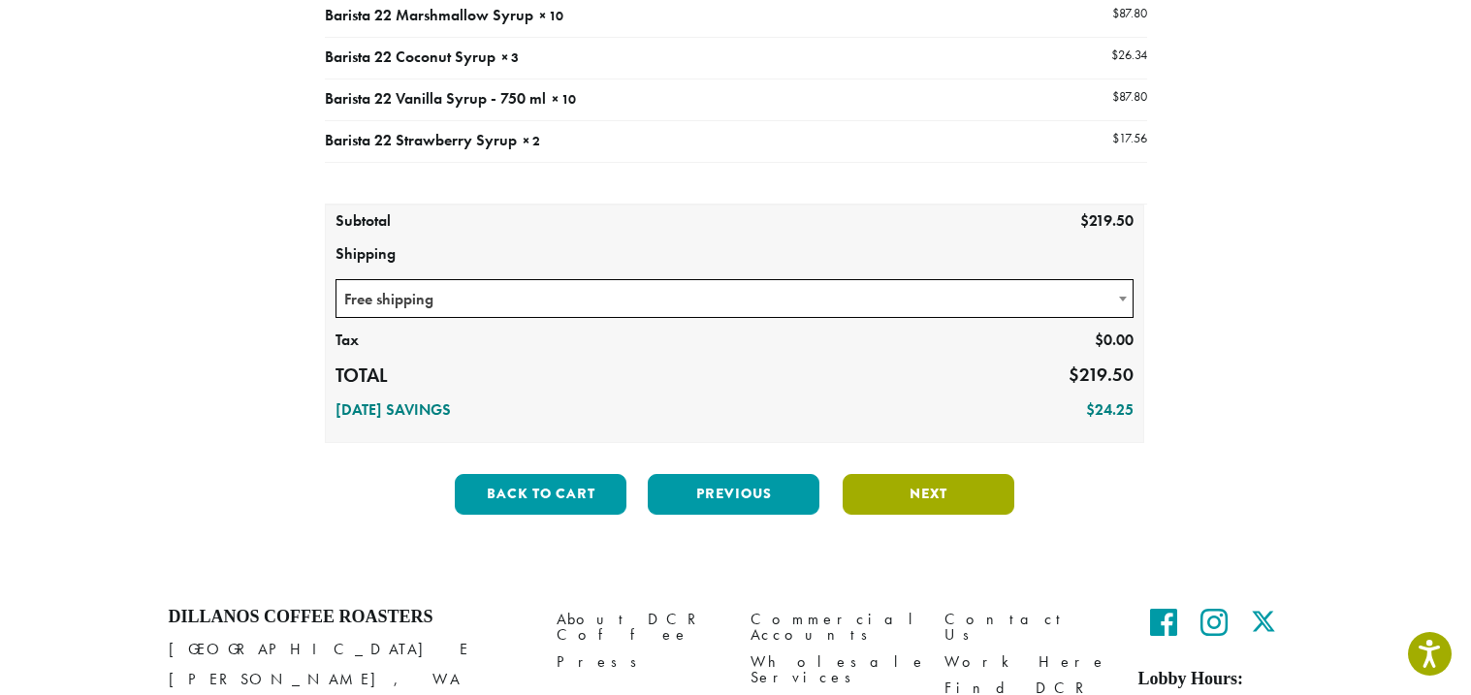
click at [912, 491] on button "Next" at bounding box center [929, 494] width 172 height 41
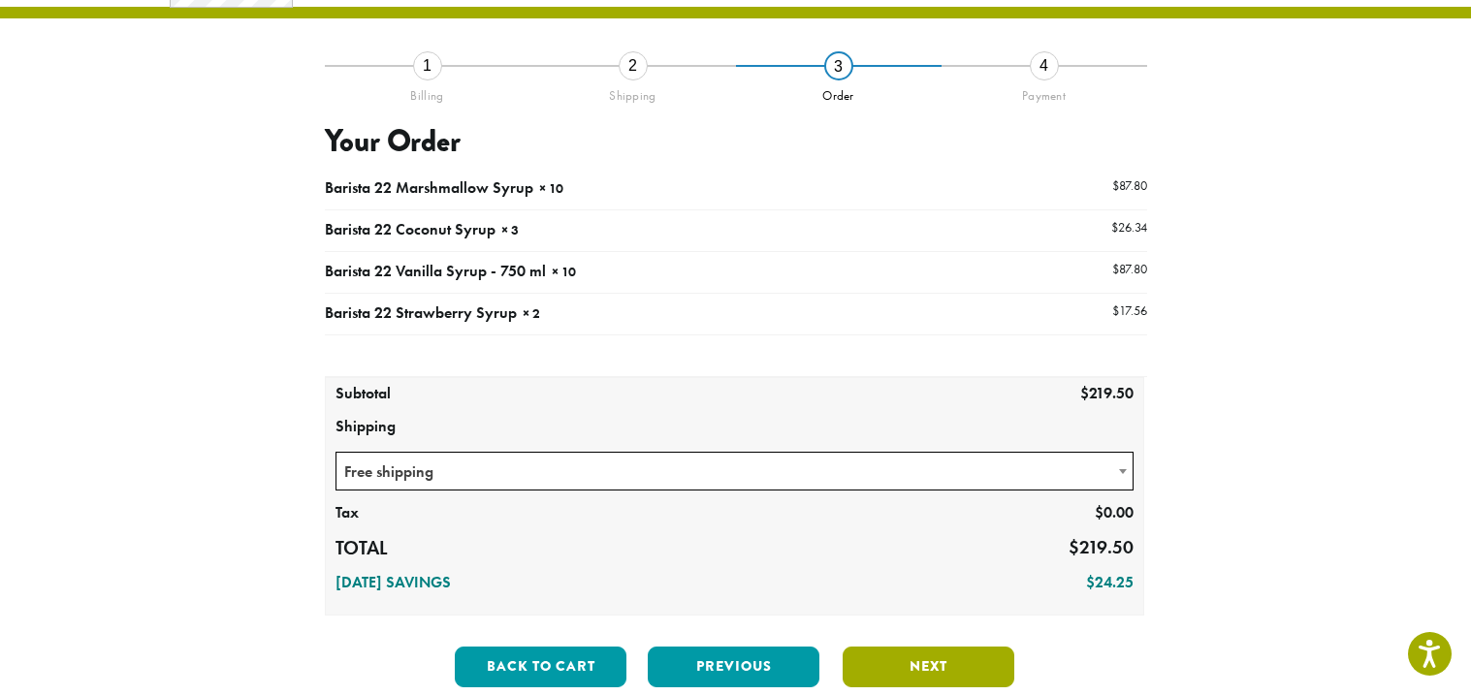
scroll to position [75, 0]
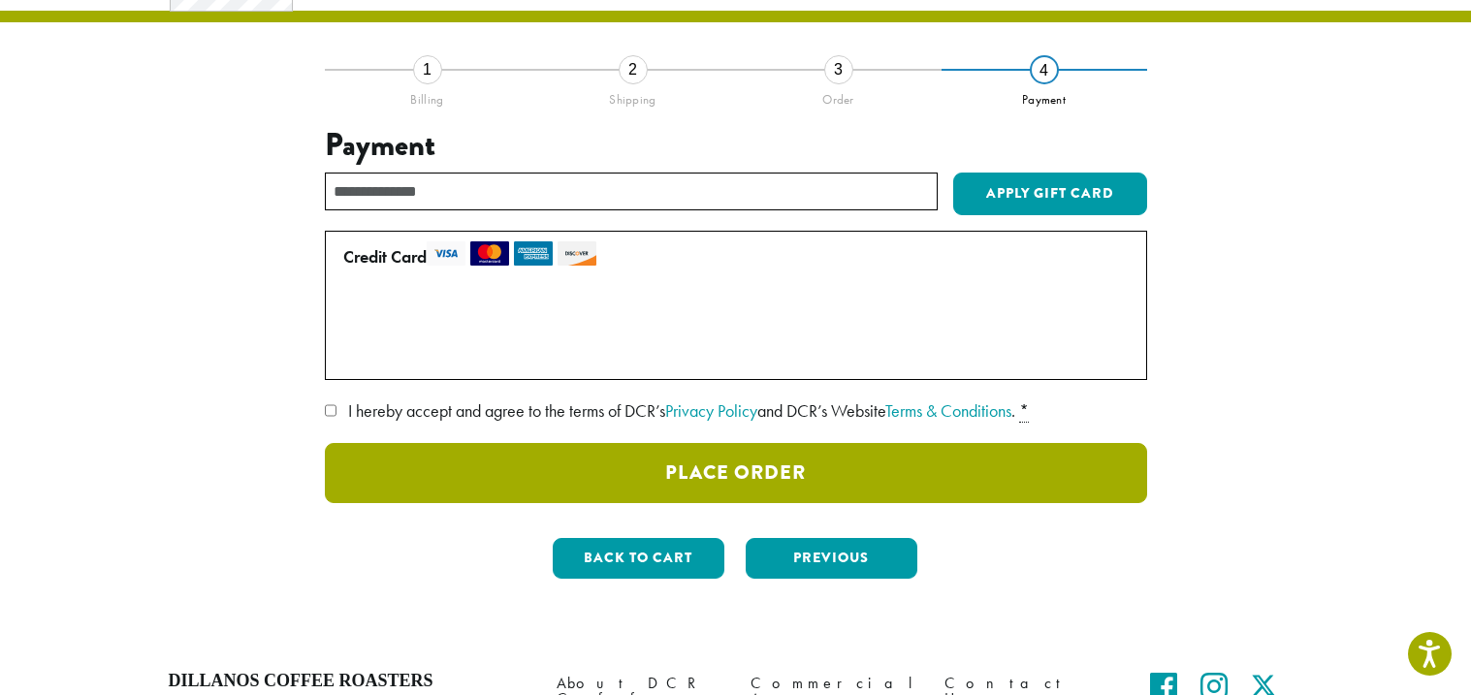
click at [425, 452] on button "Place Order" at bounding box center [736, 473] width 822 height 60
